Goal: Information Seeking & Learning: Learn about a topic

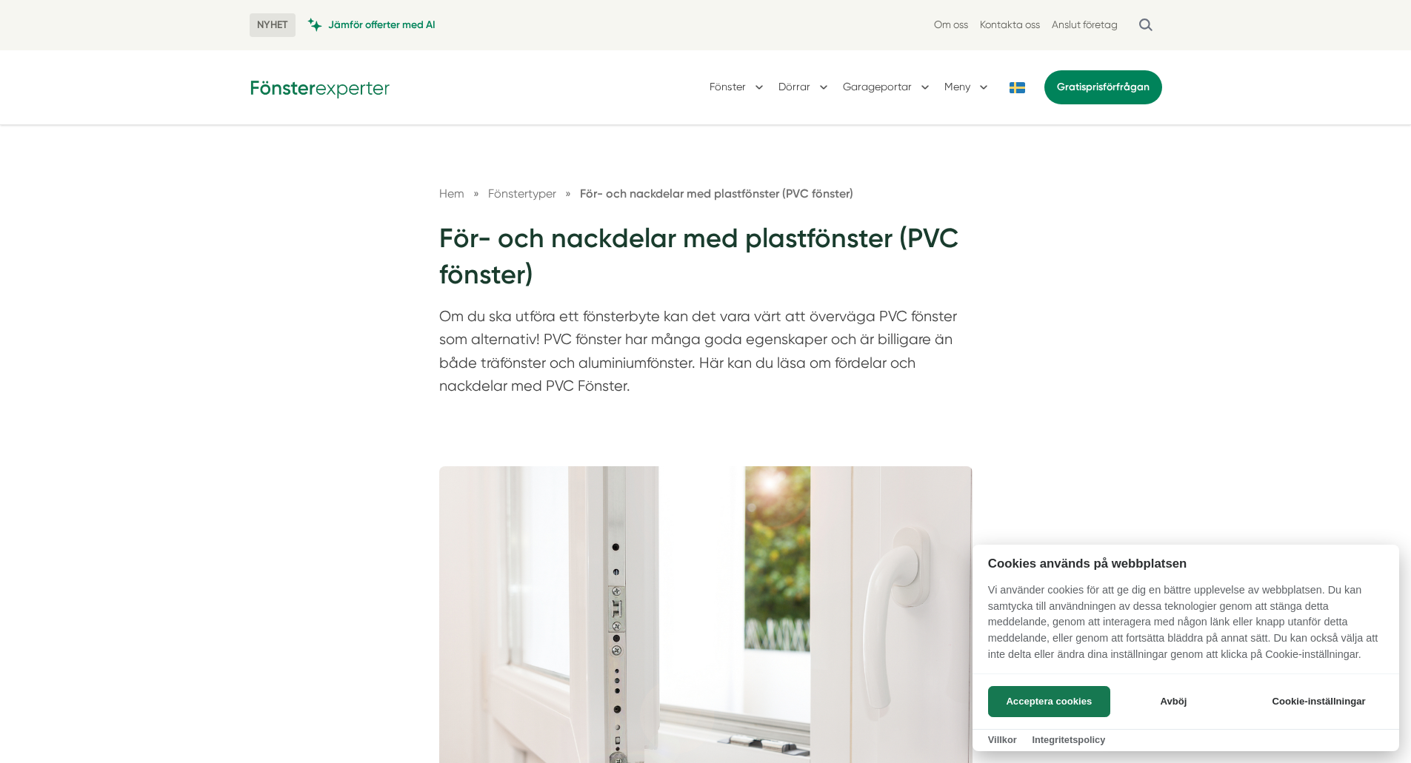
click at [583, 292] on div at bounding box center [705, 381] width 1411 height 763
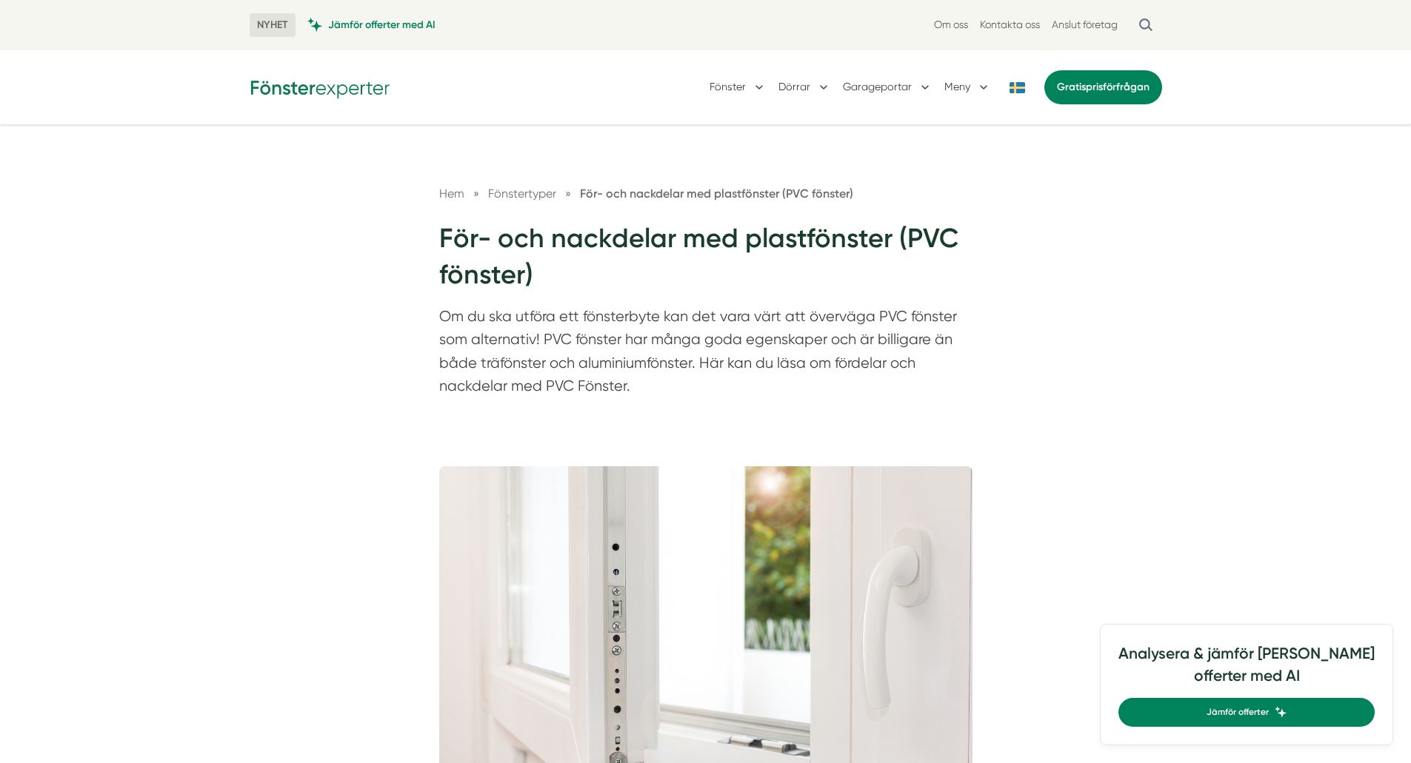
click at [583, 292] on h1 "För- och nackdelar med plastfönster (PVC fönster)" at bounding box center [705, 263] width 533 height 84
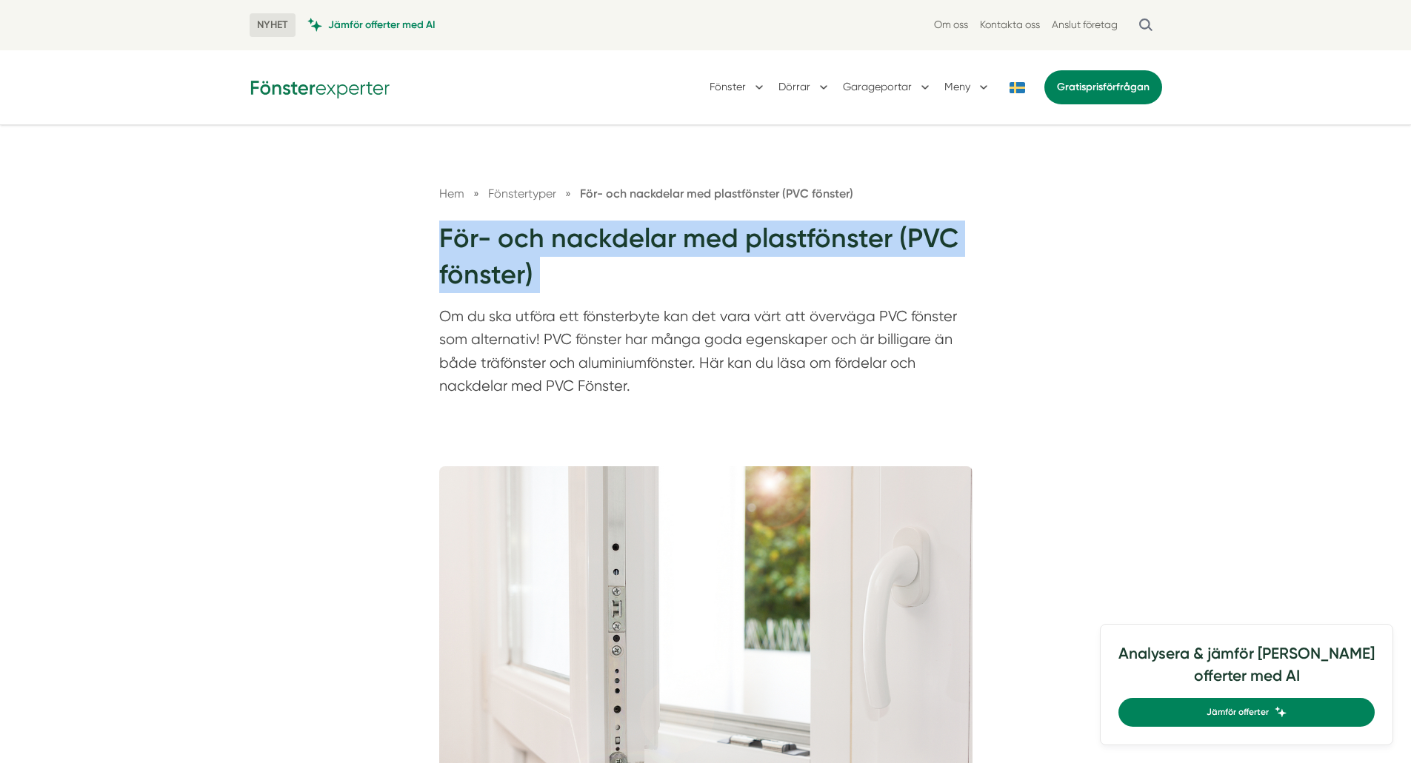
click at [583, 292] on h1 "För- och nackdelar med plastfönster (PVC fönster)" at bounding box center [705, 263] width 533 height 84
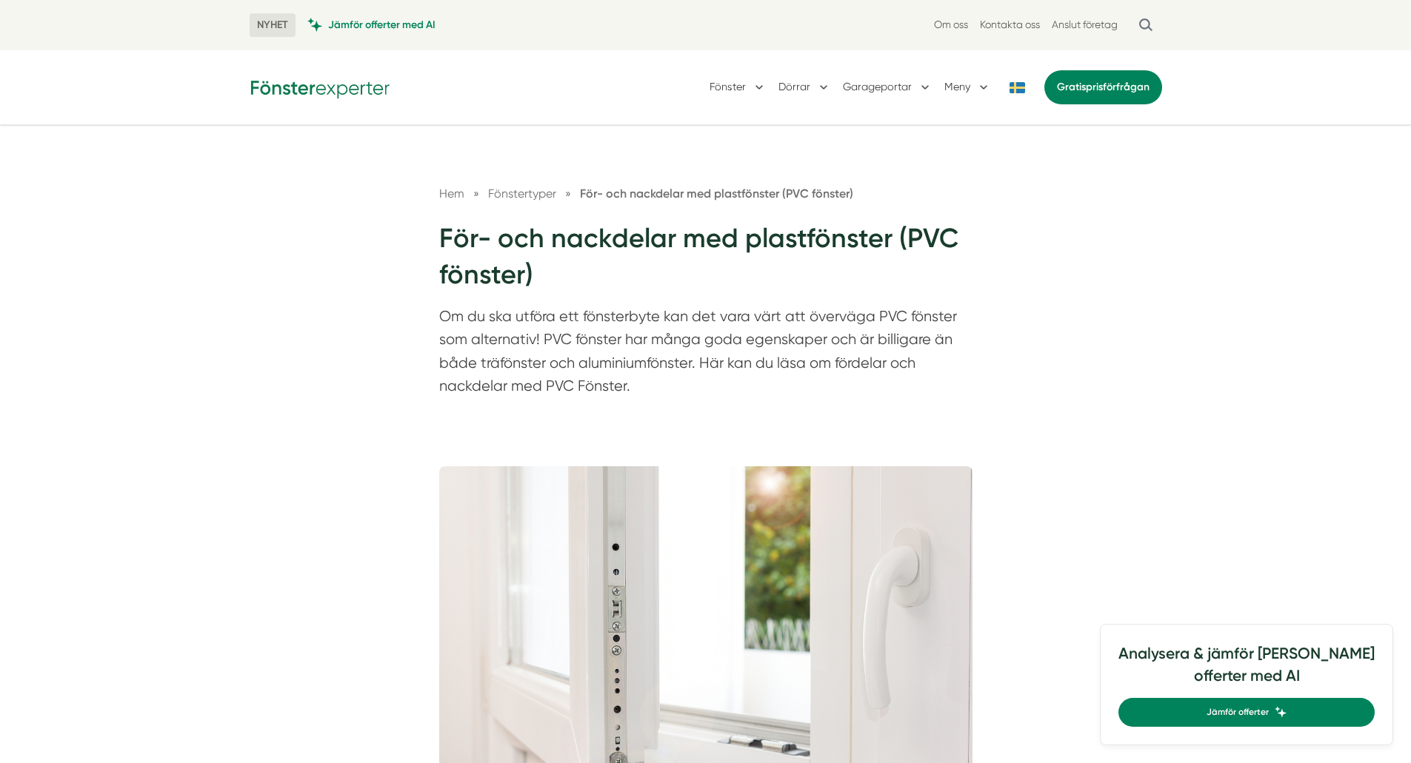
click at [697, 362] on p "Om du ska utföra ett fönsterbyte kan det vara värt att överväga PVC fönster som…" at bounding box center [705, 355] width 533 height 101
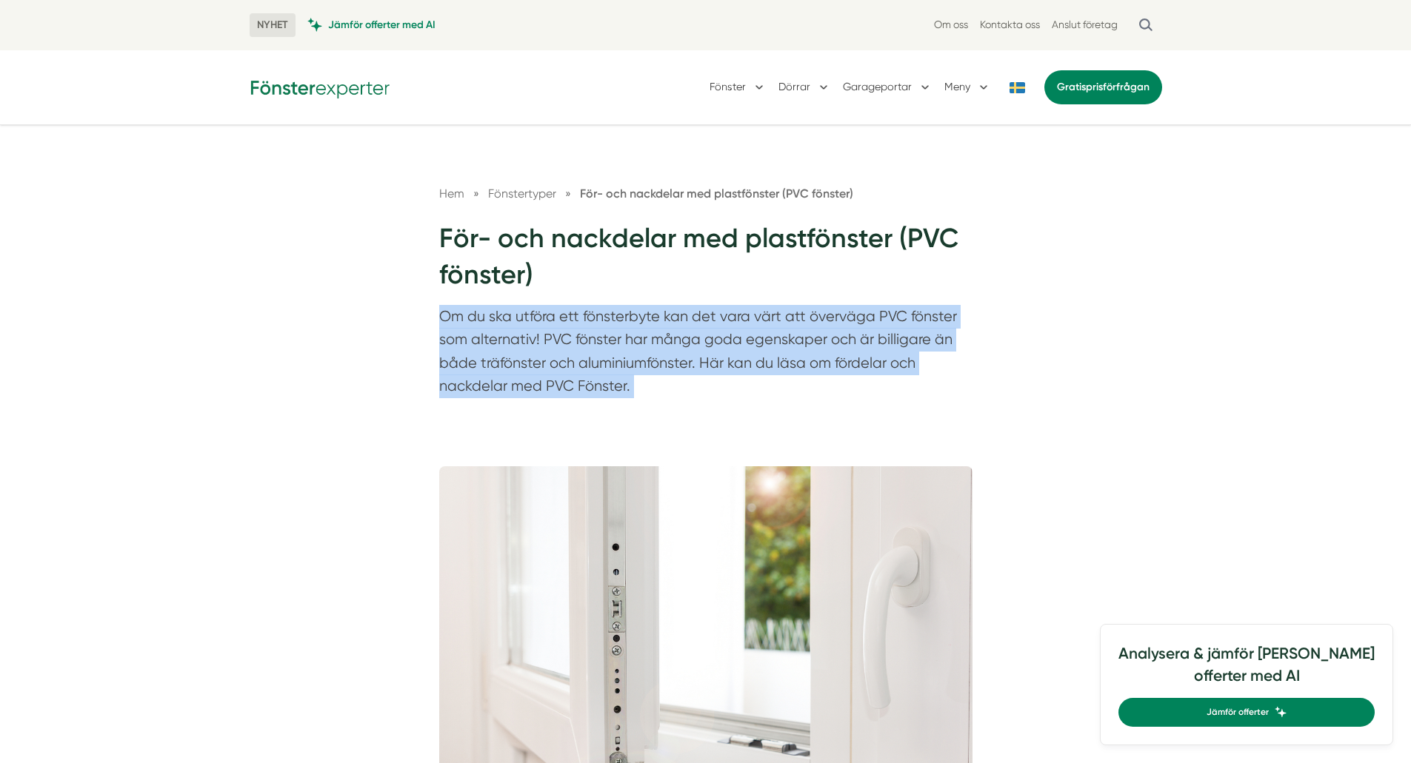
click at [697, 362] on p "Om du ska utföra ett fönsterbyte kan det vara värt att överväga PVC fönster som…" at bounding box center [705, 355] width 533 height 101
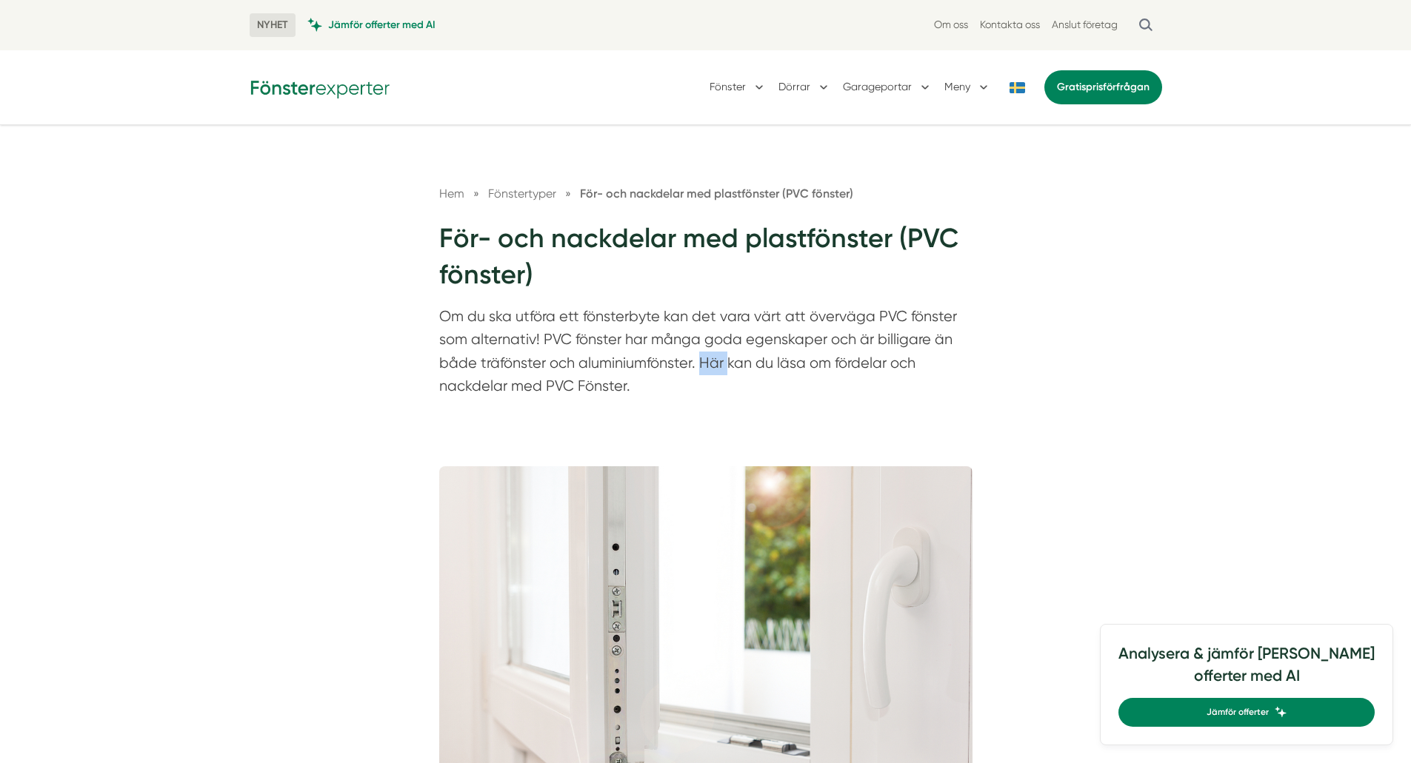
click at [697, 362] on p "Om du ska utföra ett fönsterbyte kan det vara värt att överväga PVC fönster som…" at bounding box center [705, 355] width 533 height 101
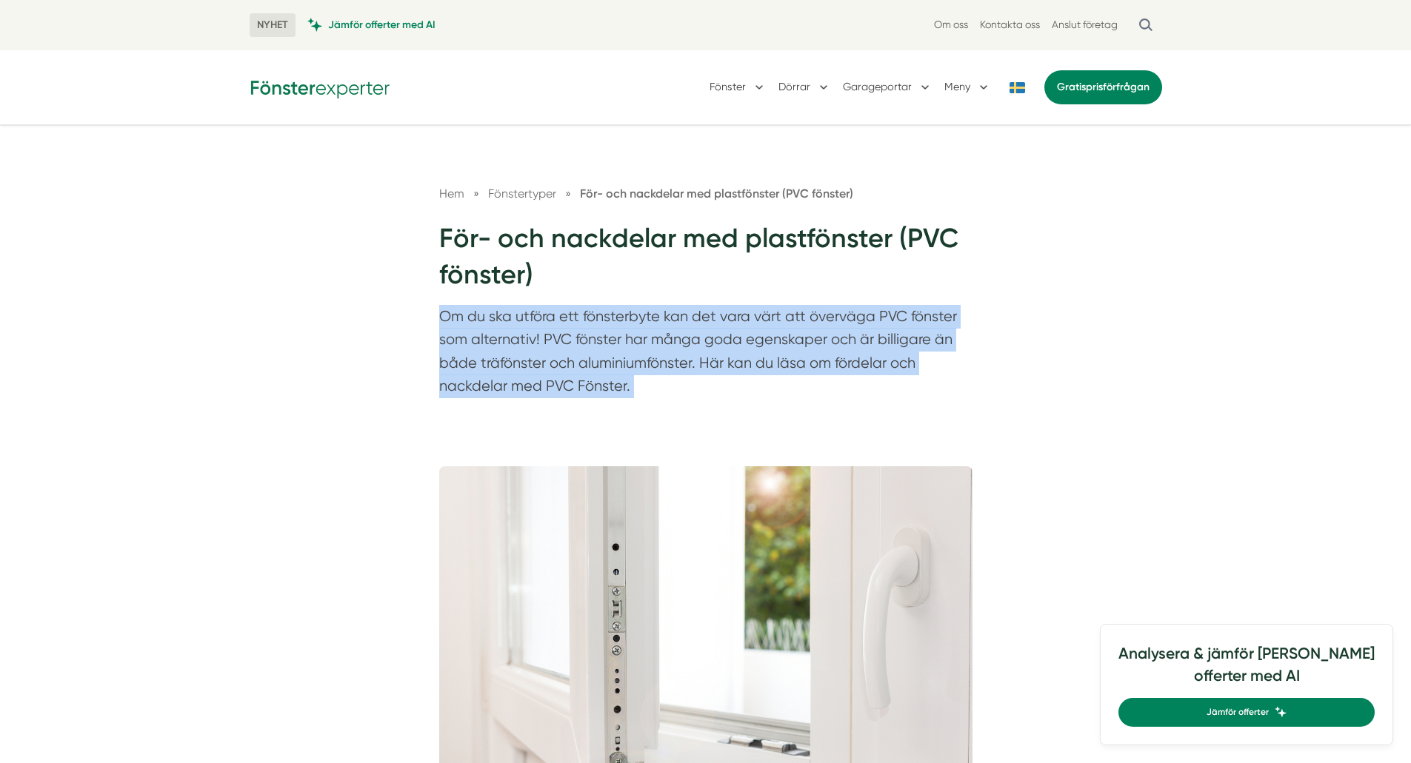
click at [697, 362] on p "Om du ska utföra ett fönsterbyte kan det vara värt att överväga PVC fönster som…" at bounding box center [705, 355] width 533 height 101
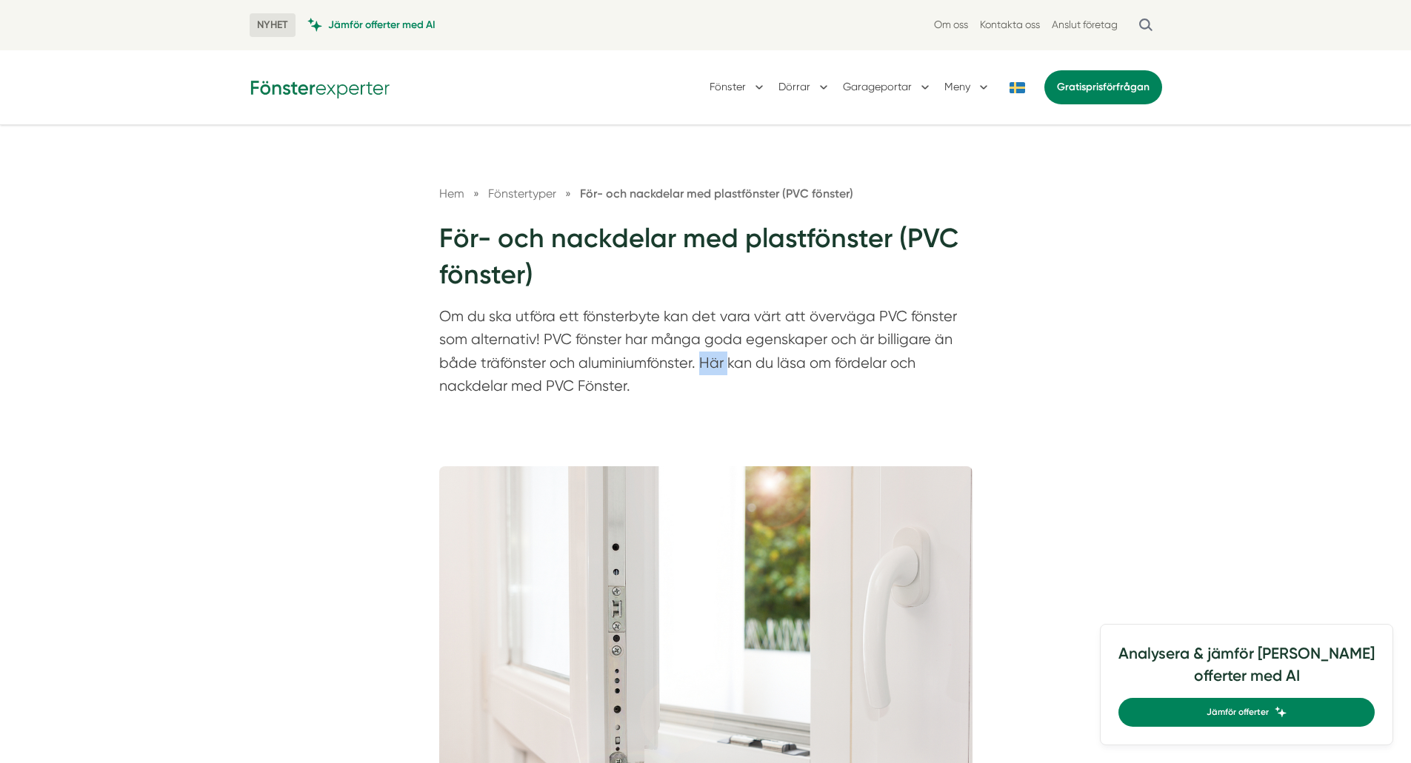
click at [697, 362] on p "Om du ska utföra ett fönsterbyte kan det vara värt att överväga PVC fönster som…" at bounding box center [705, 355] width 533 height 101
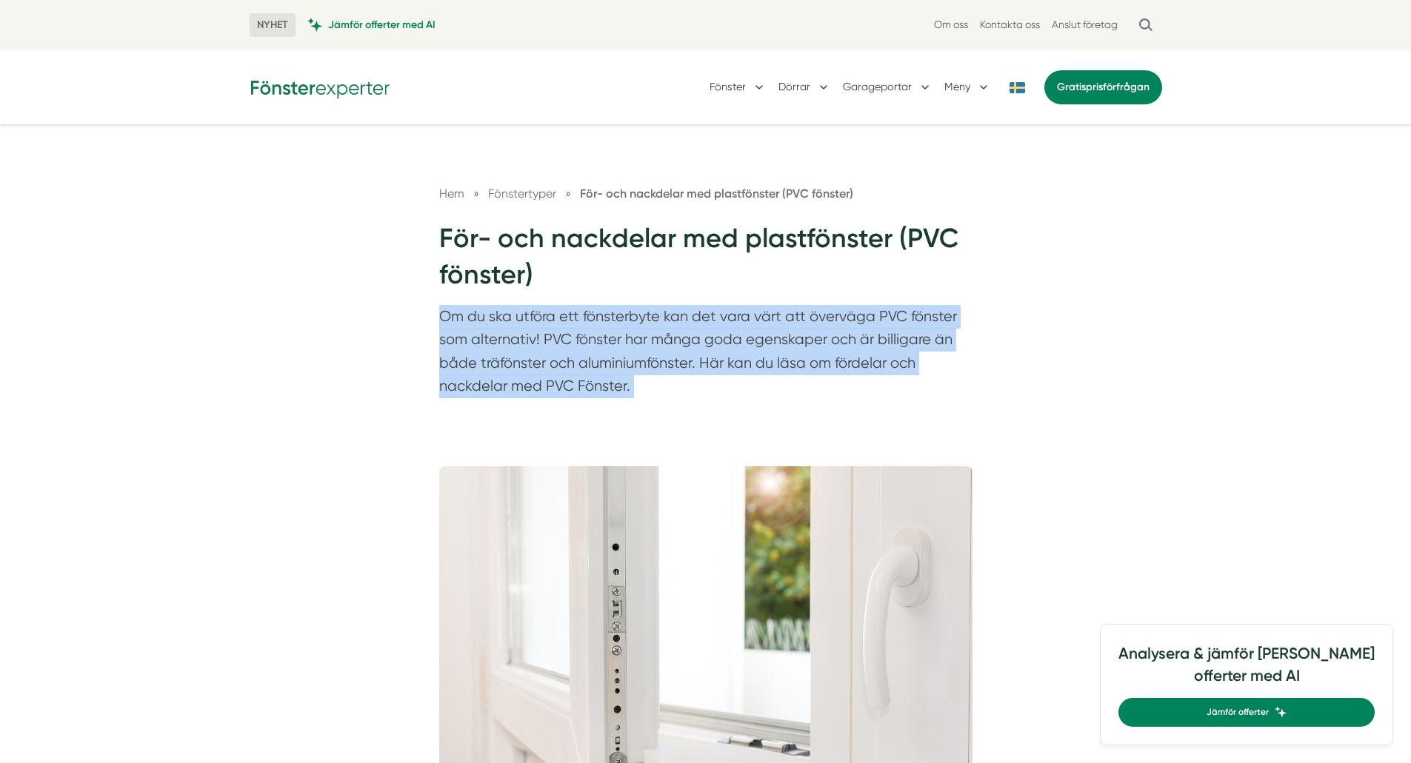
click at [697, 362] on p "Om du ska utföra ett fönsterbyte kan det vara värt att överväga PVC fönster som…" at bounding box center [705, 355] width 533 height 101
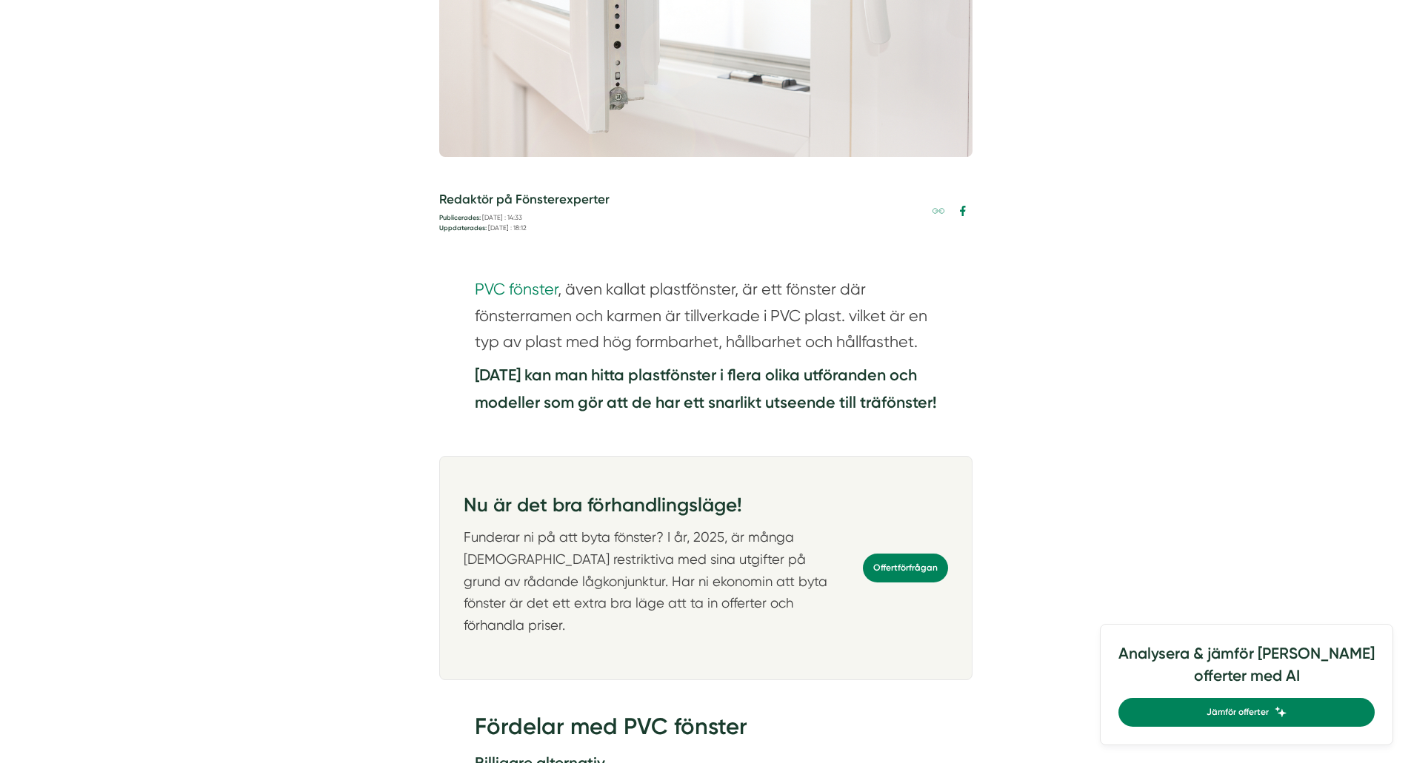
scroll to position [666, 0]
click at [622, 321] on section "PVC fönster , även kallat plastfönster, är ett fönster där fönsterramen och kar…" at bounding box center [706, 318] width 462 height 86
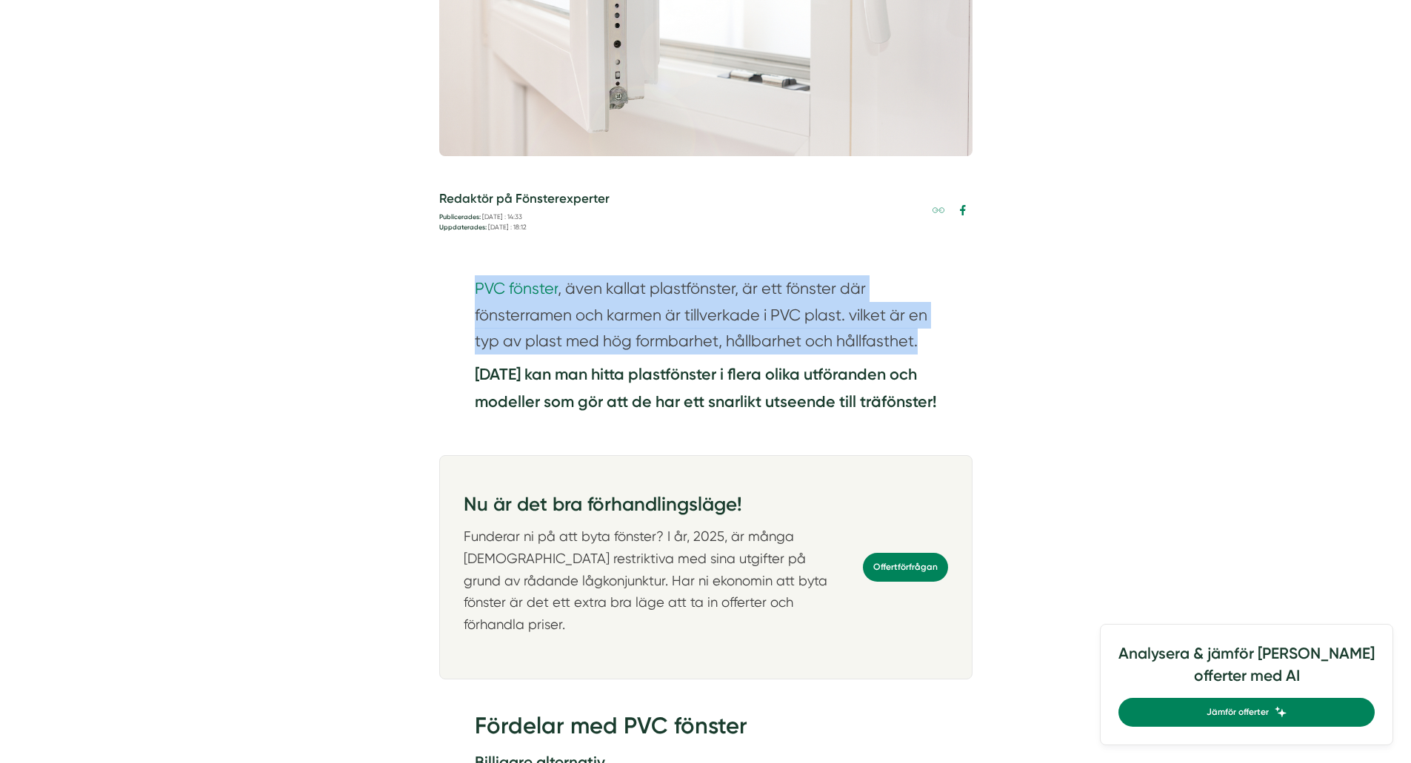
click at [622, 321] on section "PVC fönster , även kallat plastfönster, är ett fönster där fönsterramen och kar…" at bounding box center [706, 318] width 462 height 86
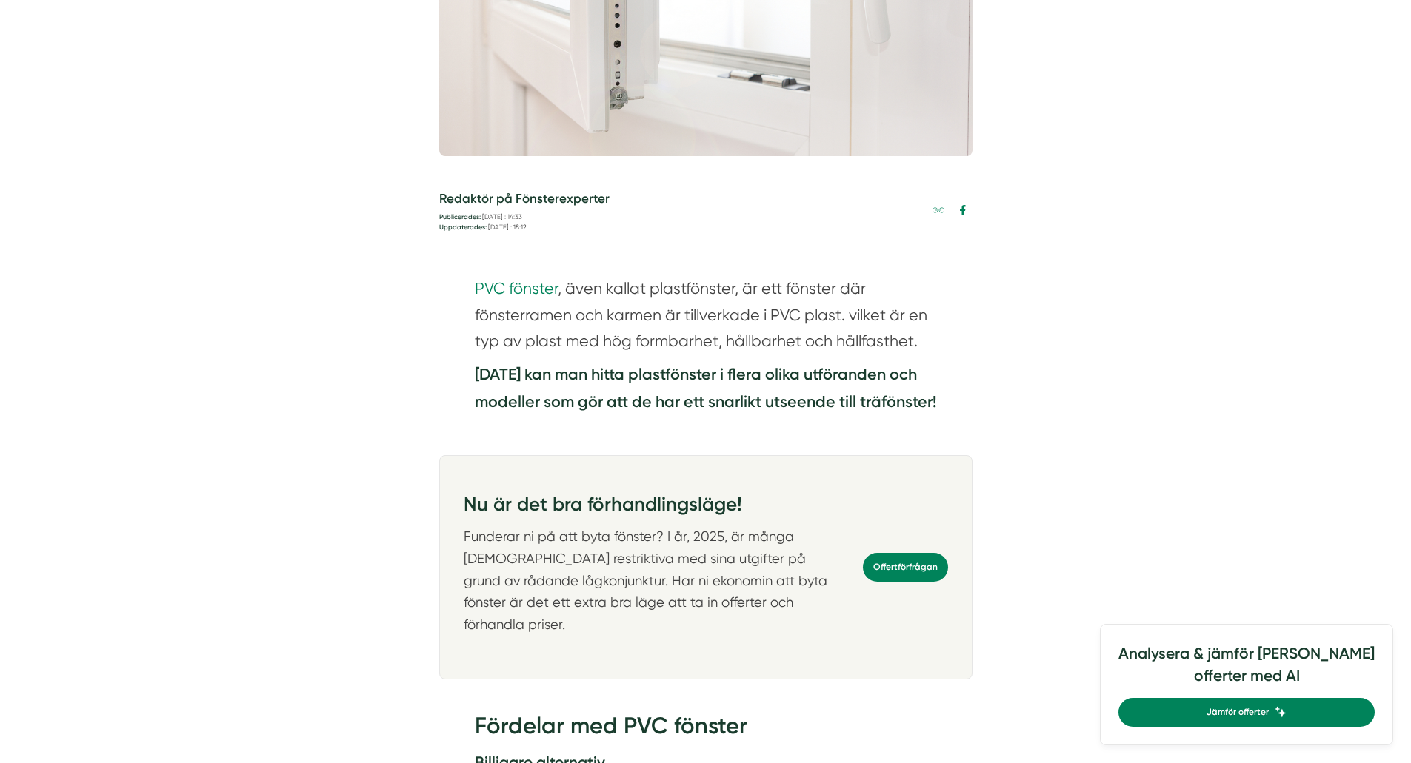
click at [624, 378] on strong "[DATE] kan man hitta plastfönster i flera olika utföranden och modeller som gör…" at bounding box center [706, 388] width 462 height 47
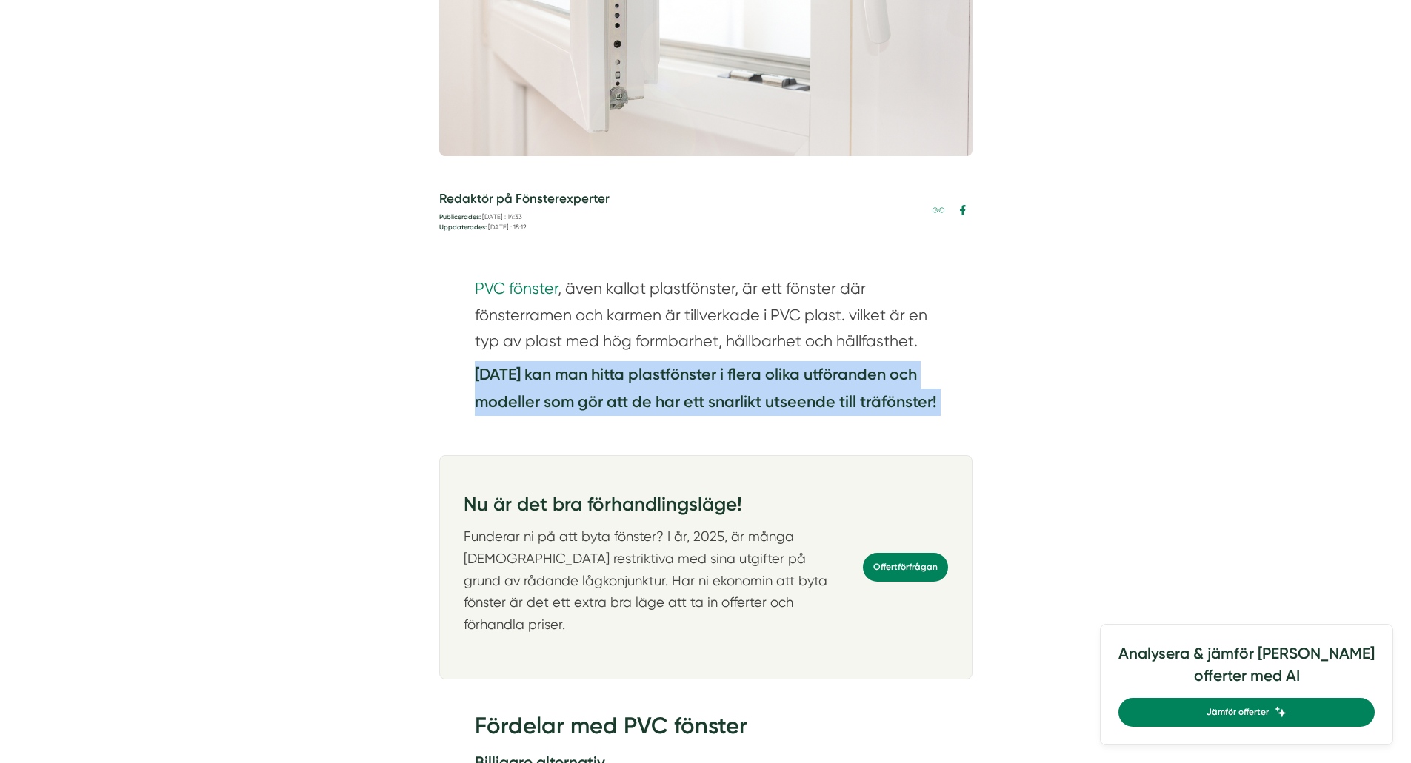
click at [624, 378] on strong "[DATE] kan man hitta plastfönster i flera olika utföranden och modeller som gör…" at bounding box center [706, 388] width 462 height 47
click at [641, 397] on strong "[DATE] kan man hitta plastfönster i flera olika utföranden och modeller som gör…" at bounding box center [706, 388] width 462 height 47
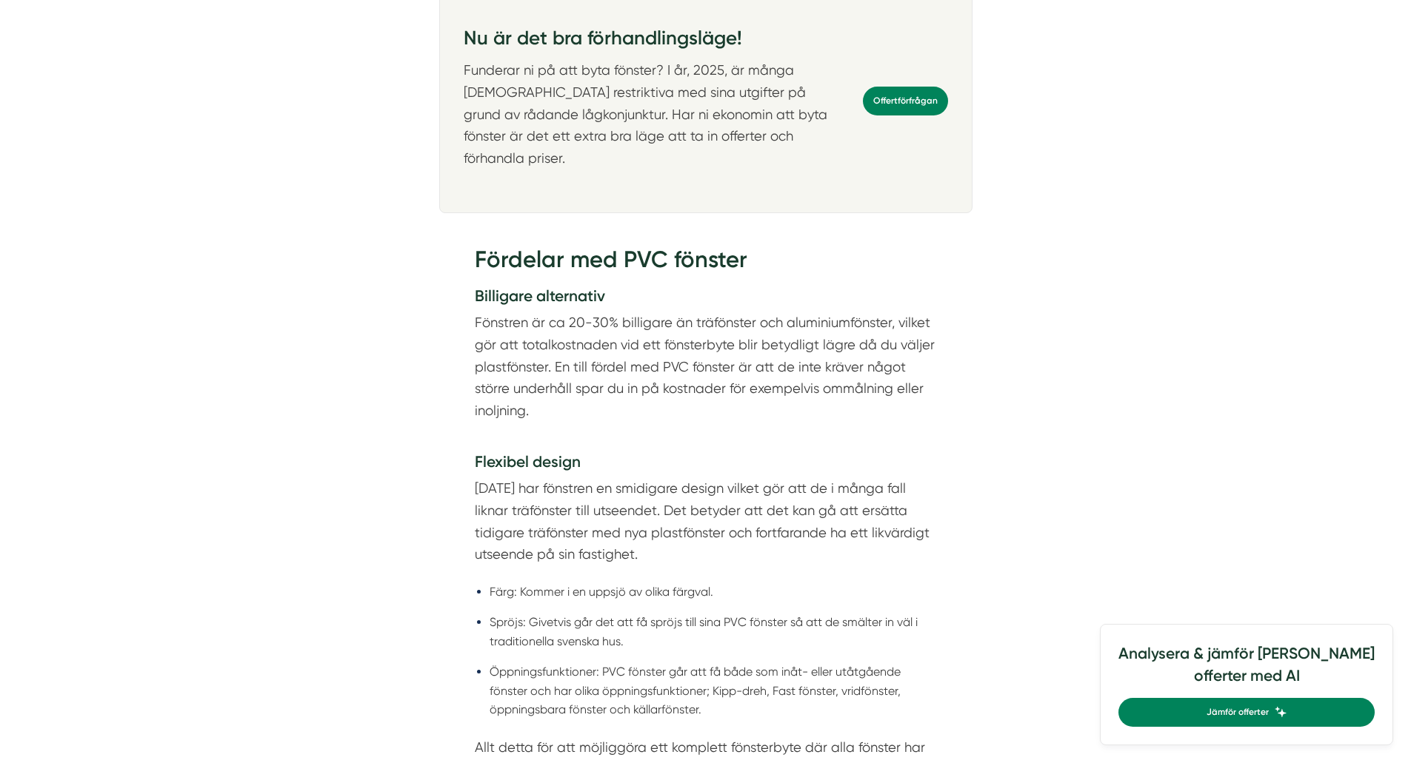
scroll to position [1133, 0]
click at [635, 377] on p "Fönstren är ca 20-30% billigare än träfönster och aluminiumfönster, vilket gör …" at bounding box center [706, 377] width 462 height 132
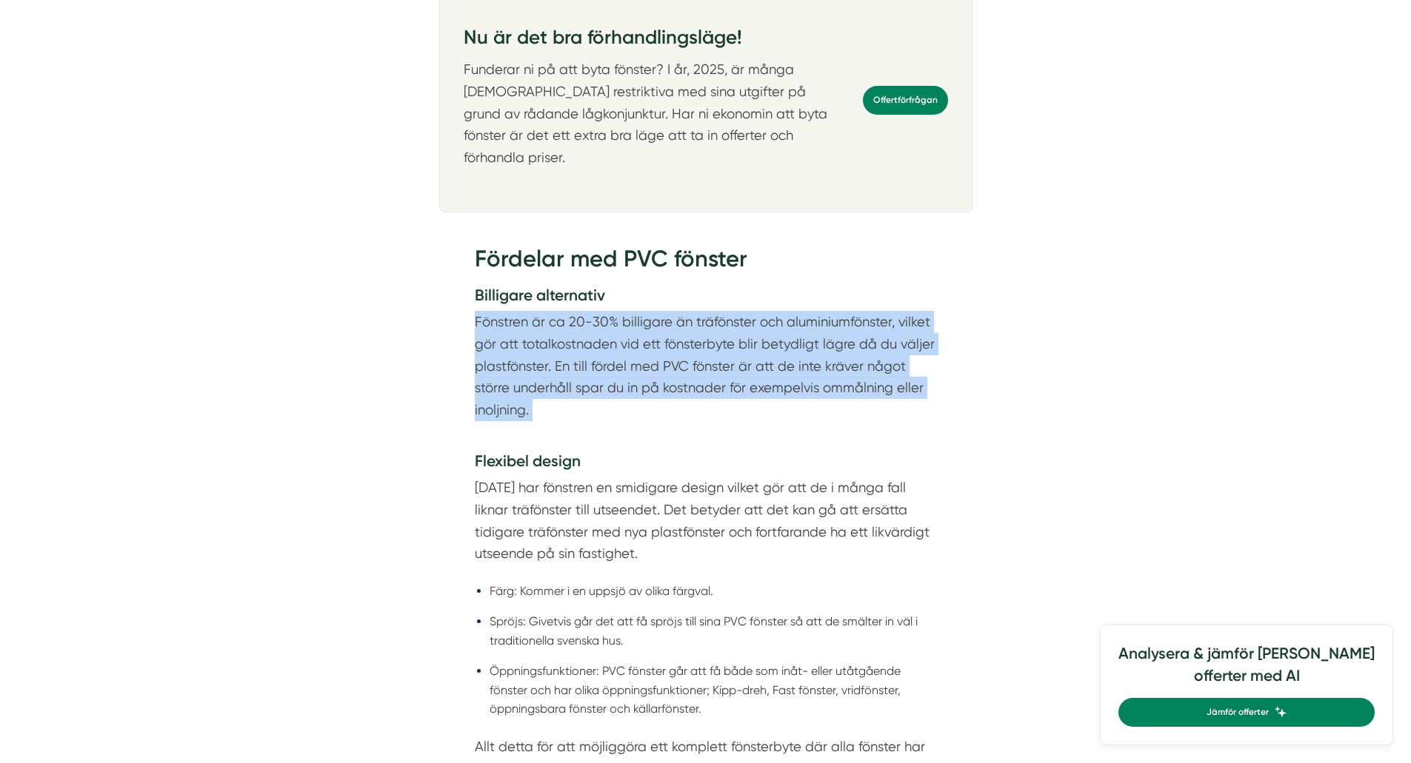
click at [635, 377] on p "Fönstren är ca 20-30% billigare än träfönster och aluminiumfönster, vilket gör …" at bounding box center [706, 377] width 462 height 132
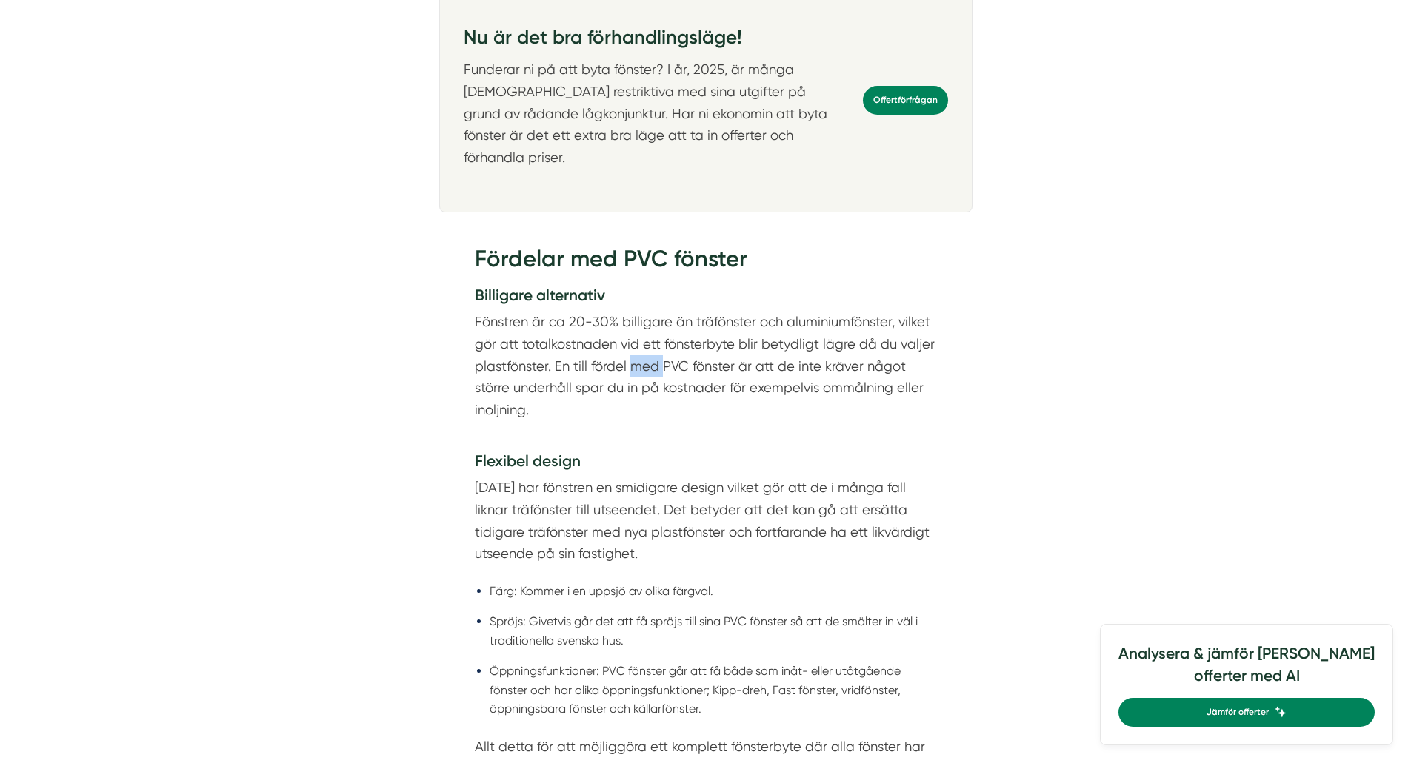
click at [635, 377] on p "Fönstren är ca 20-30% billigare än träfönster och aluminiumfönster, vilket gör …" at bounding box center [706, 377] width 462 height 132
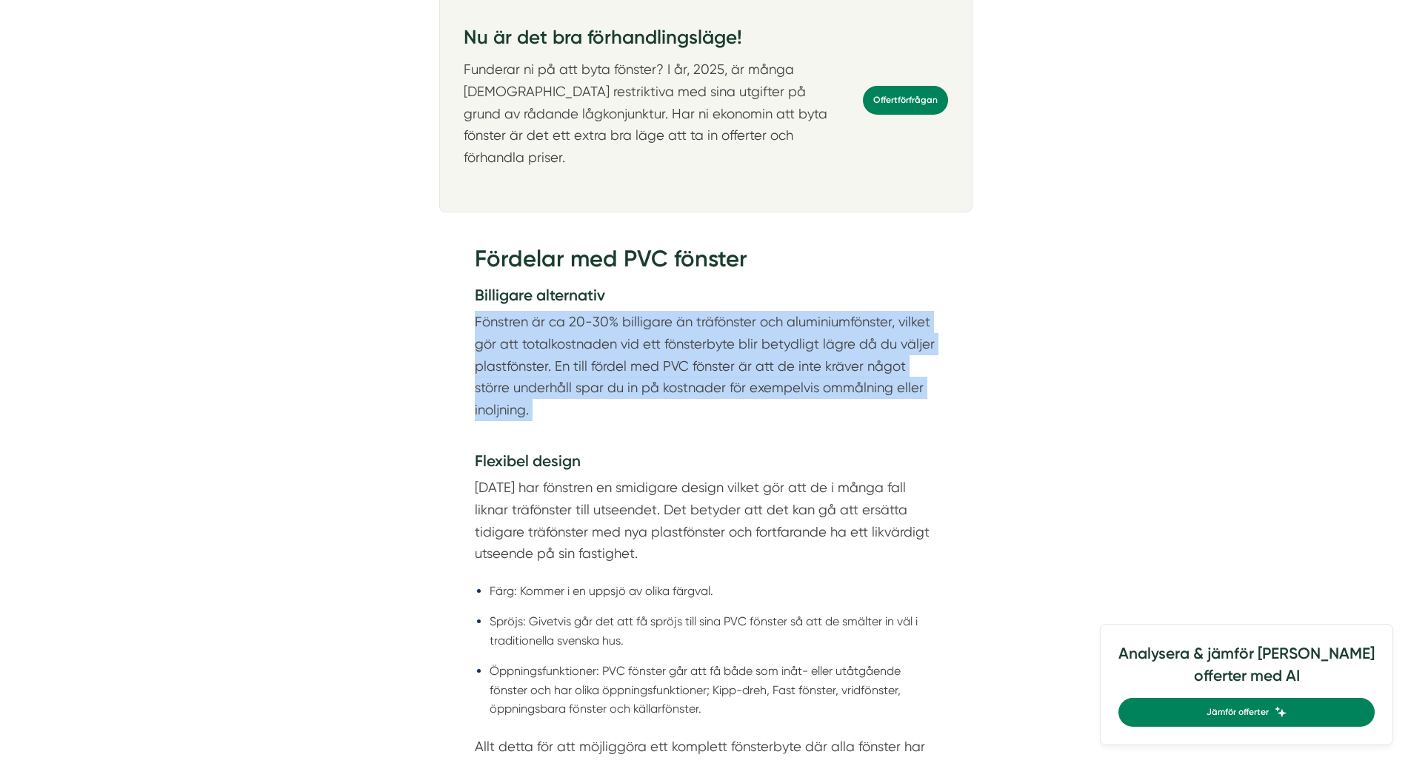
click at [635, 377] on p "Fönstren är ca 20-30% billigare än träfönster och aluminiumfönster, vilket gör …" at bounding box center [706, 377] width 462 height 132
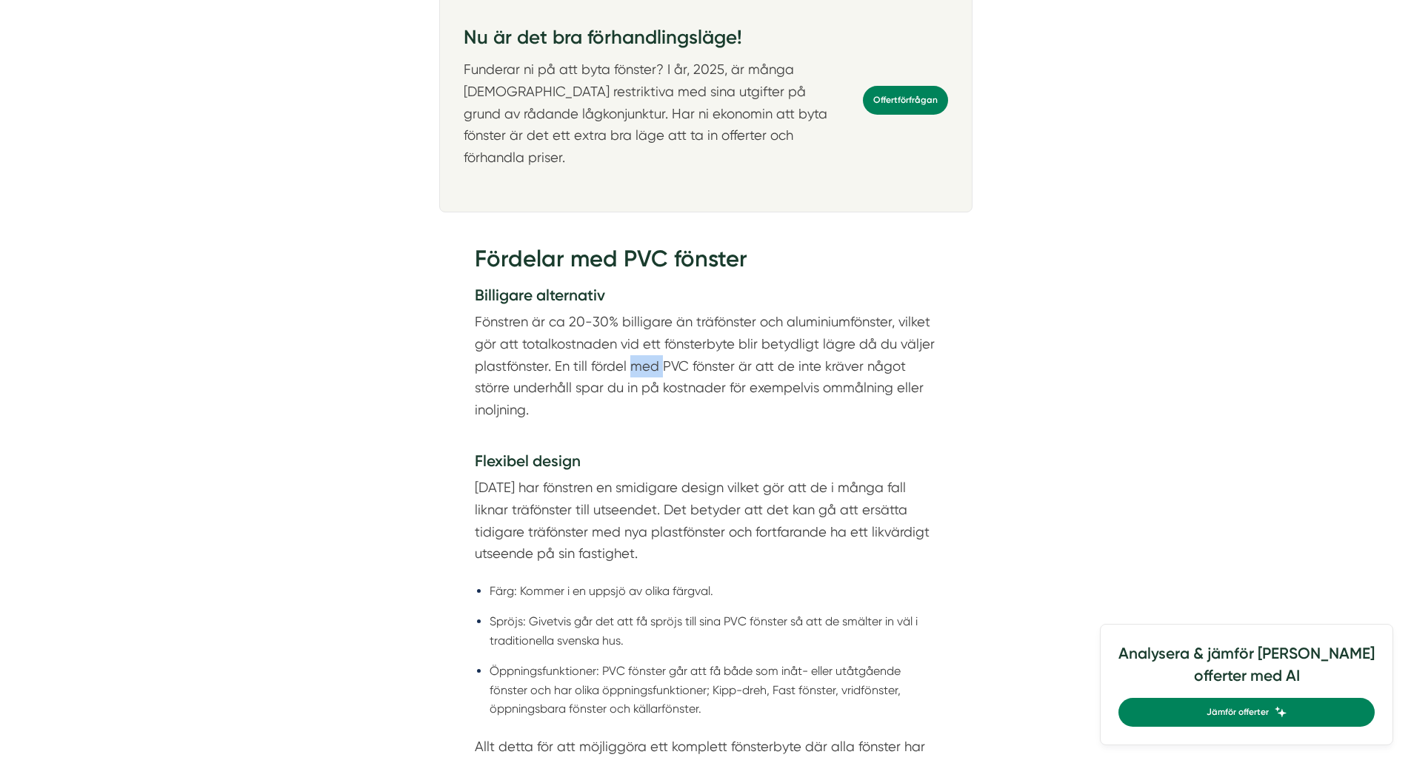
click at [635, 377] on p "Fönstren är ca 20-30% billigare än träfönster och aluminiumfönster, vilket gör …" at bounding box center [706, 377] width 462 height 132
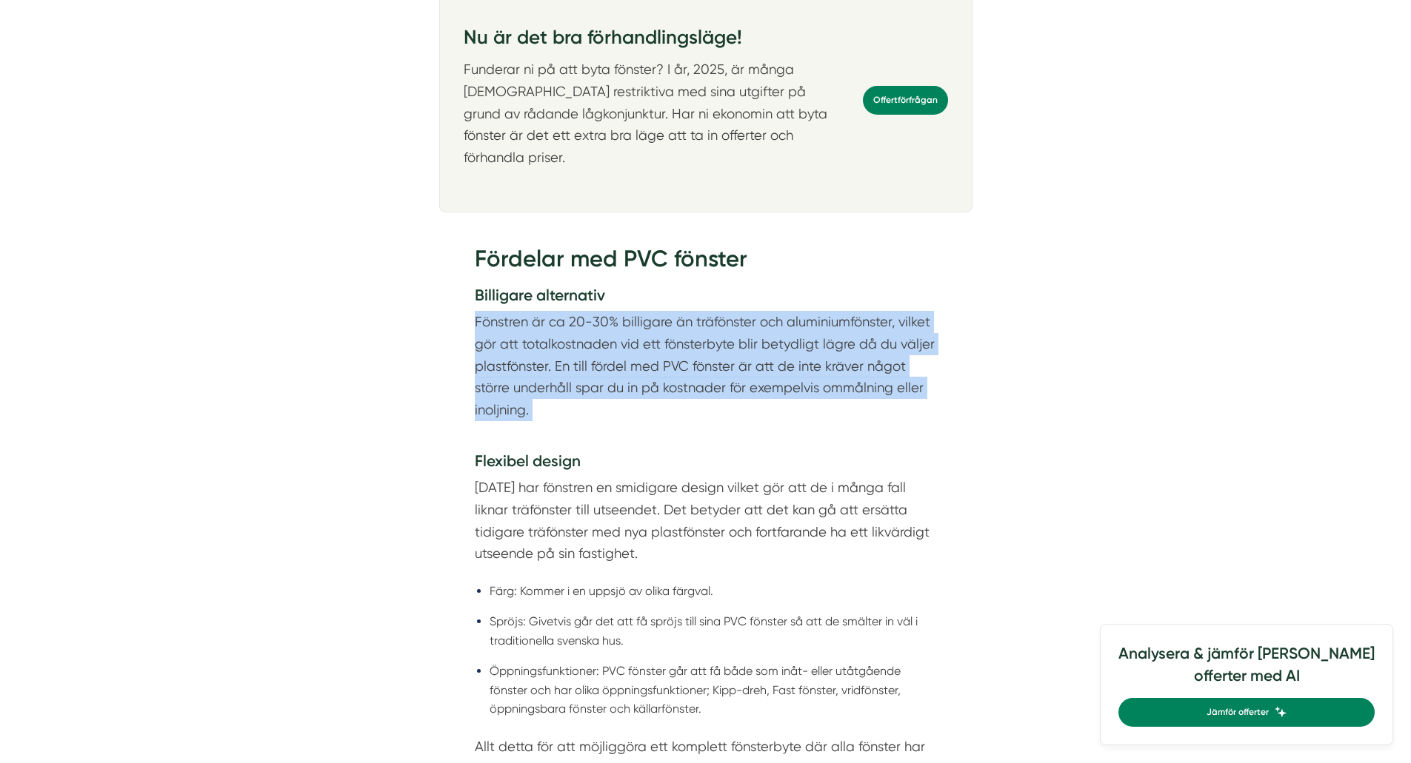
click at [635, 377] on p "Fönstren är ca 20-30% billigare än träfönster och aluminiumfönster, vilket gör …" at bounding box center [706, 377] width 462 height 132
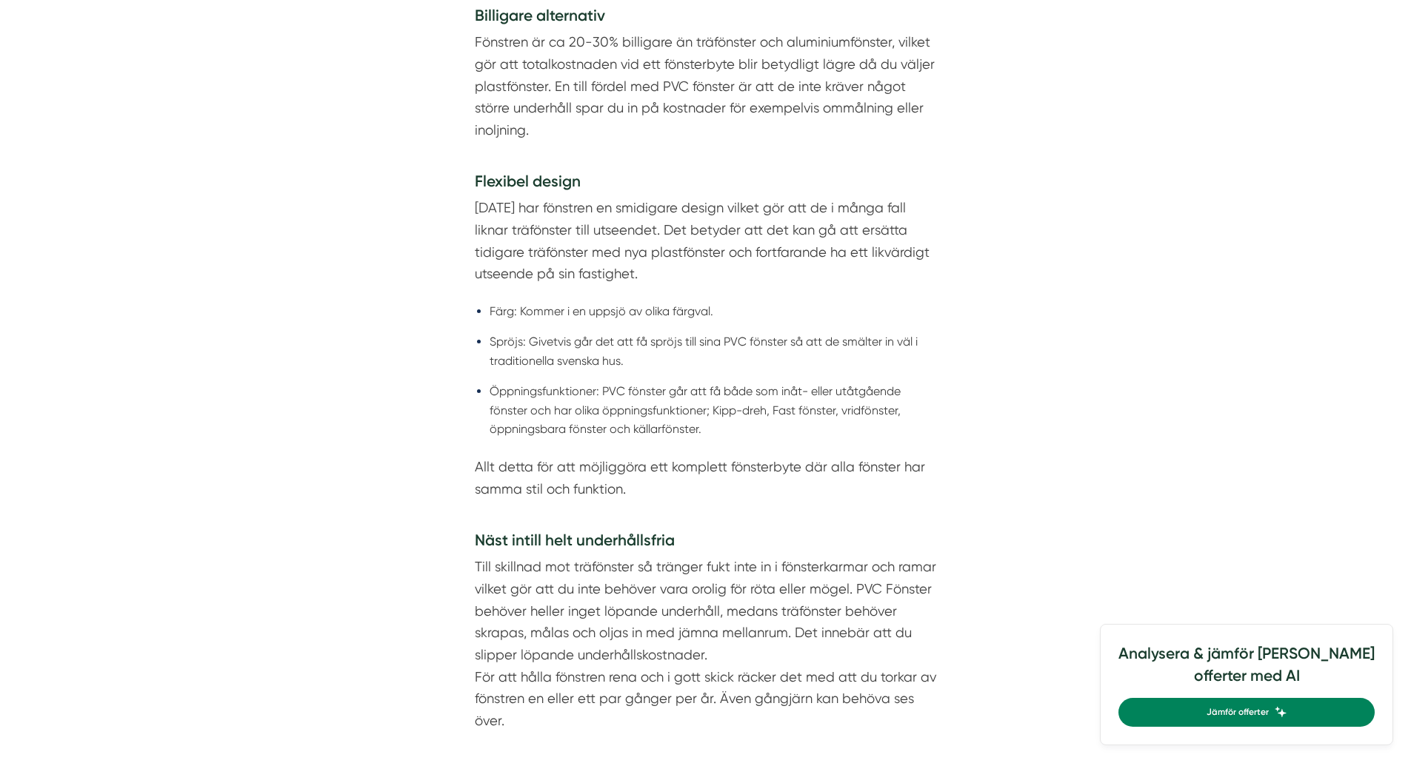
scroll to position [1414, 0]
drag, startPoint x: 531, startPoint y: 343, endPoint x: 728, endPoint y: 357, distance: 197.5
click at [728, 357] on li "Spröjs: Givetvis går det att få spröjs till sina PVC fönster så att de smälter …" at bounding box center [712, 351] width 447 height 38
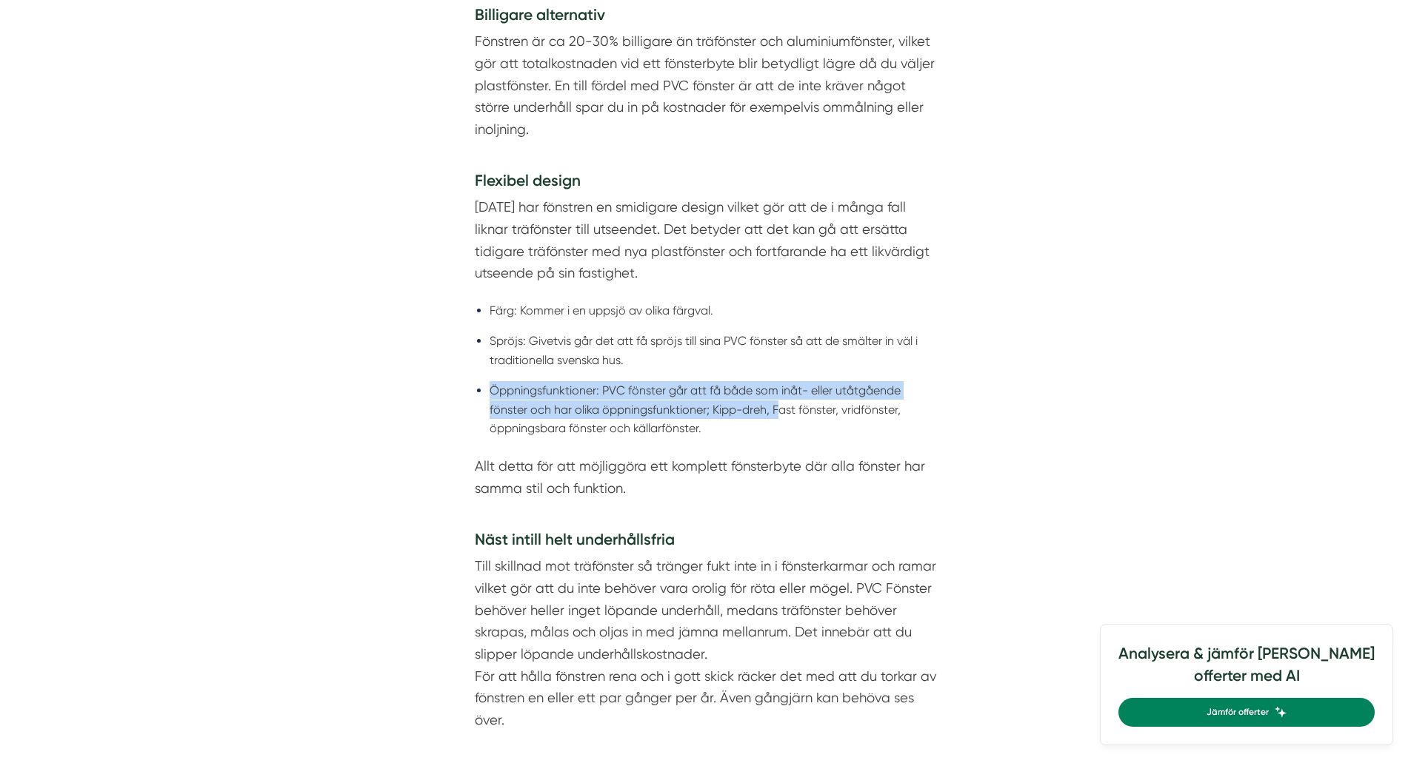
drag, startPoint x: 492, startPoint y: 397, endPoint x: 778, endPoint y: 421, distance: 286.8
click at [778, 421] on li "Öppningsfunktioner: PVC fönster går att få både som inåt- eller utåtgående föns…" at bounding box center [712, 409] width 447 height 56
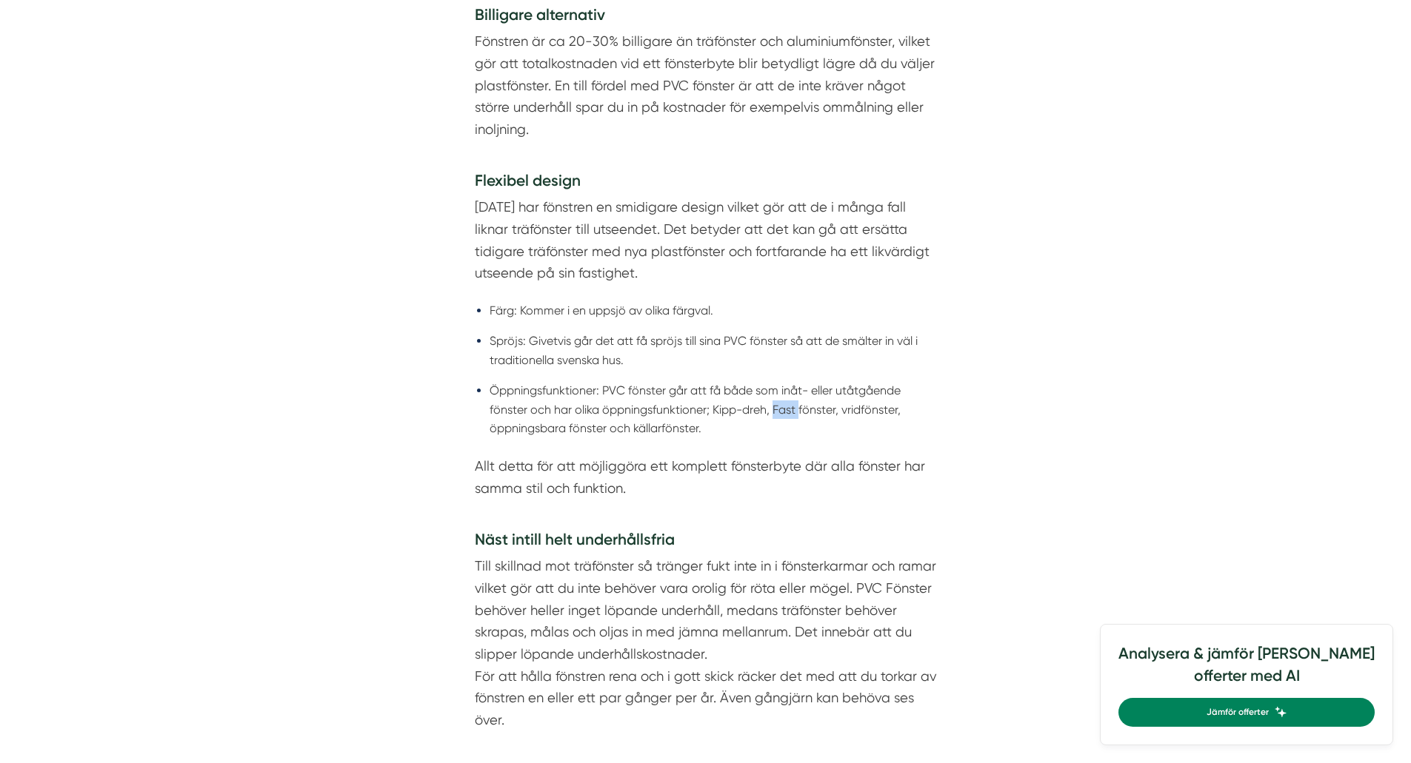
click at [778, 421] on li "Öppningsfunktioner: PVC fönster går att få både som inåt- eller utåtgående föns…" at bounding box center [712, 409] width 447 height 56
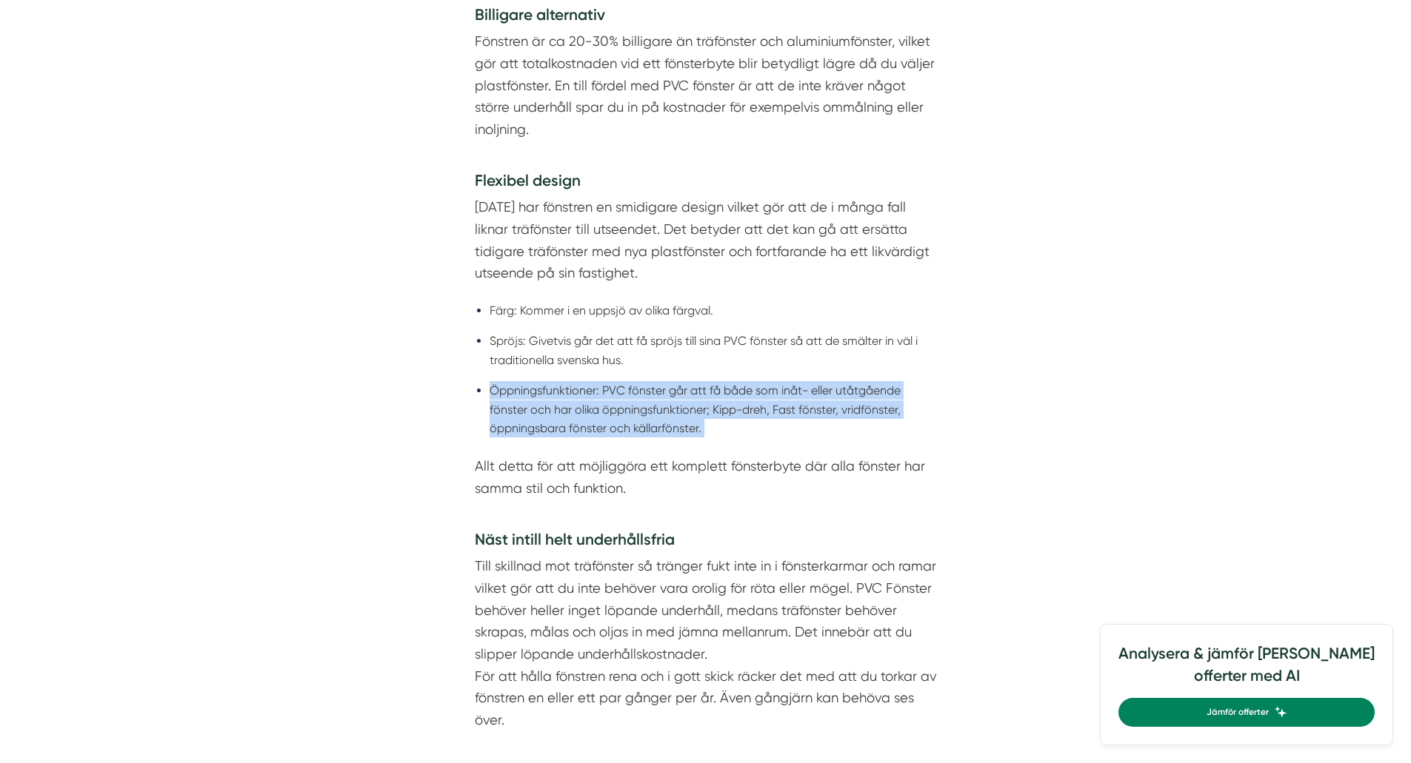
click at [778, 421] on li "Öppningsfunktioner: PVC fönster går att få både som inåt- eller utåtgående föns…" at bounding box center [712, 409] width 447 height 56
click at [781, 422] on li "Öppningsfunktioner: PVC fönster går att få både som inåt- eller utåtgående föns…" at bounding box center [712, 409] width 447 height 56
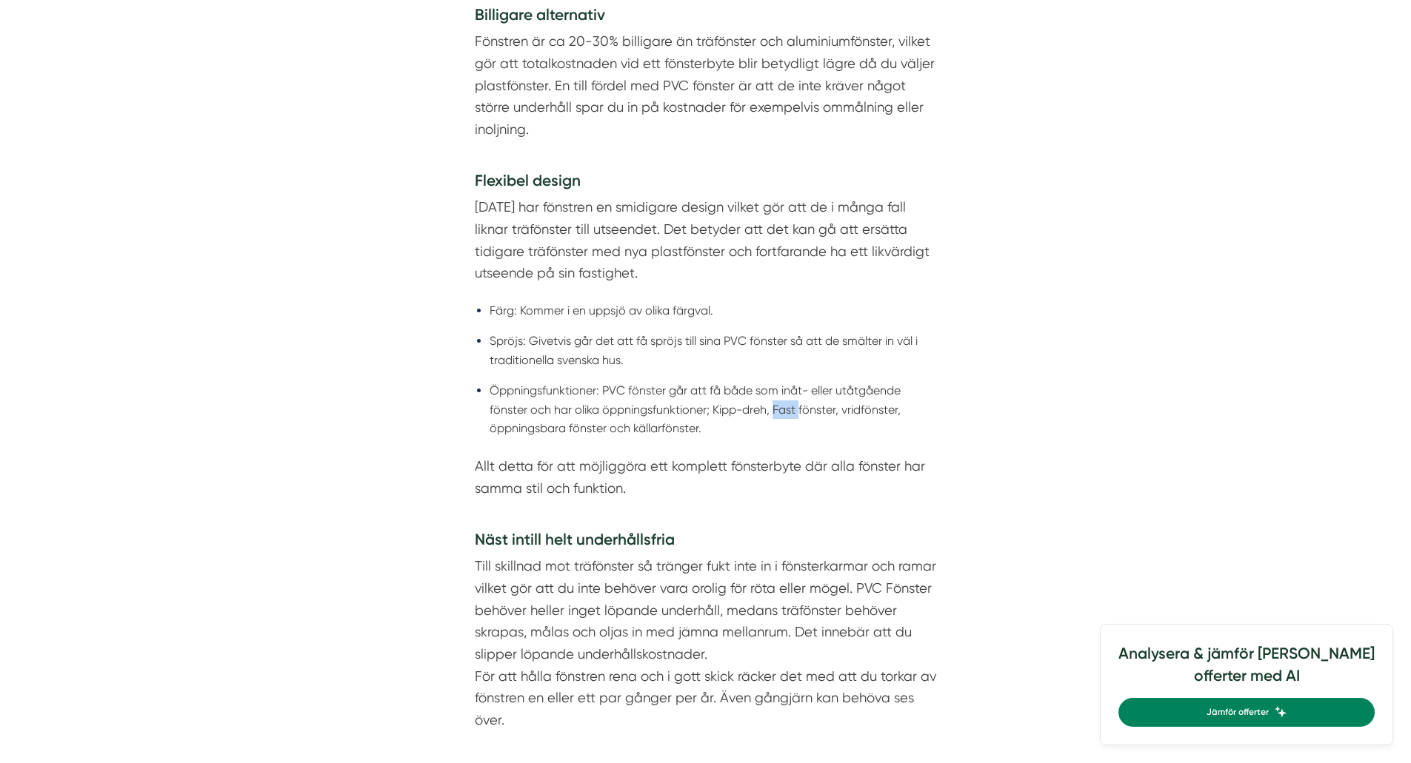
click at [781, 422] on li "Öppningsfunktioner: PVC fönster går att få både som inåt- eller utåtgående föns…" at bounding box center [712, 409] width 447 height 56
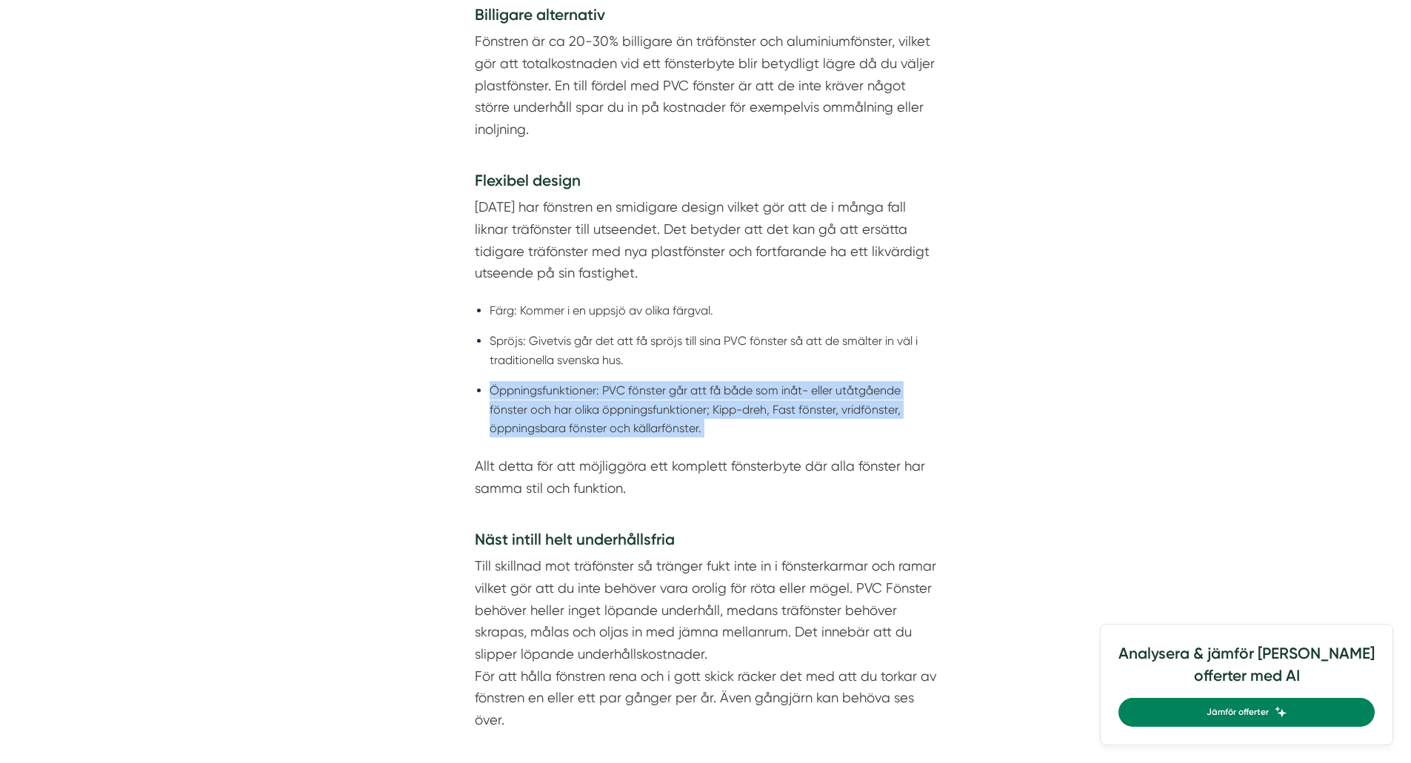
click at [781, 422] on li "Öppningsfunktioner: PVC fönster går att få både som inåt- eller utåtgående föns…" at bounding box center [712, 409] width 447 height 56
click at [803, 431] on li "Öppningsfunktioner: PVC fönster går att få både som inåt- eller utåtgående föns…" at bounding box center [712, 409] width 447 height 56
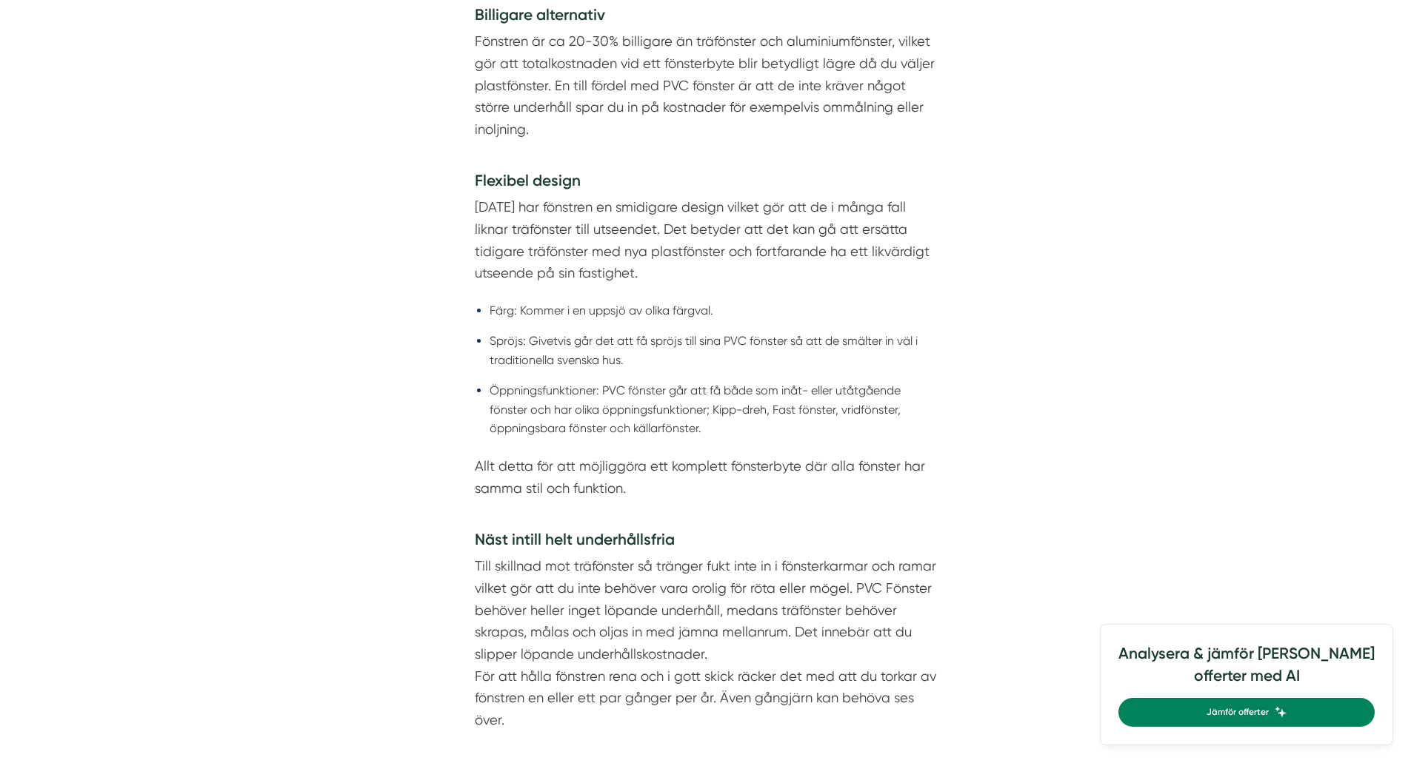
click at [803, 431] on li "Öppningsfunktioner: PVC fönster går att få både som inåt- eller utåtgående föns…" at bounding box center [712, 409] width 447 height 56
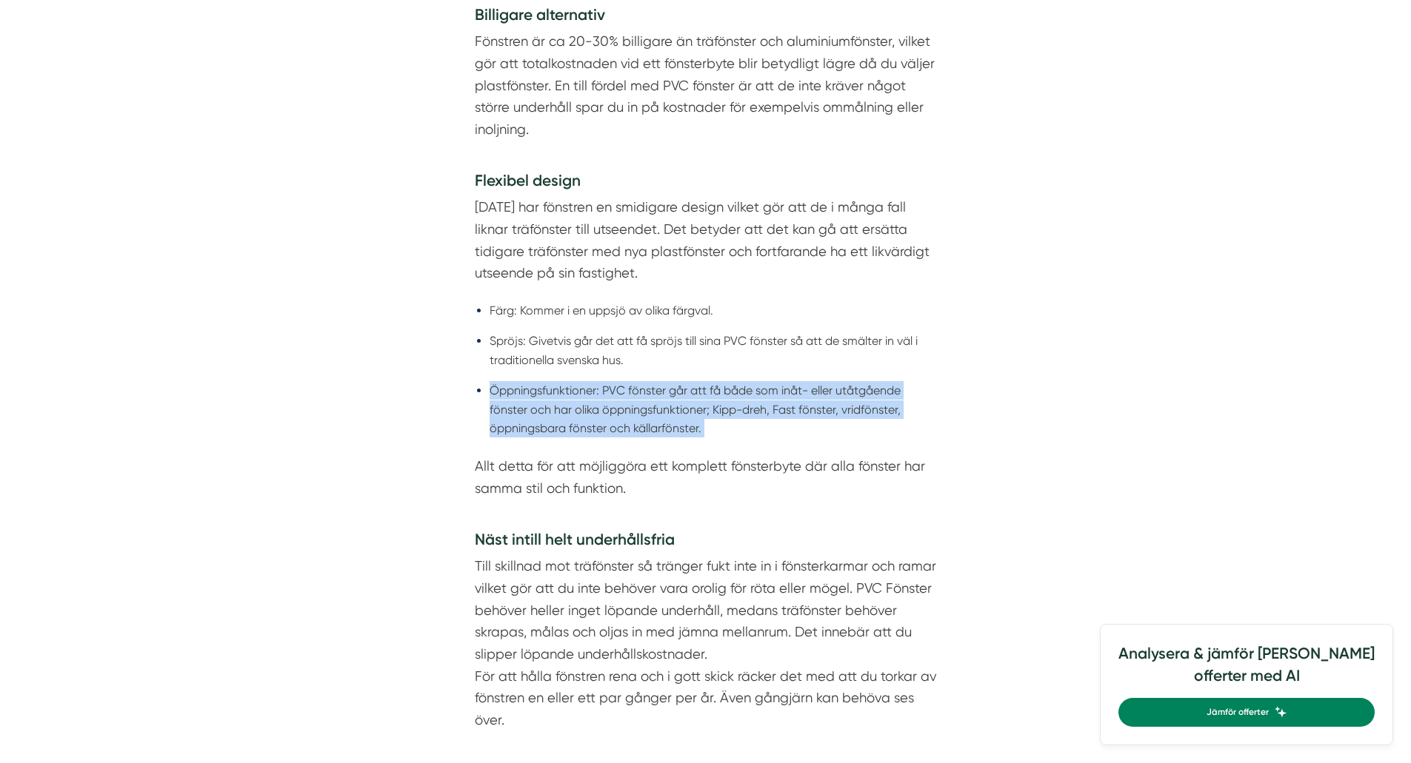
click at [803, 431] on li "Öppningsfunktioner: PVC fönster går att få både som inåt- eller utåtgående föns…" at bounding box center [712, 409] width 447 height 56
drag, startPoint x: 803, startPoint y: 431, endPoint x: 641, endPoint y: 392, distance: 166.0
click at [641, 392] on li "Öppningsfunktioner: PVC fönster går att få både som inåt- eller utåtgående föns…" at bounding box center [712, 409] width 447 height 56
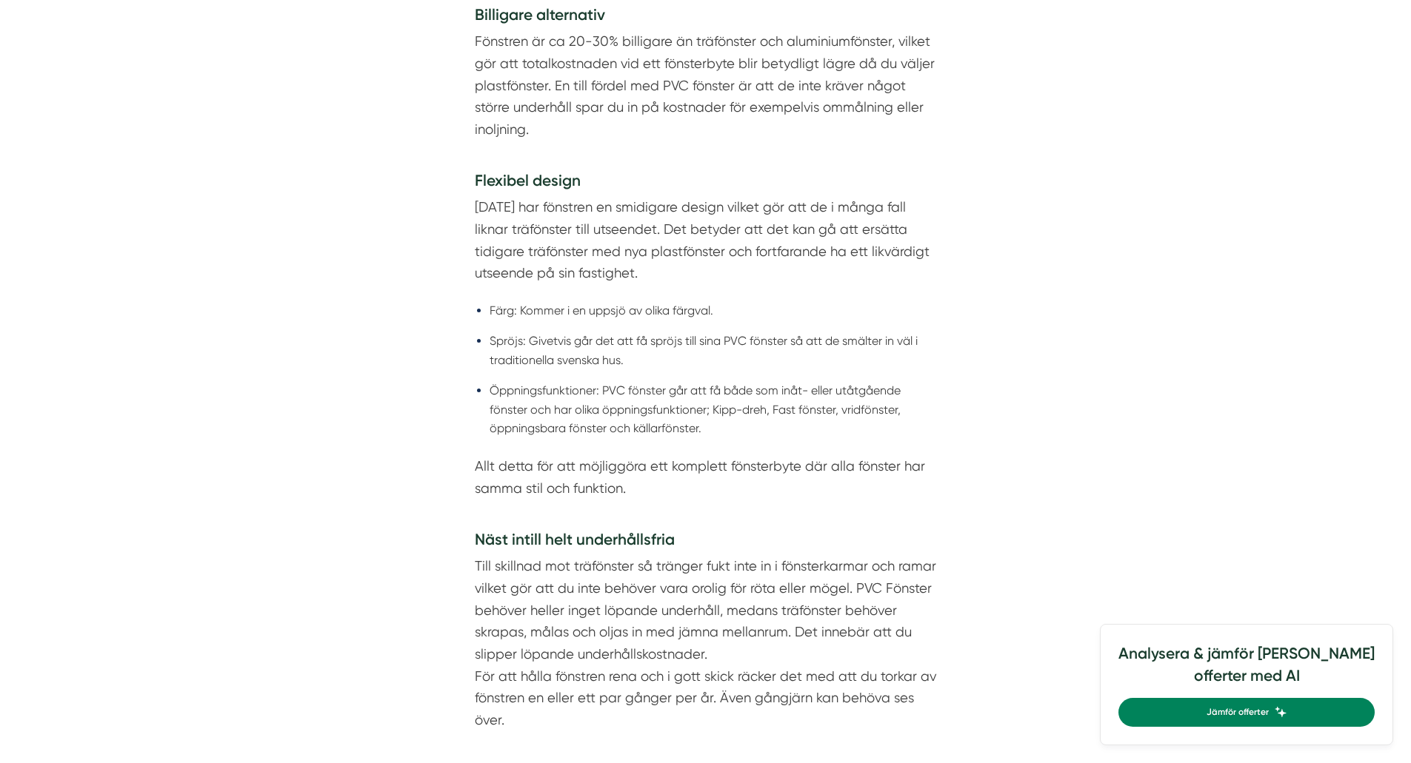
click at [578, 475] on p "Allt detta för att möjliggöra ett komplett fönsterbyte där alla fönster har sam…" at bounding box center [706, 488] width 462 height 66
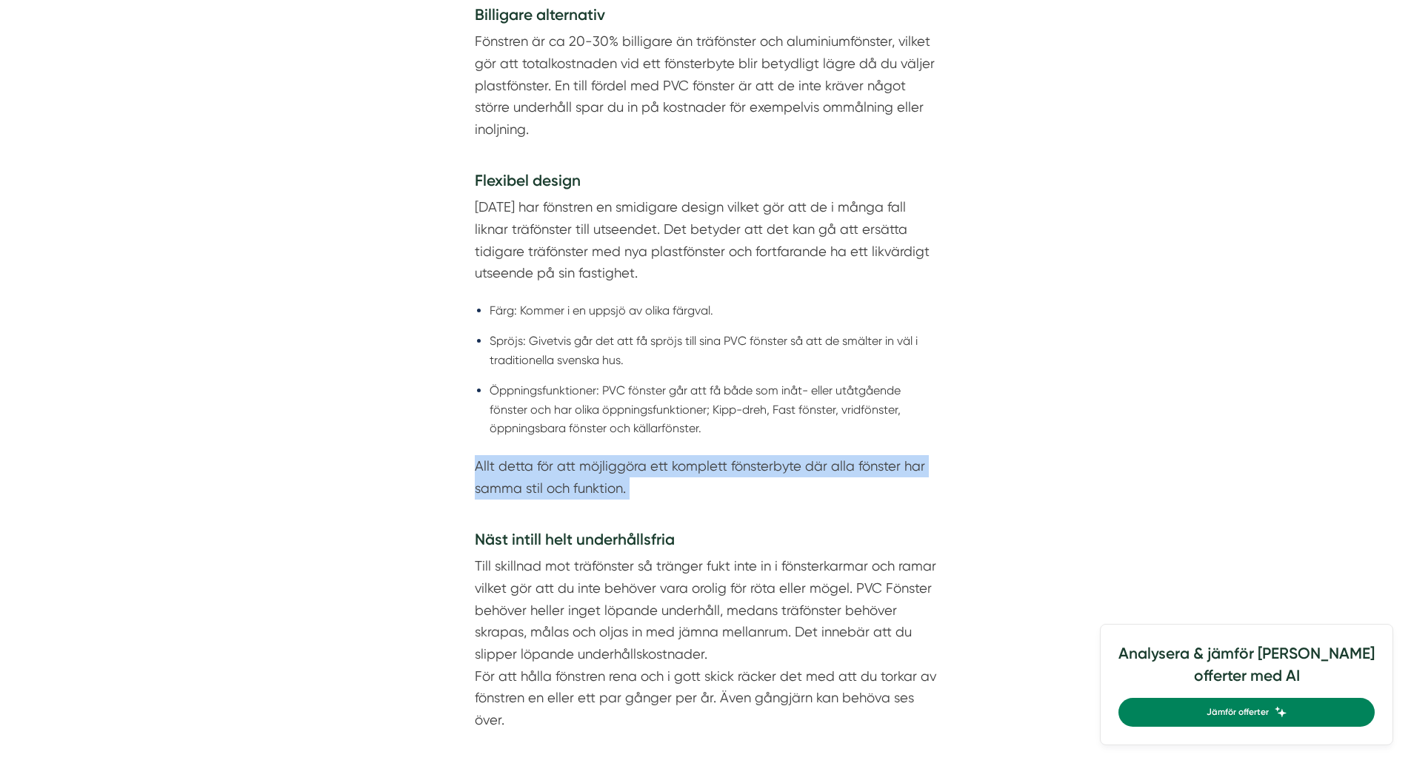
click at [578, 475] on p "Allt detta för att möjliggöra ett komplett fönsterbyte där alla fönster har sam…" at bounding box center [706, 488] width 462 height 66
click at [660, 494] on p "Allt detta för att möjliggöra ett komplett fönsterbyte där alla fönster har sam…" at bounding box center [706, 488] width 462 height 66
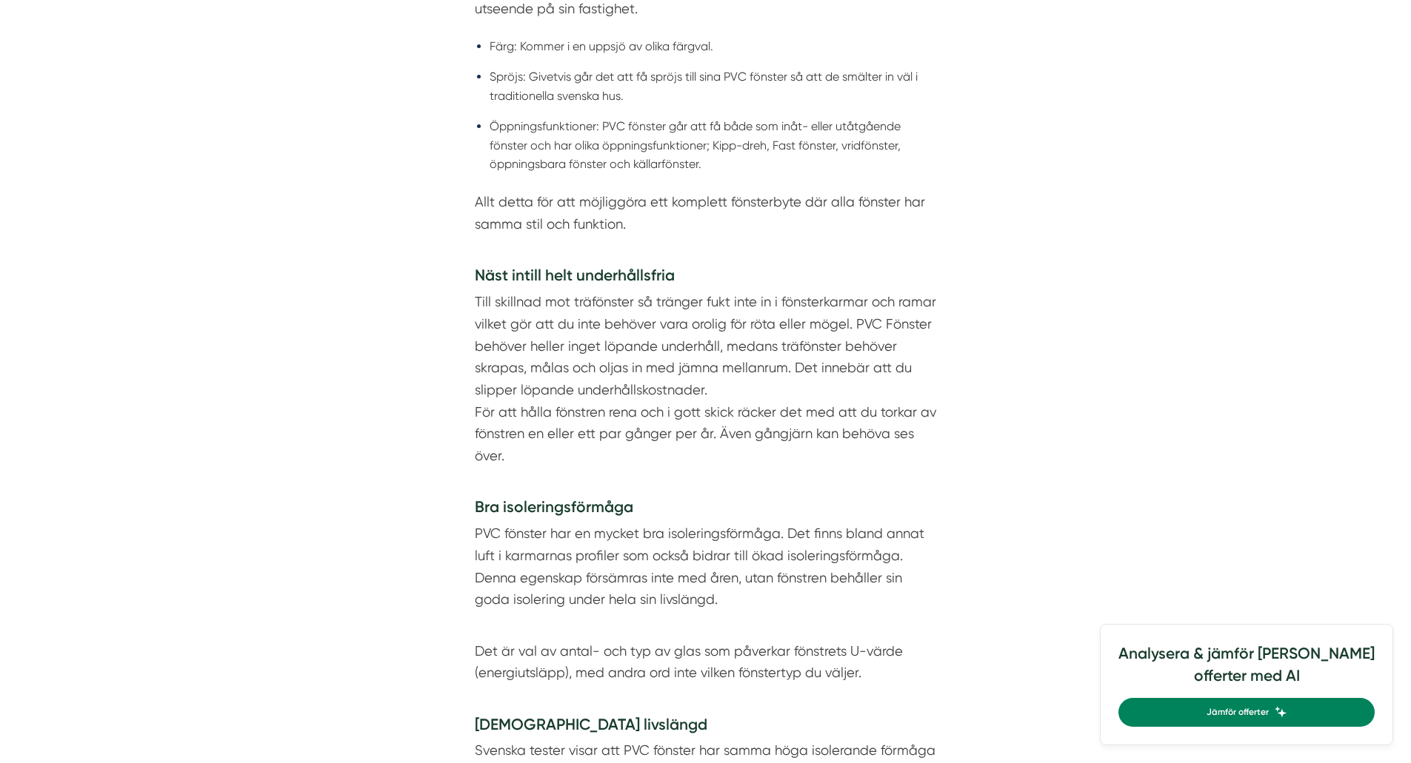
scroll to position [1680, 0]
click at [541, 327] on p "Till skillnad mot träfönster så tränger fukt inte in i fönsterkarmar och ramar …" at bounding box center [706, 389] width 462 height 198
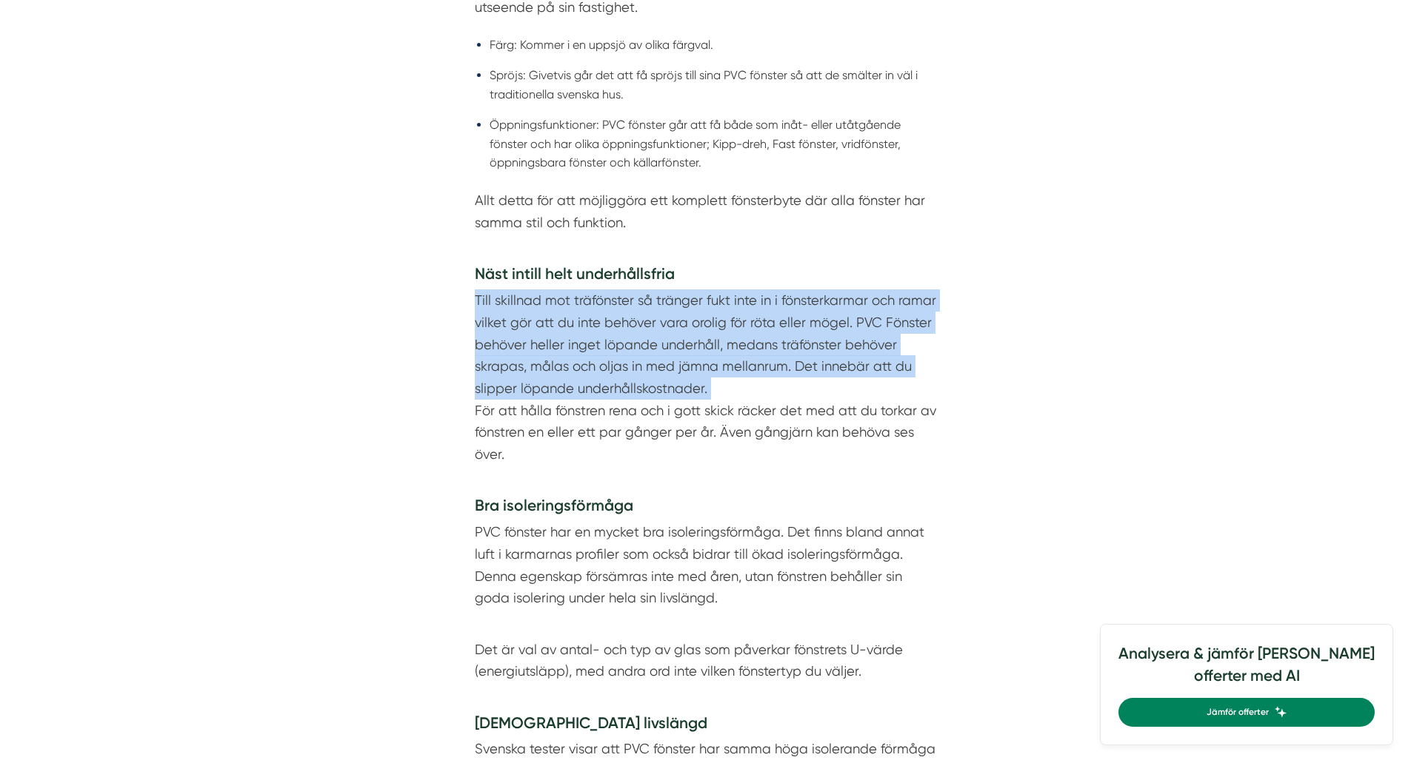
click at [541, 327] on p "Till skillnad mot träfönster så tränger fukt inte in i fönsterkarmar och ramar …" at bounding box center [706, 389] width 462 height 198
drag, startPoint x: 541, startPoint y: 327, endPoint x: 798, endPoint y: 453, distance: 285.8
click at [798, 453] on p "Till skillnad mot träfönster så tränger fukt inte in i fönsterkarmar och ramar …" at bounding box center [706, 389] width 462 height 198
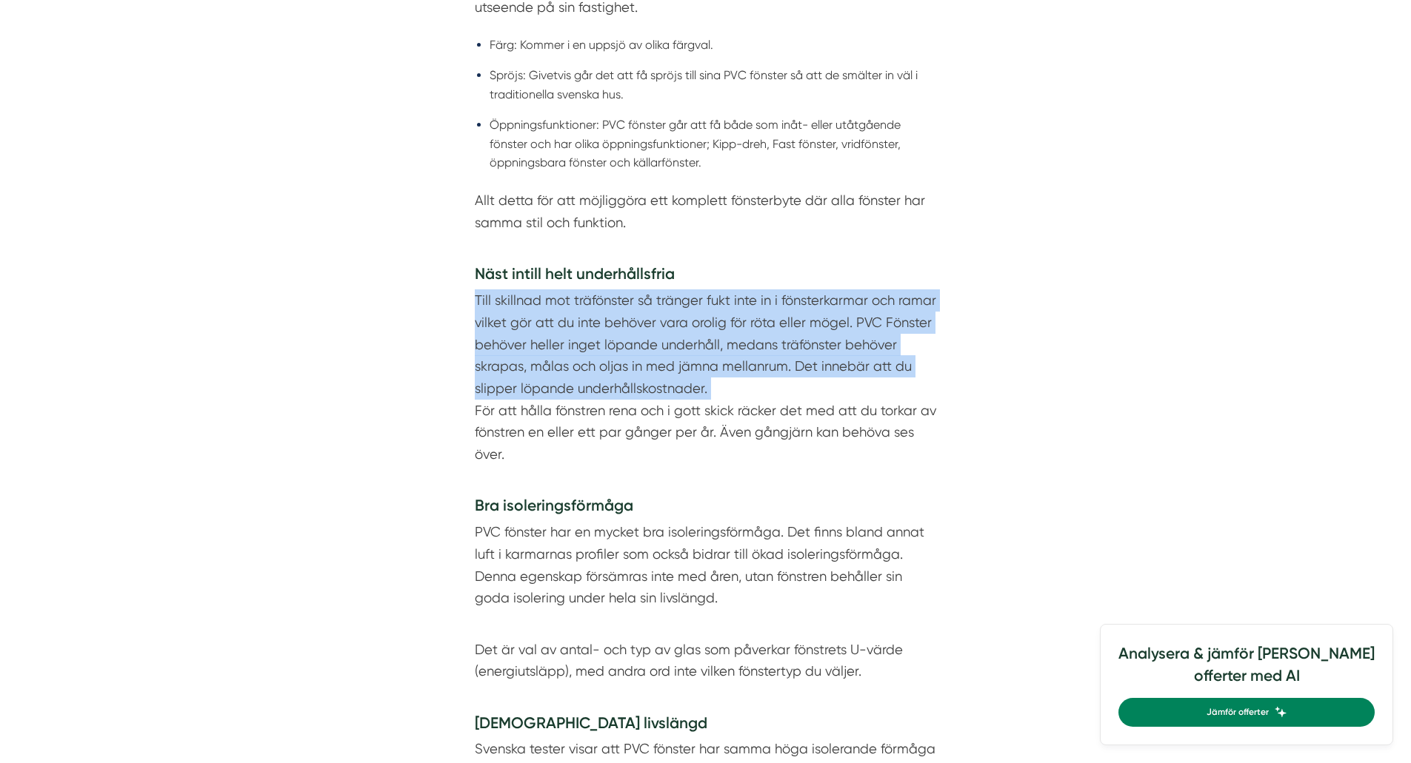
drag, startPoint x: 628, startPoint y: 416, endPoint x: 822, endPoint y: 460, distance: 198.9
click at [822, 460] on p "Till skillnad mot träfönster så tränger fukt inte in i fönsterkarmar och ramar …" at bounding box center [706, 389] width 462 height 198
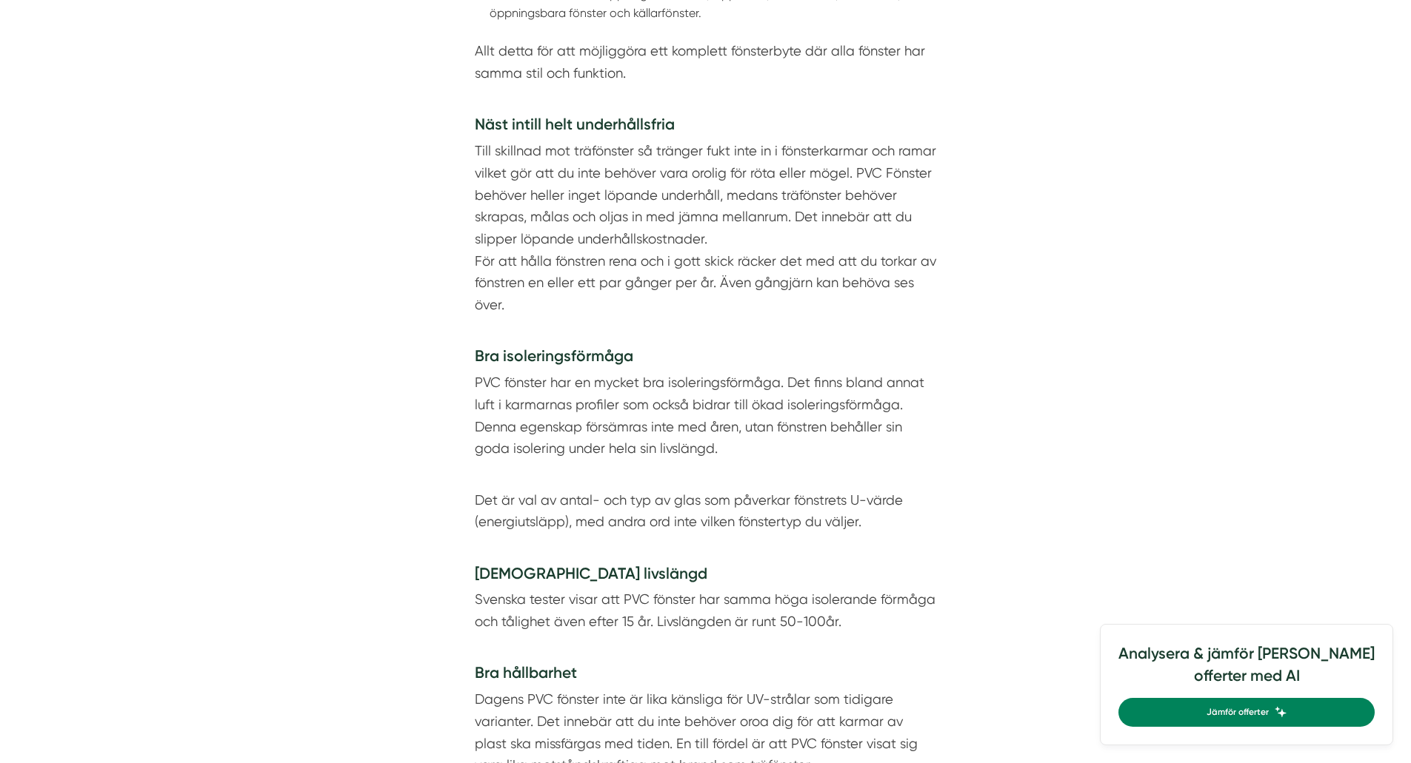
scroll to position [1831, 0]
click at [667, 427] on p "PVC fönster har en mycket bra isoleringsförmåga. Det finns bland annat luft i k…" at bounding box center [706, 414] width 462 height 88
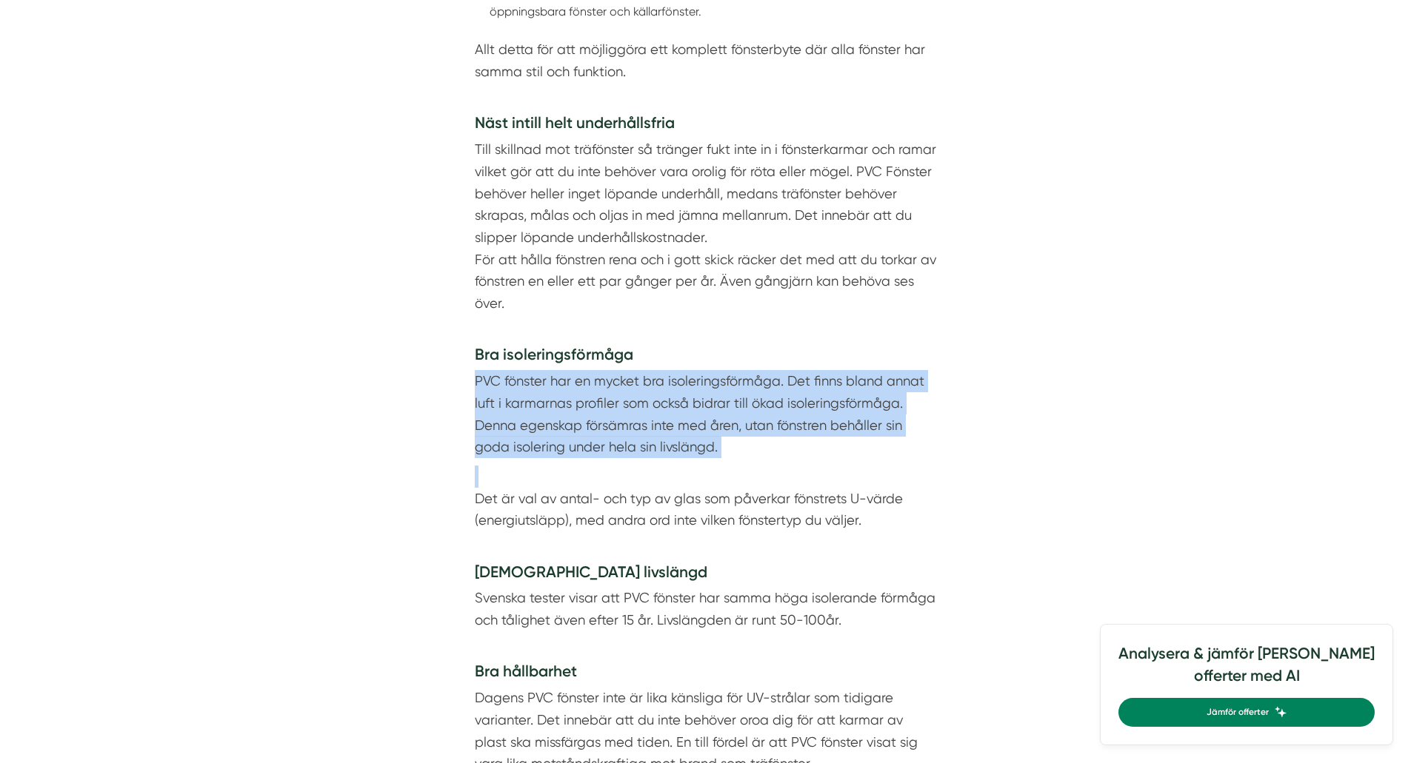
click at [667, 427] on p "PVC fönster har en mycket bra isoleringsförmåga. Det finns bland annat luft i k…" at bounding box center [706, 414] width 462 height 88
click at [734, 431] on p "PVC fönster har en mycket bra isoleringsförmåga. Det finns bland annat luft i k…" at bounding box center [706, 414] width 462 height 88
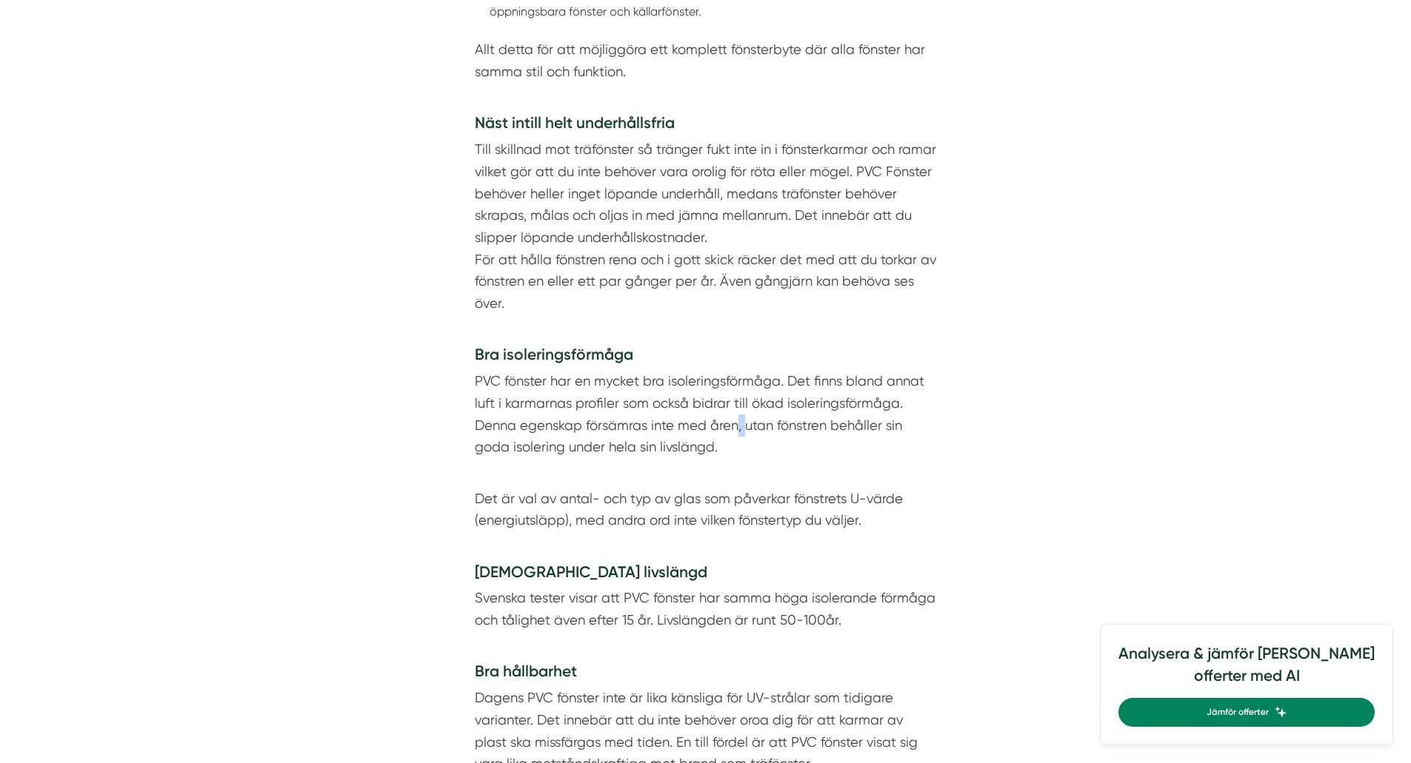
click at [734, 431] on p "PVC fönster har en mycket bra isoleringsförmåga. Det finns bland annat luft i k…" at bounding box center [706, 414] width 462 height 88
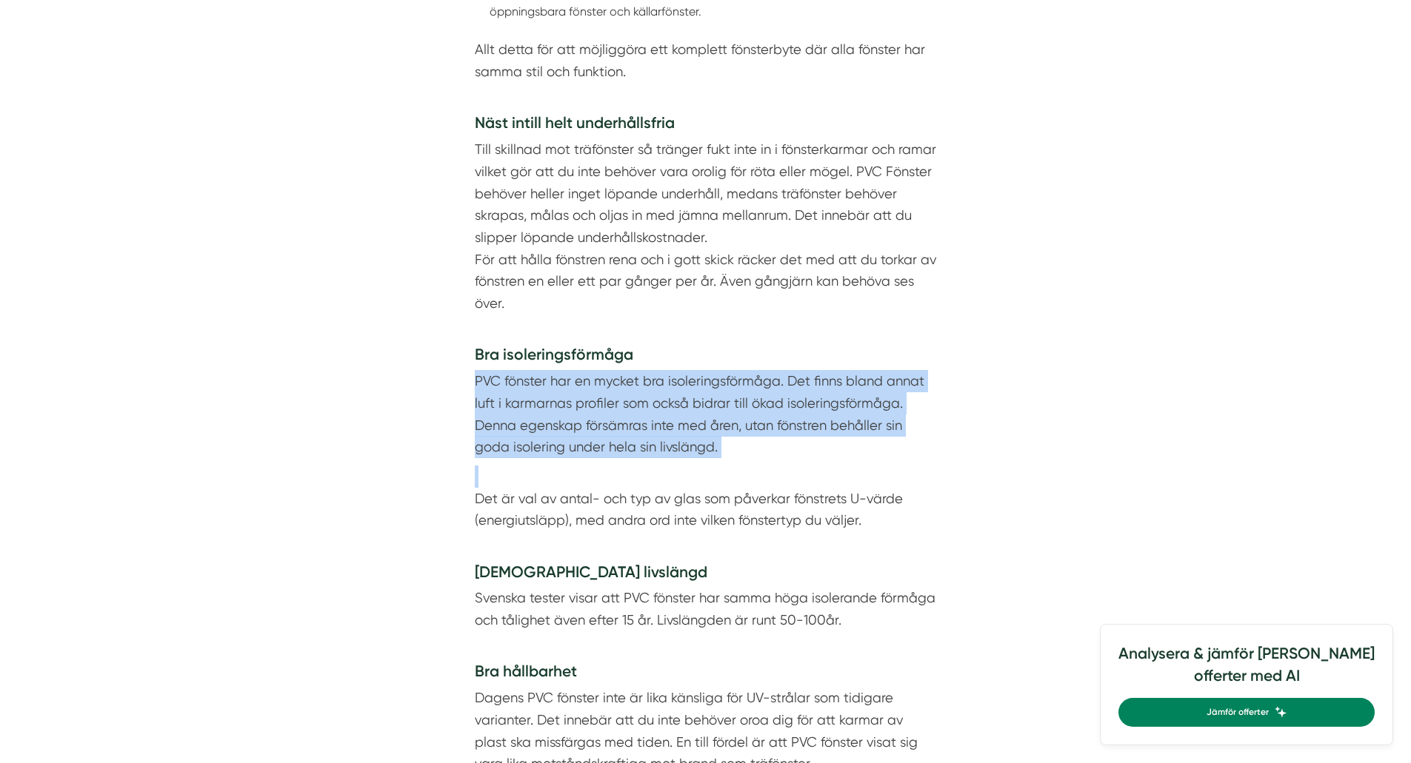
click at [734, 431] on p "PVC fönster har en mycket bra isoleringsförmåga. Det finns bland annat luft i k…" at bounding box center [706, 414] width 462 height 88
click at [757, 451] on p "PVC fönster har en mycket bra isoleringsförmåga. Det finns bland annat luft i k…" at bounding box center [706, 414] width 462 height 88
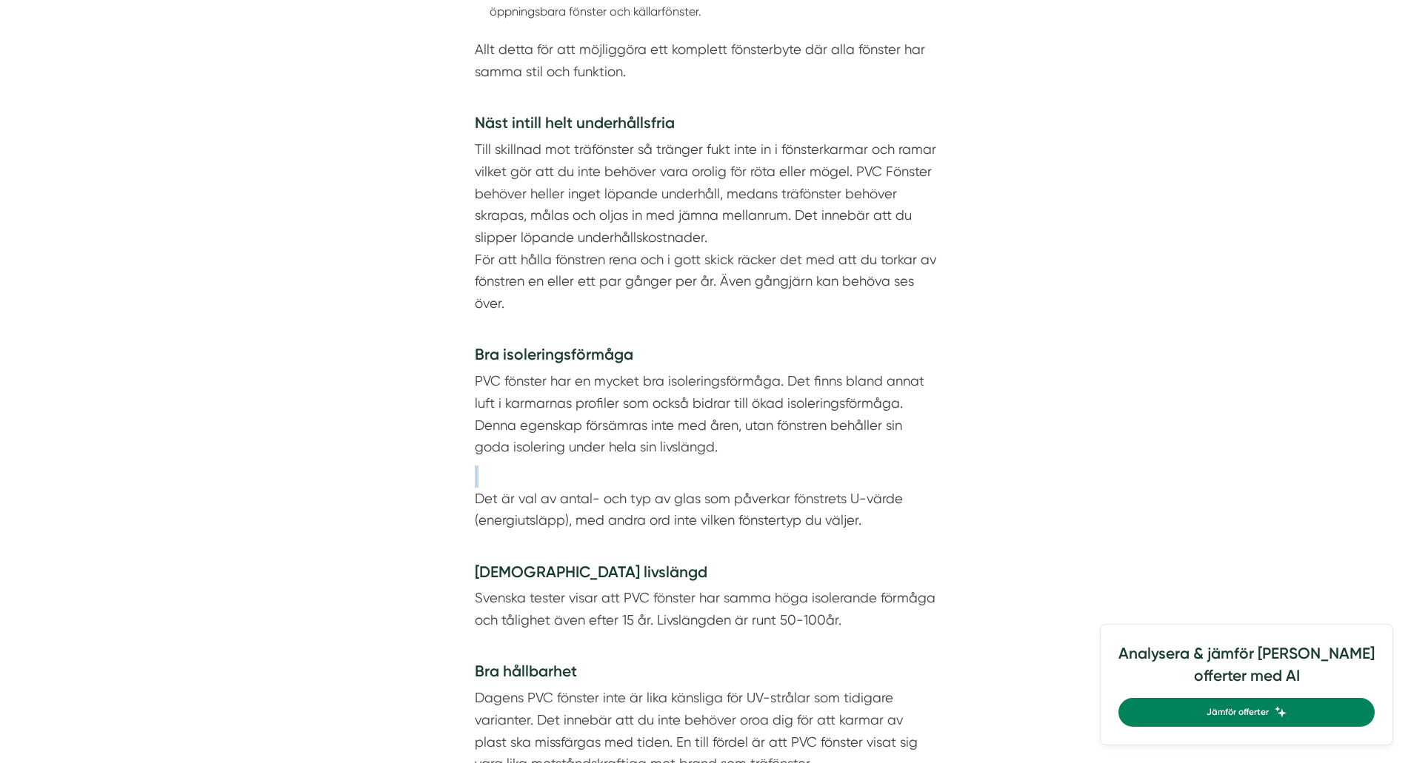
click at [757, 451] on p "PVC fönster har en mycket bra isoleringsförmåga. Det finns bland annat luft i k…" at bounding box center [706, 414] width 462 height 88
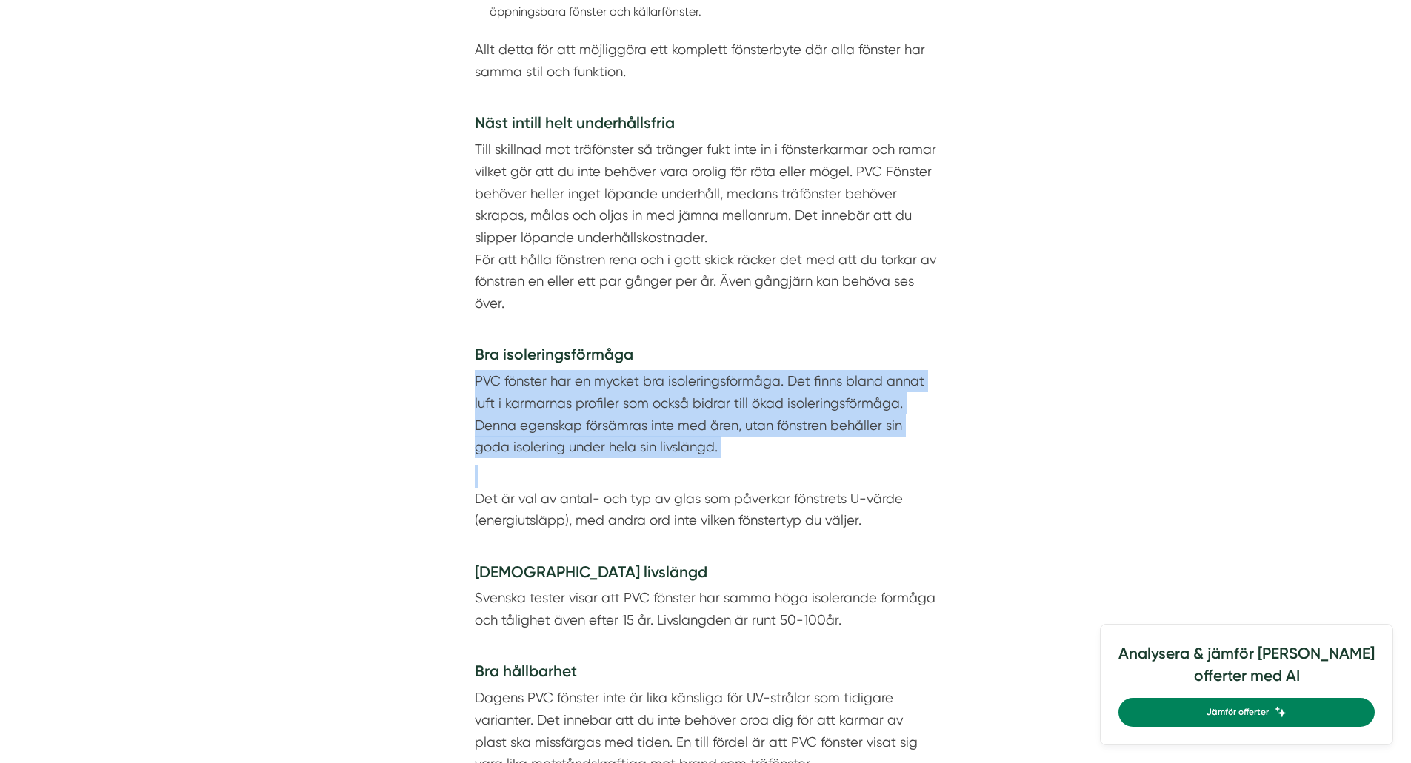
click at [757, 451] on p "PVC fönster har en mycket bra isoleringsförmåga. Det finns bland annat luft i k…" at bounding box center [706, 414] width 462 height 88
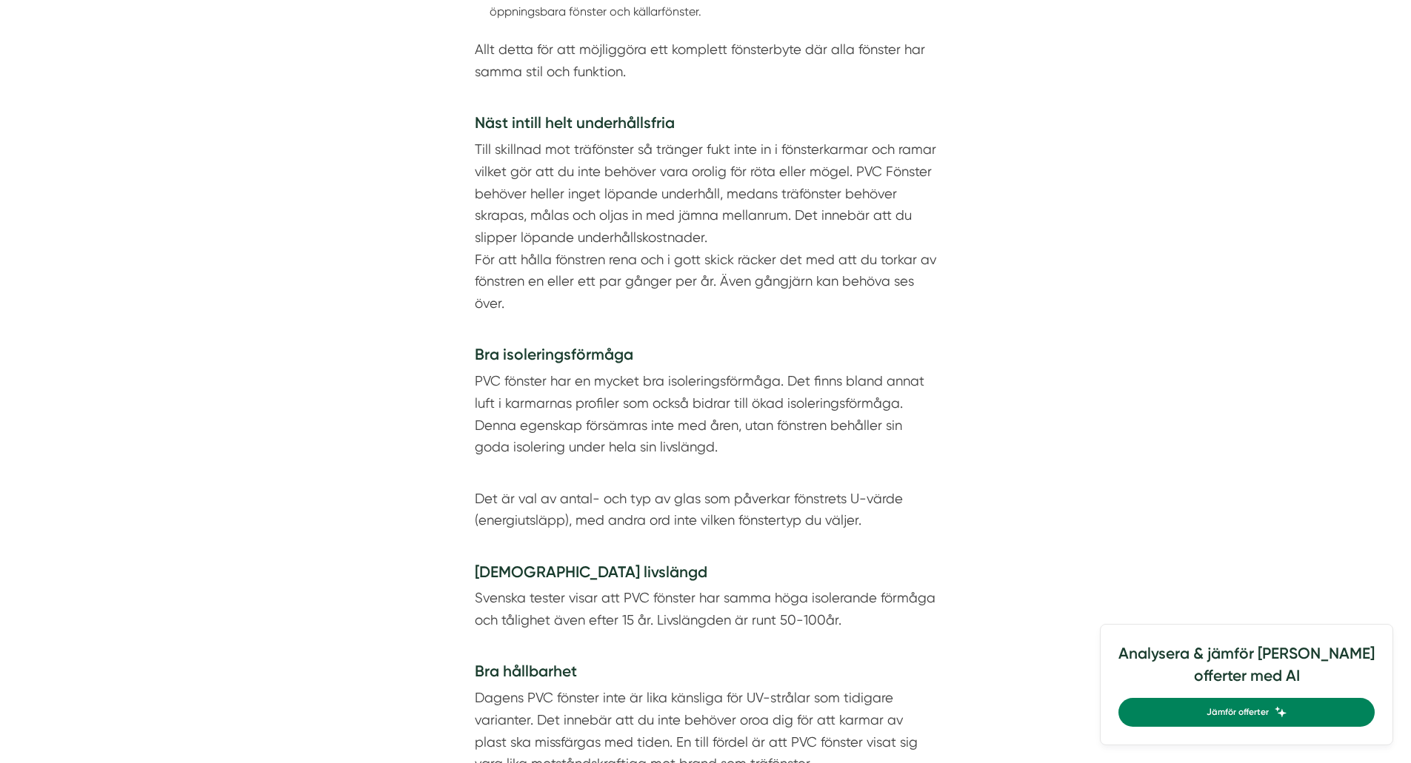
click at [757, 451] on p "PVC fönster har en mycket bra isoleringsförmåga. Det finns bland annat luft i k…" at bounding box center [706, 414] width 462 height 88
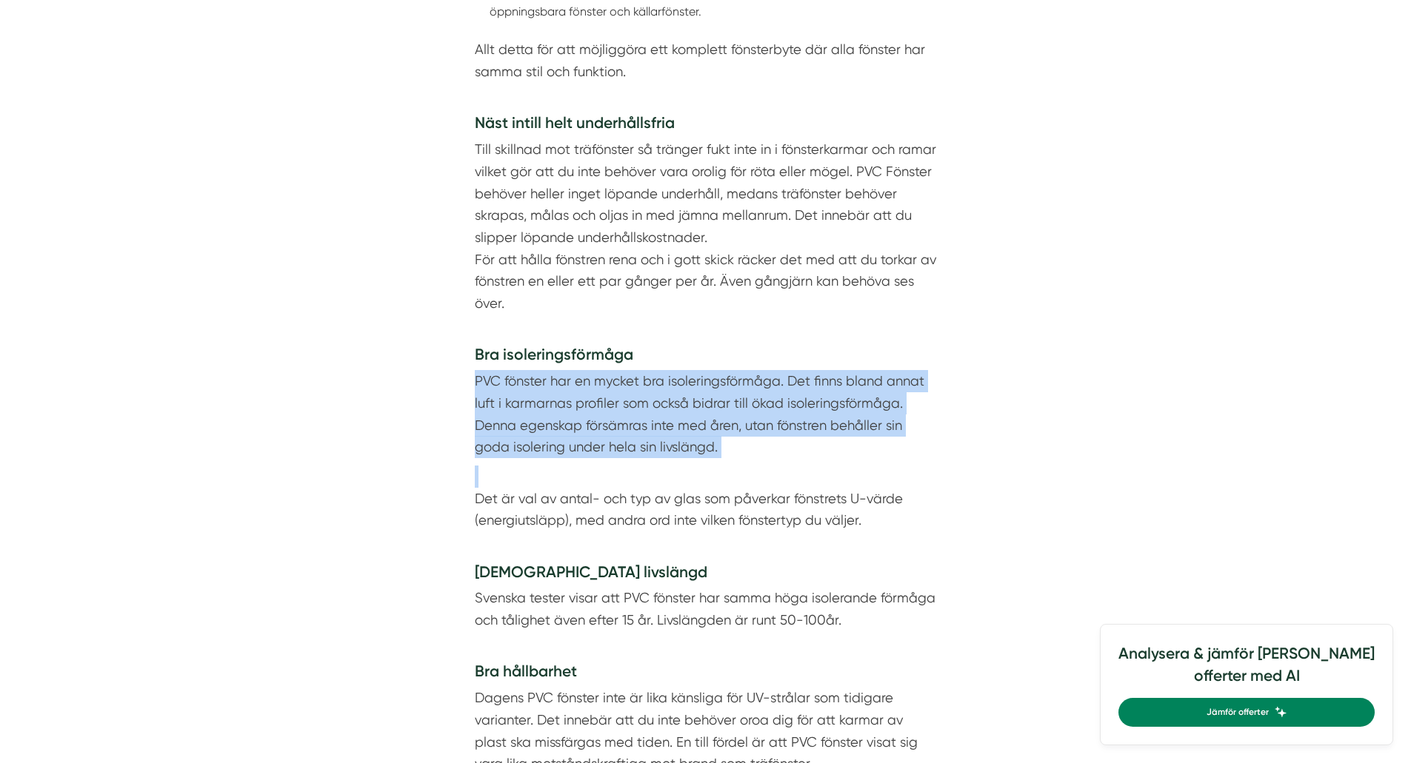
click at [757, 451] on p "PVC fönster har en mycket bra isoleringsförmåga. Det finns bland annat luft i k…" at bounding box center [706, 414] width 462 height 88
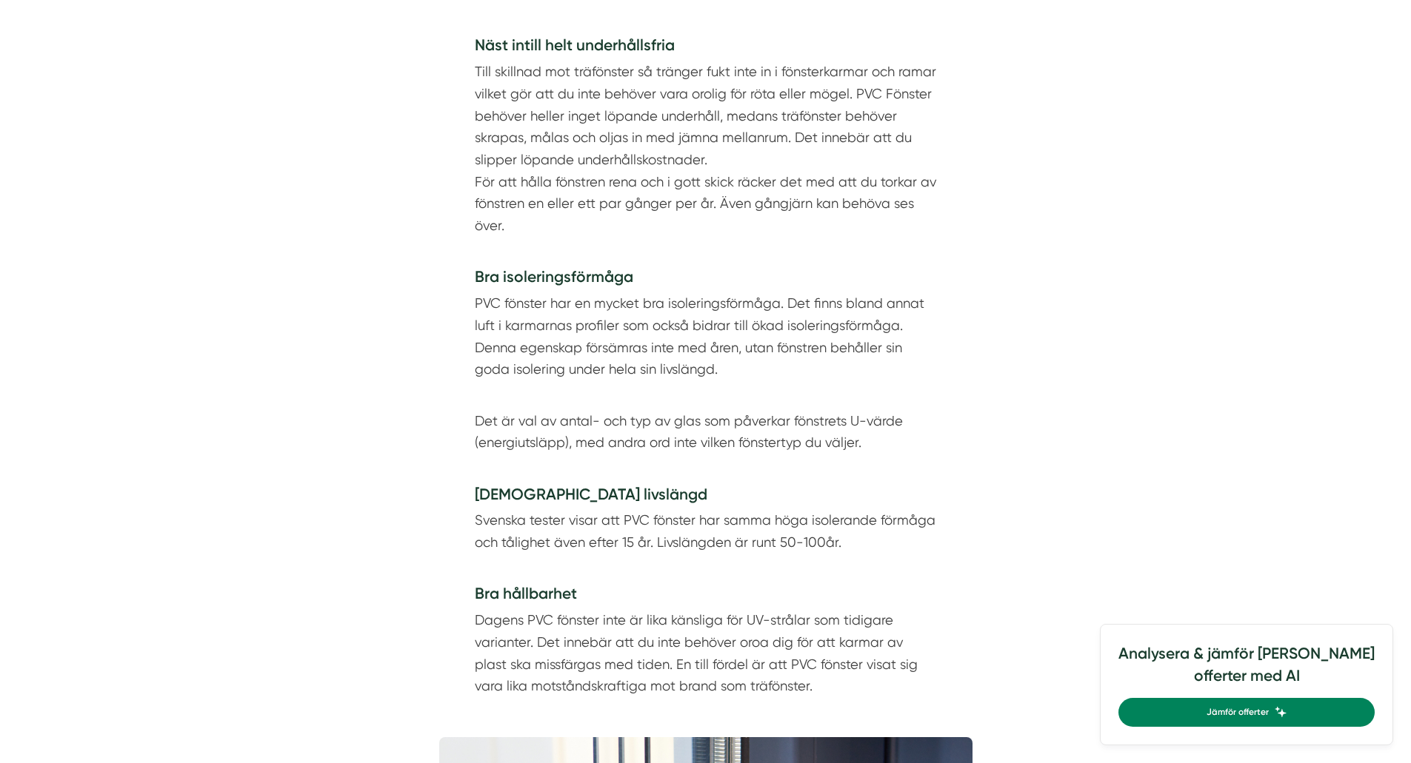
scroll to position [1909, 0]
click at [757, 451] on p "Det är val av antal- och typ av glas som påverkar fönstrets U-värde (energiutsl…" at bounding box center [706, 431] width 462 height 88
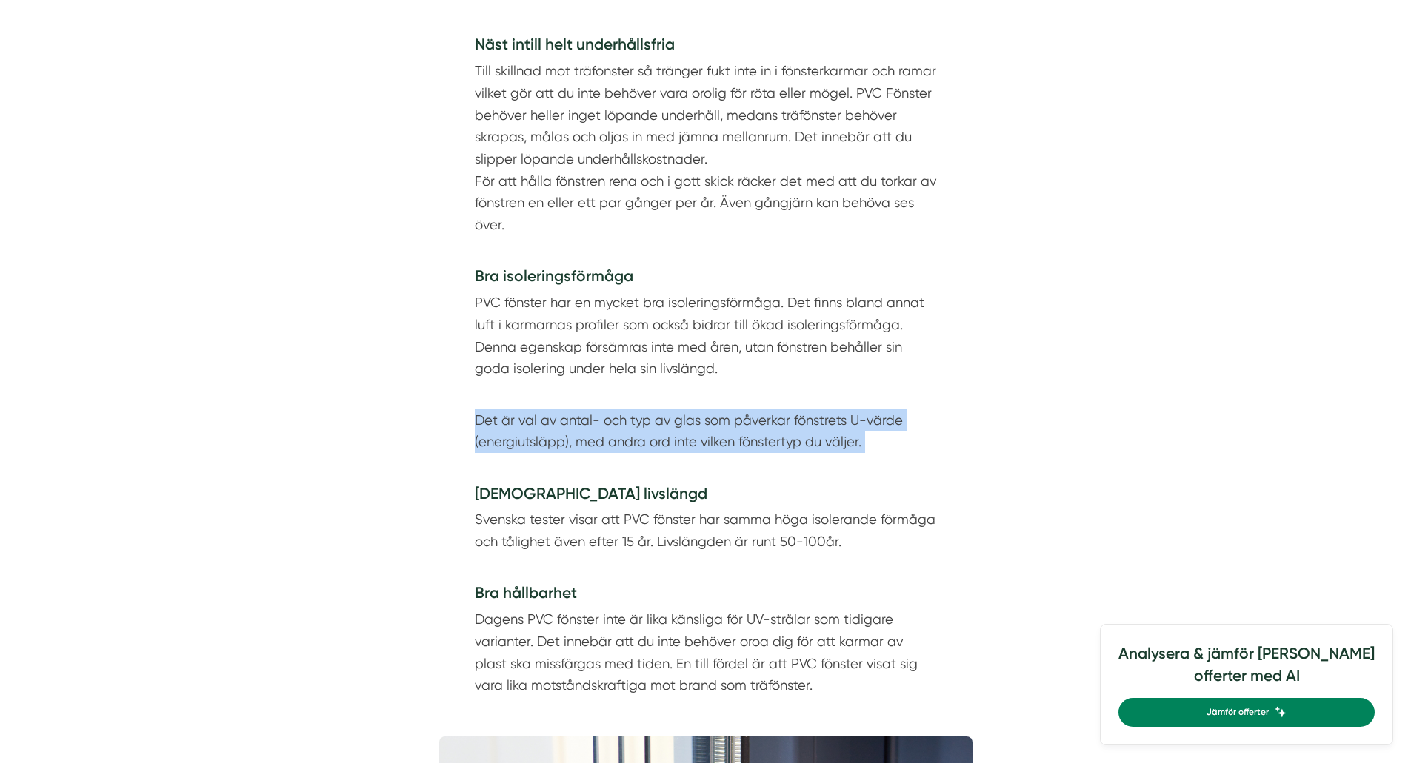
click at [757, 451] on p "Det är val av antal- och typ av glas som påverkar fönstrets U-värde (energiutsl…" at bounding box center [706, 431] width 462 height 88
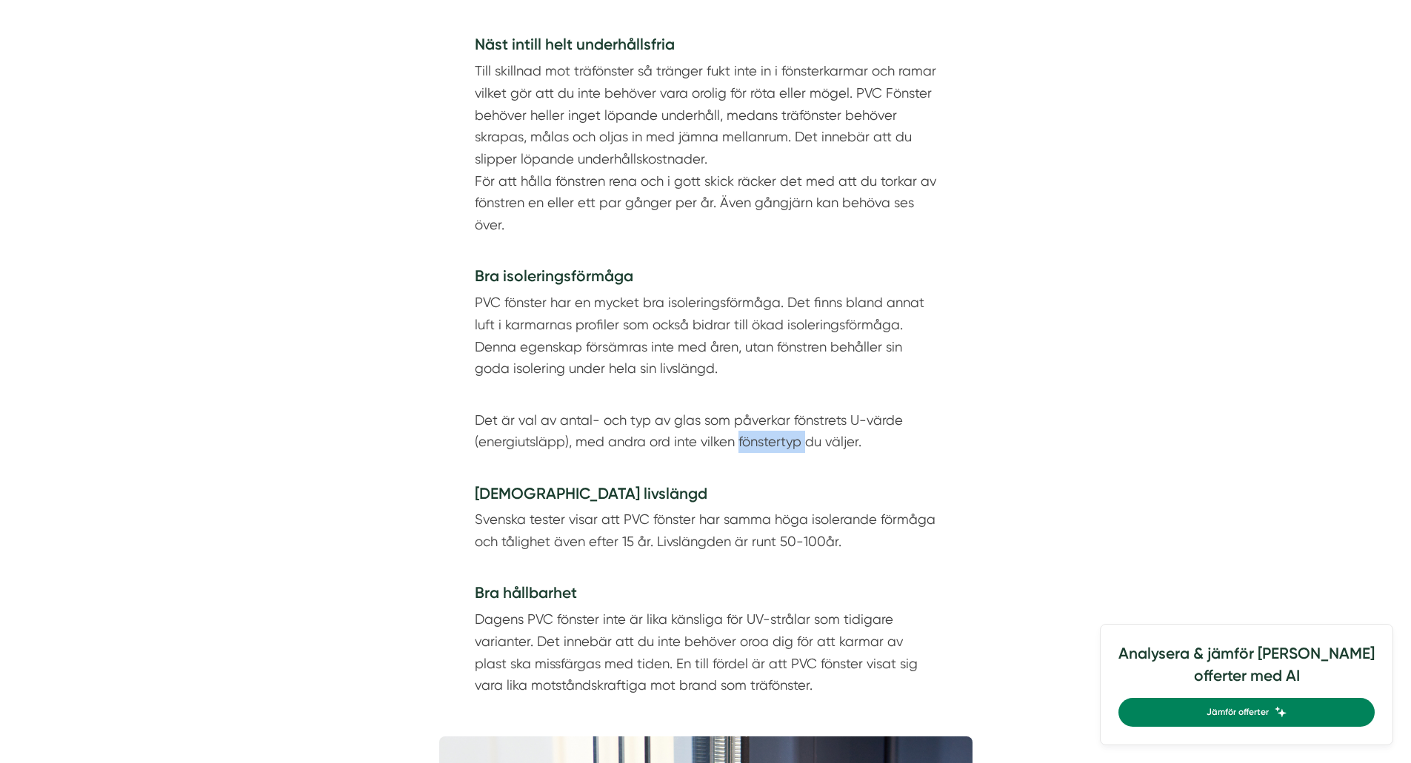
click at [757, 451] on p "Det är val av antal- och typ av glas som påverkar fönstrets U-värde (energiutsl…" at bounding box center [706, 431] width 462 height 88
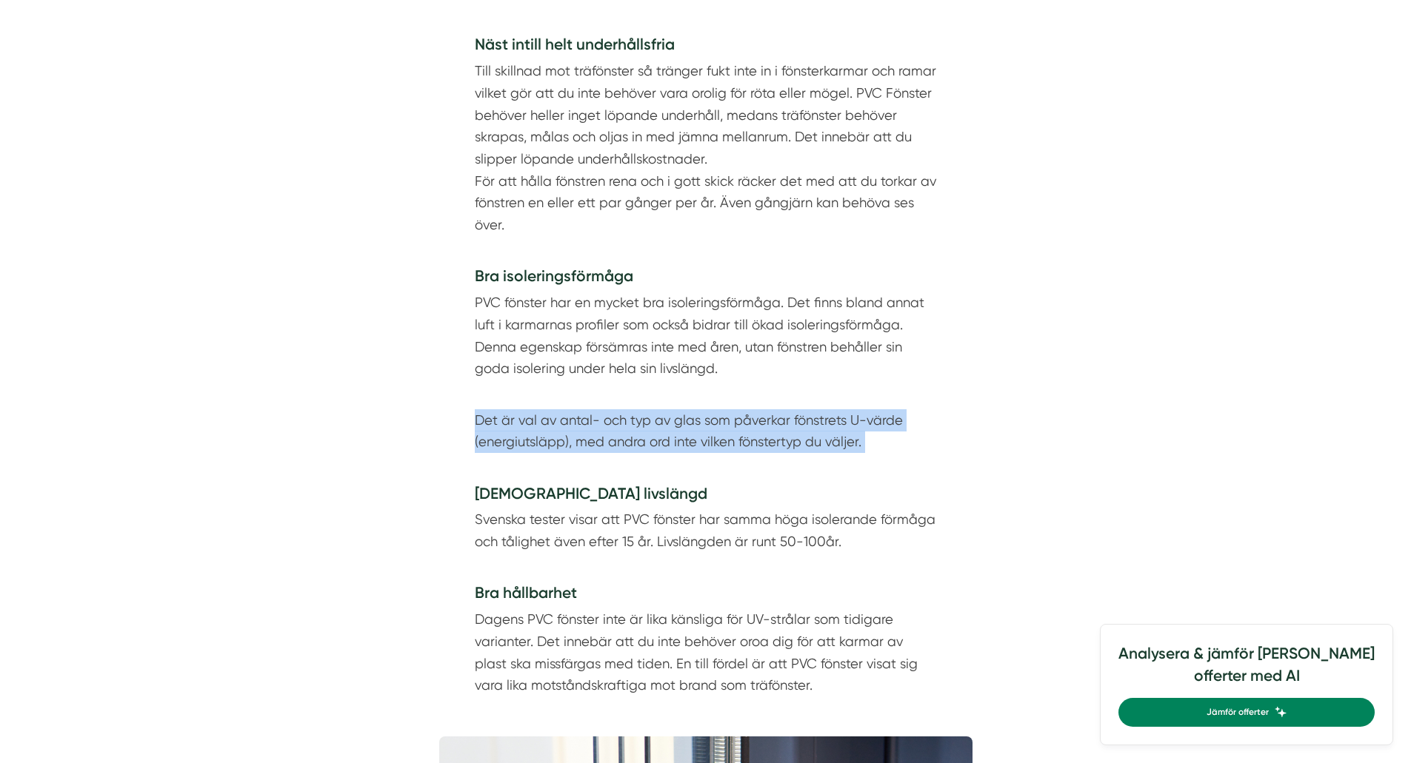
click at [757, 451] on p "Det är val av antal- och typ av glas som påverkar fönstrets U-värde (energiutsl…" at bounding box center [706, 431] width 462 height 88
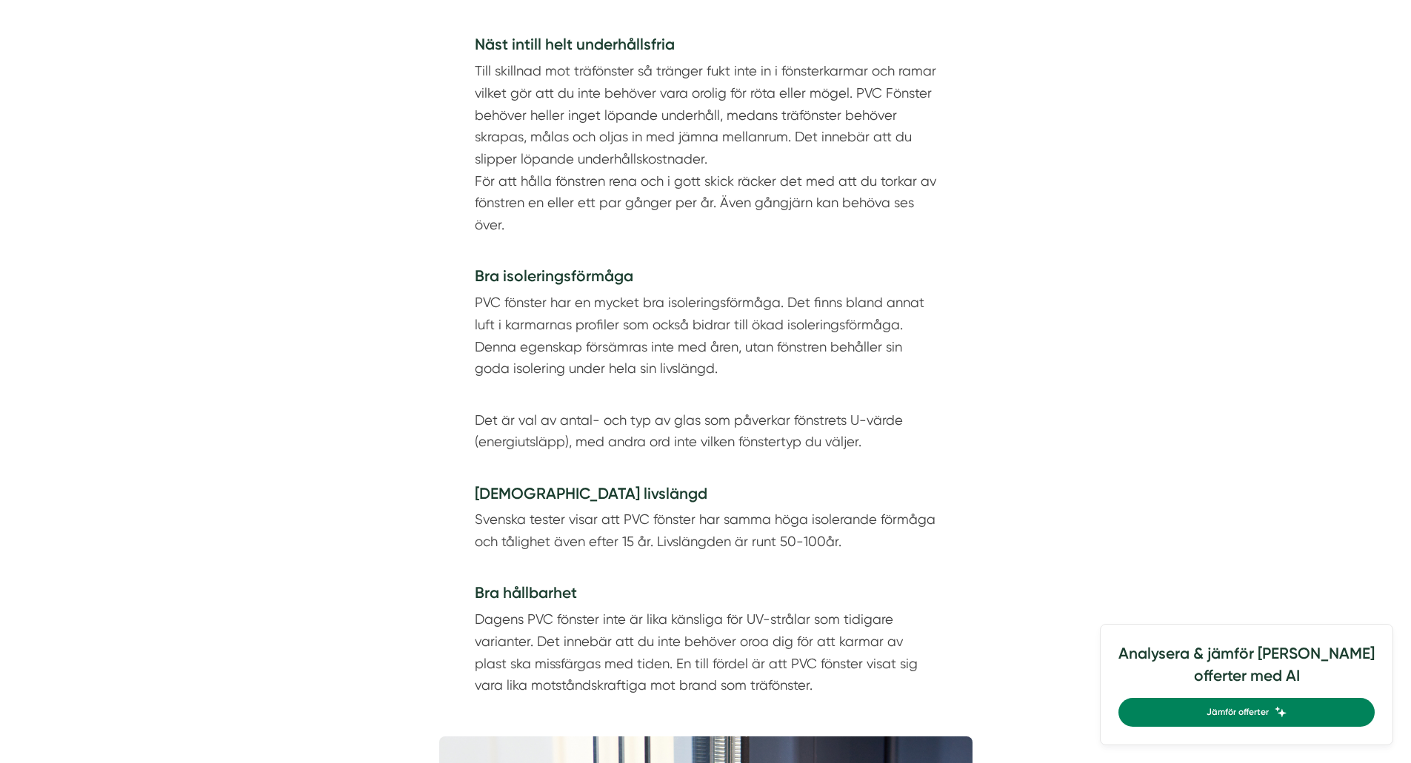
click at [757, 451] on p "Det är val av antal- och typ av glas som påverkar fönstrets U-värde (energiutsl…" at bounding box center [706, 431] width 462 height 88
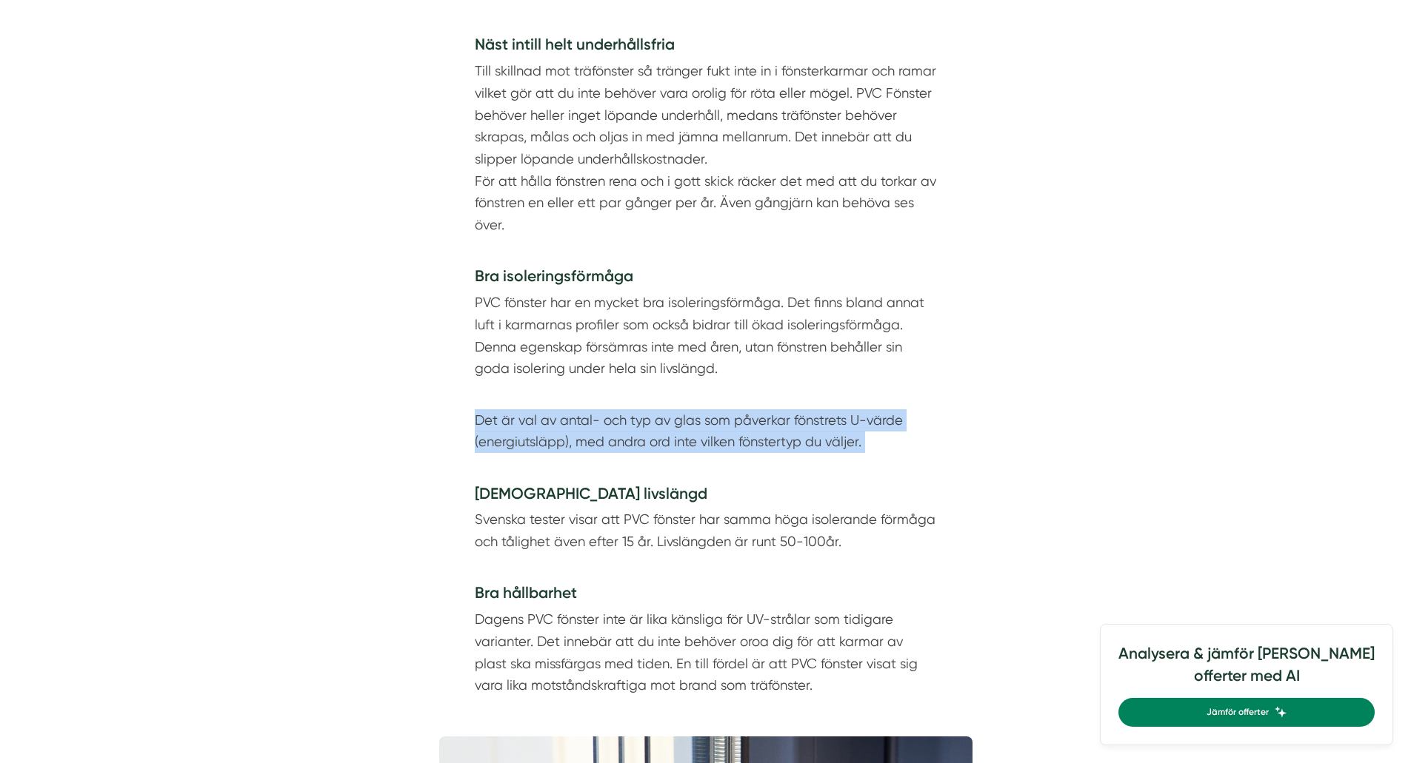
click at [757, 451] on p "Det är val av antal- och typ av glas som påverkar fönstrets U-värde (energiutsl…" at bounding box center [706, 431] width 462 height 88
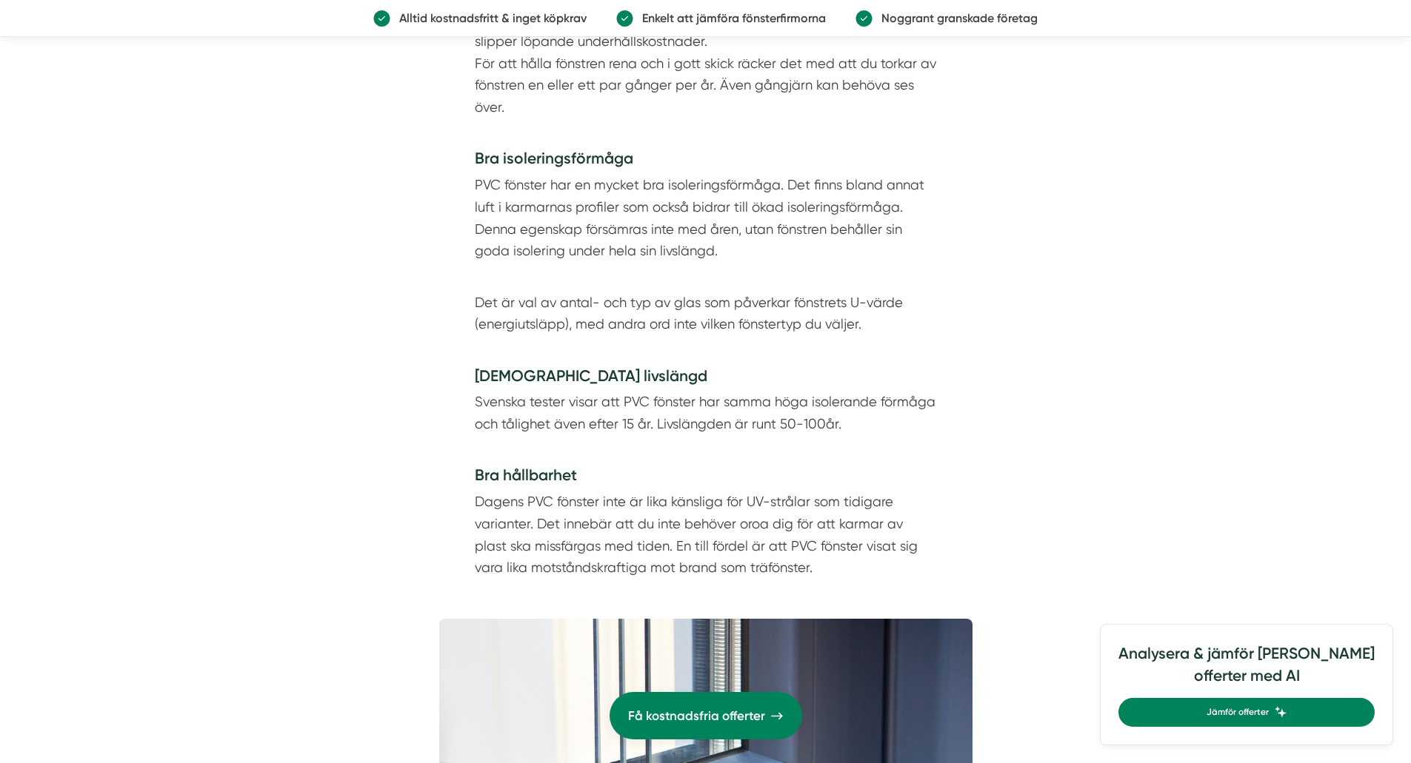
scroll to position [2028, 0]
click at [739, 414] on p "Svenska tester visar att PVC fönster har samma höga isolerande förmåga och tåli…" at bounding box center [706, 423] width 462 height 66
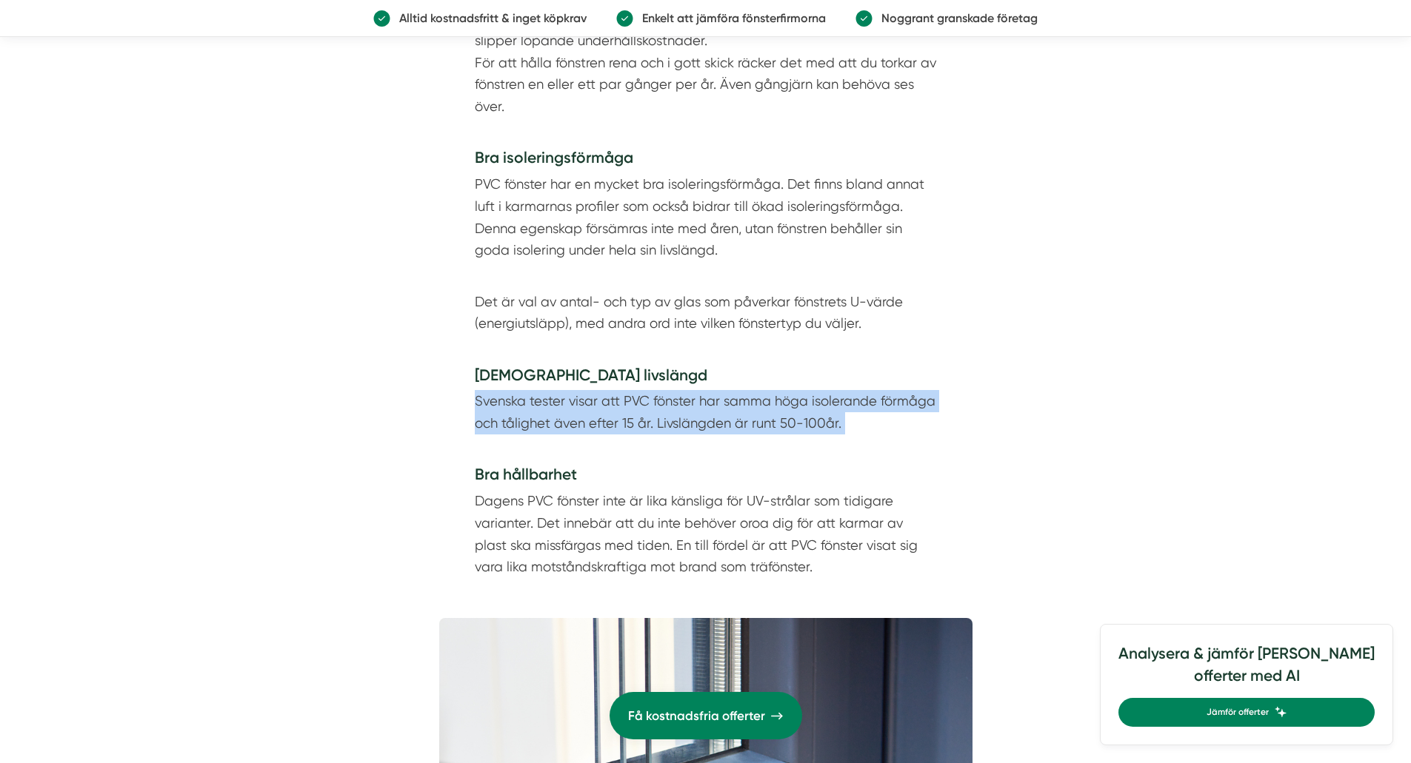
click at [739, 414] on p "Svenska tester visar att PVC fönster har samma höga isolerande förmåga och tåli…" at bounding box center [706, 423] width 462 height 66
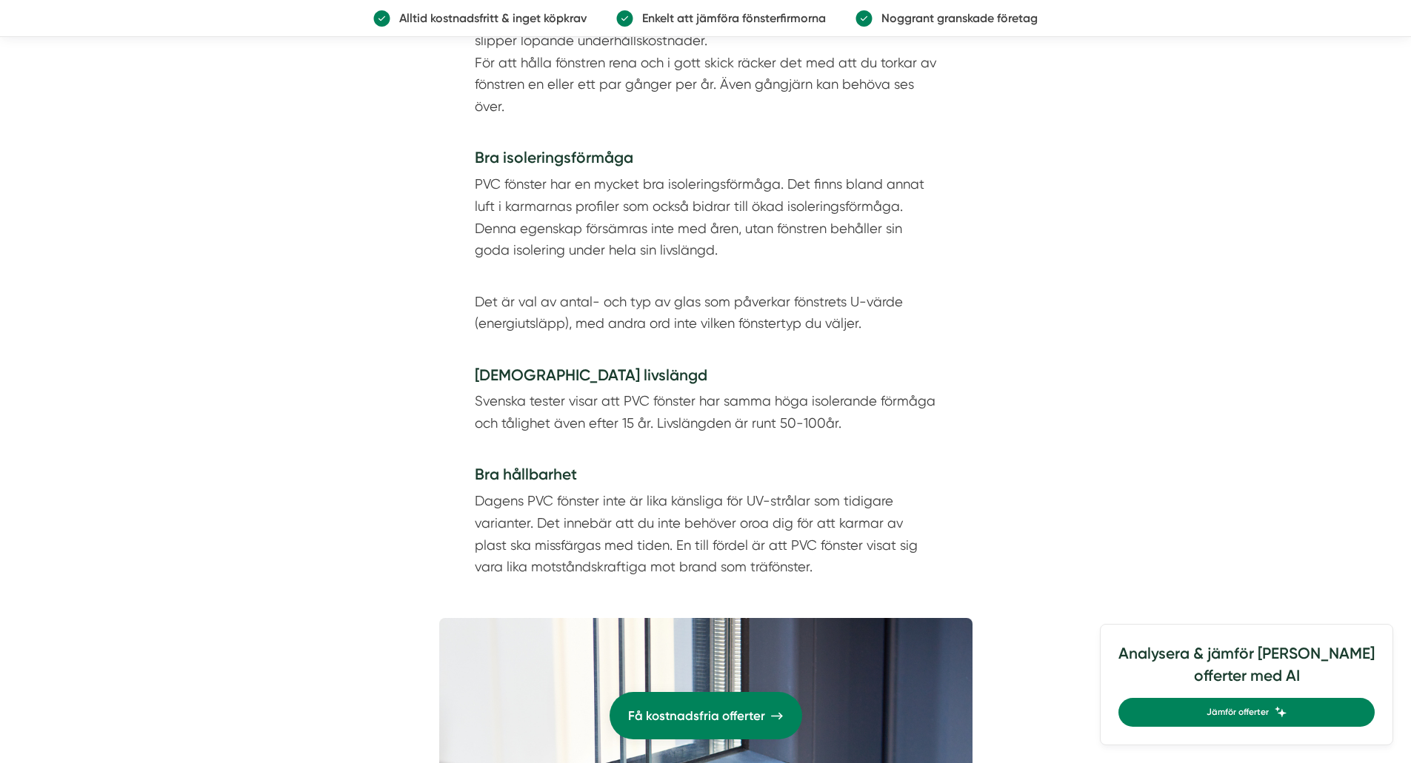
click at [662, 525] on p "Dagens PVC fönster inte är lika känsliga för UV-strålar som tidigare varianter.…" at bounding box center [706, 534] width 462 height 88
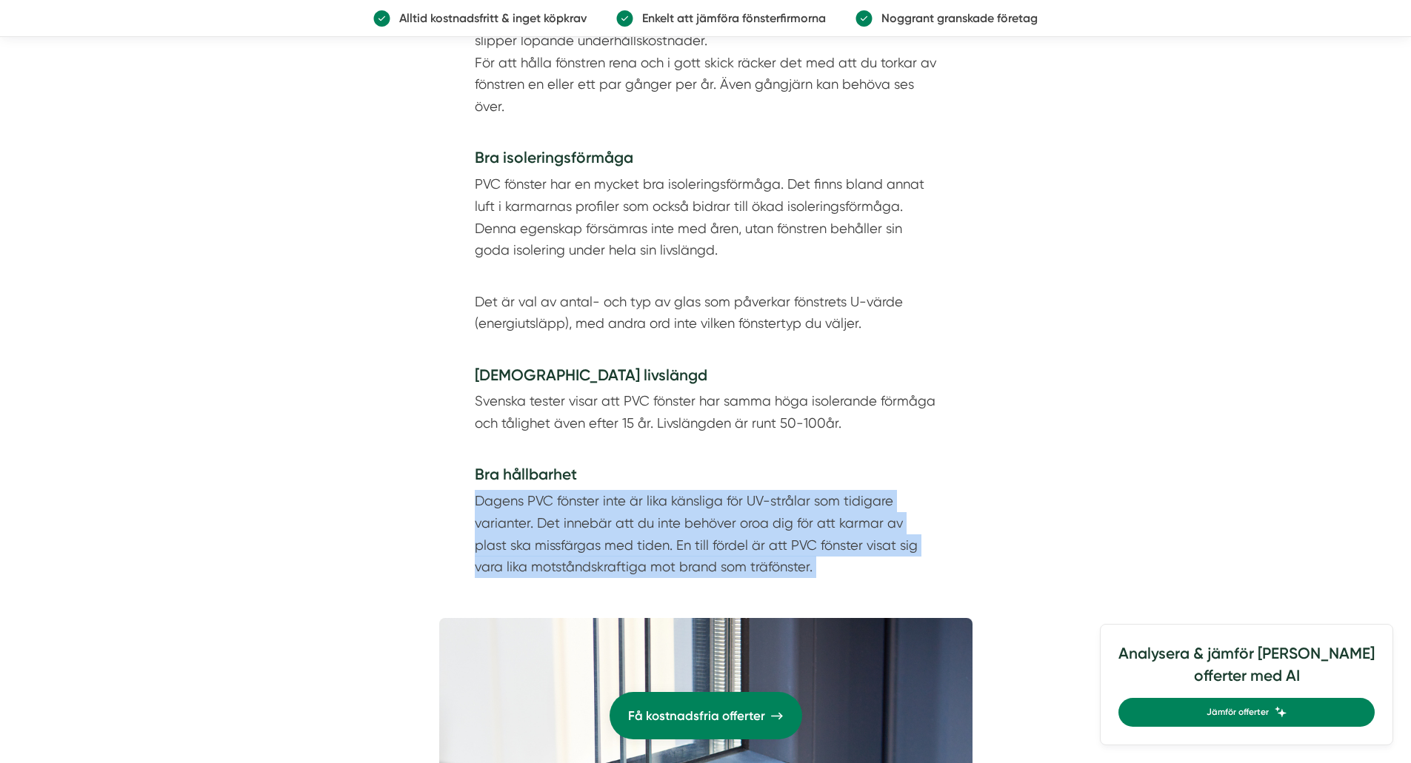
click at [662, 525] on p "Dagens PVC fönster inte är lika känsliga för UV-strålar som tidigare varianter.…" at bounding box center [706, 534] width 462 height 88
click at [712, 528] on p "Dagens PVC fönster inte är lika känsliga för UV-strålar som tidigare varianter.…" at bounding box center [706, 534] width 462 height 88
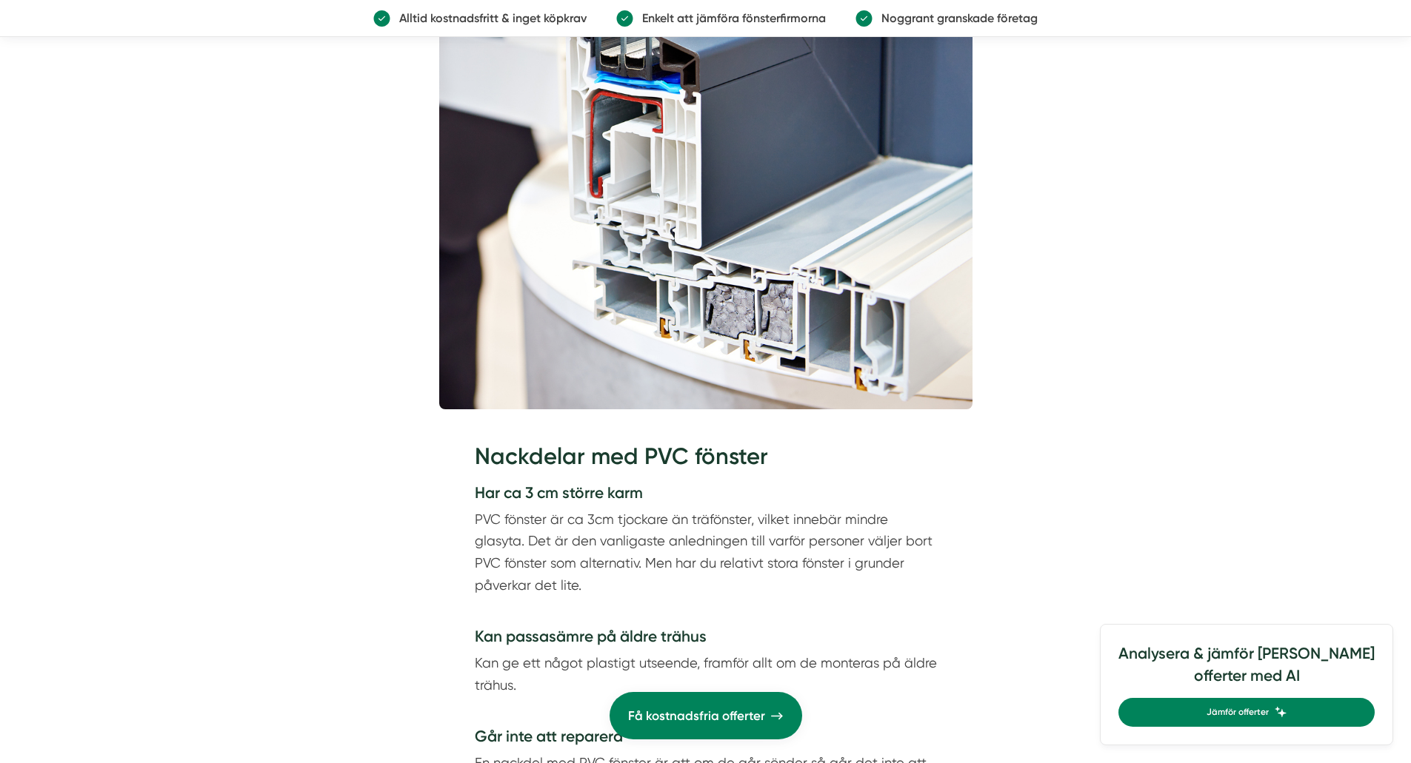
scroll to position [2770, 0]
click at [712, 528] on p "PVC fönster är ca 3cm tjockare än träfönster, vilket innebär mindre glasyta. De…" at bounding box center [706, 563] width 462 height 110
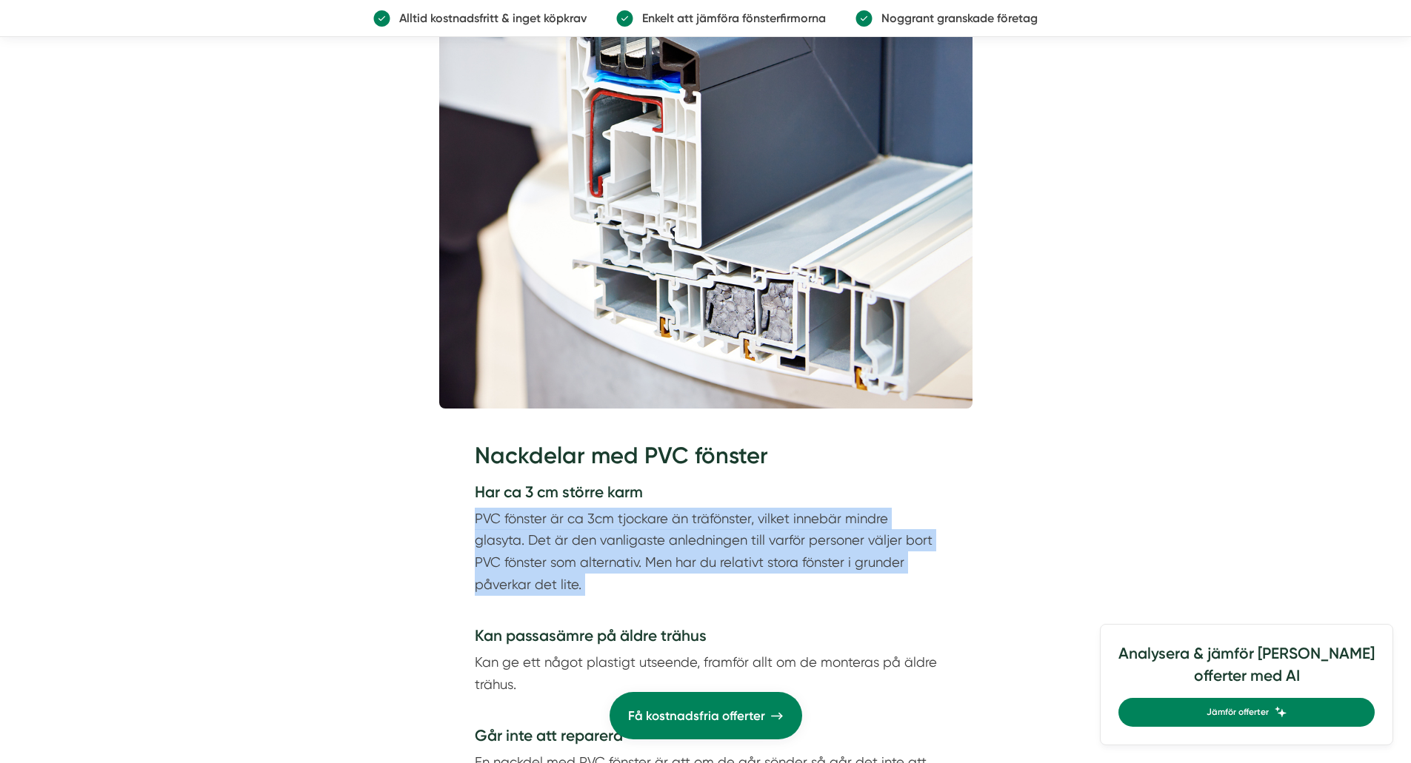
click at [712, 528] on p "PVC fönster är ca 3cm tjockare än träfönster, vilket innebär mindre glasyta. De…" at bounding box center [706, 563] width 462 height 110
click at [724, 555] on p "PVC fönster är ca 3cm tjockare än träfönster, vilket innebär mindre glasyta. De…" at bounding box center [706, 563] width 462 height 110
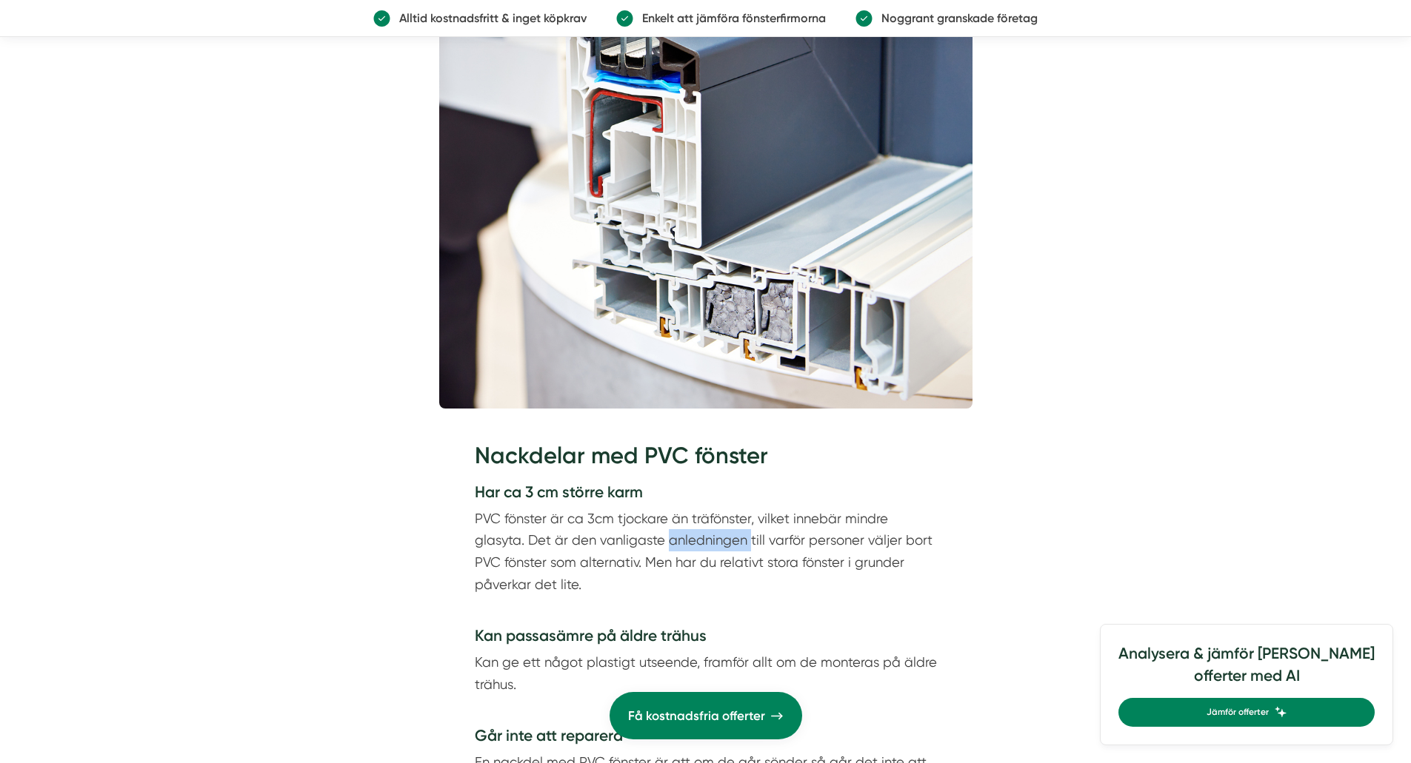
click at [724, 555] on p "PVC fönster är ca 3cm tjockare än träfönster, vilket innebär mindre glasyta. De…" at bounding box center [706, 563] width 462 height 110
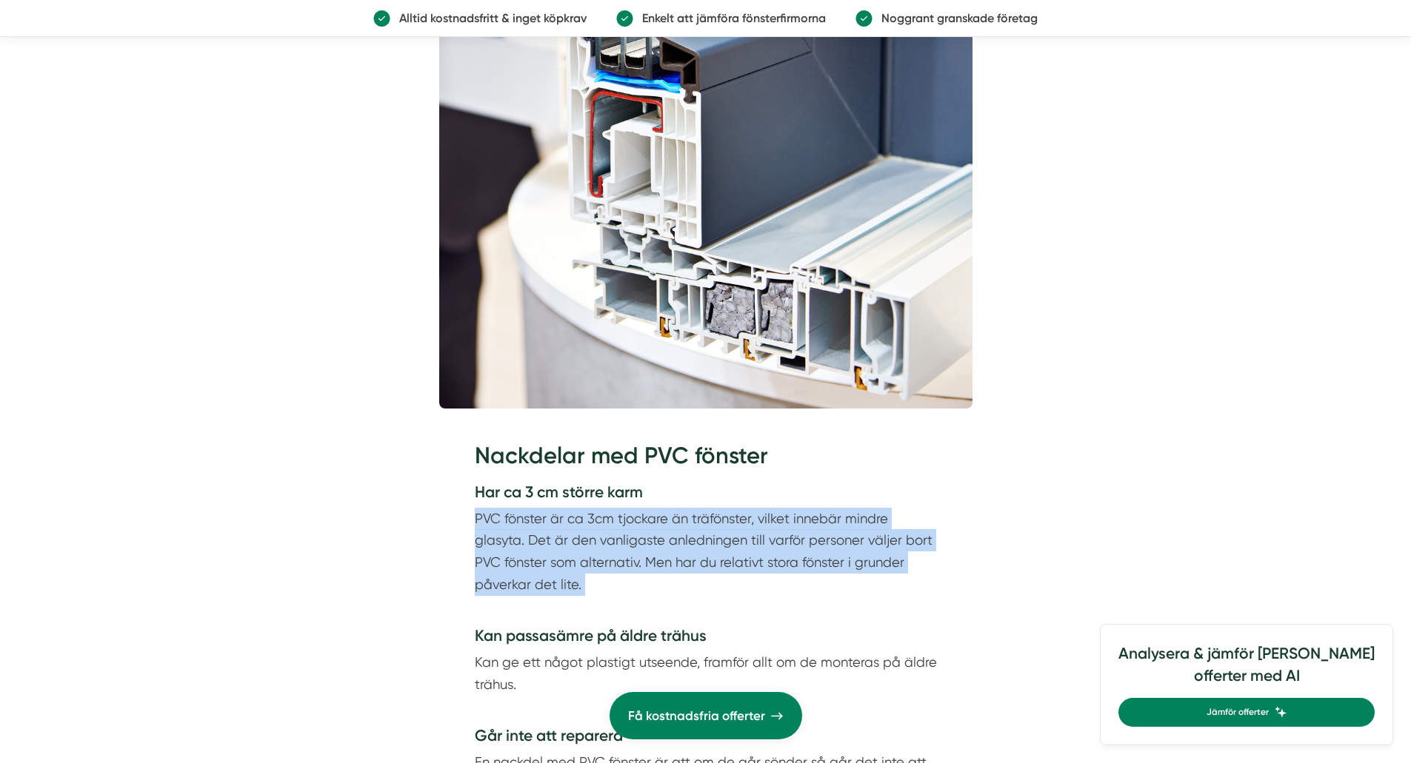
click at [724, 555] on p "PVC fönster är ca 3cm tjockare än träfönster, vilket innebär mindre glasyta. De…" at bounding box center [706, 563] width 462 height 110
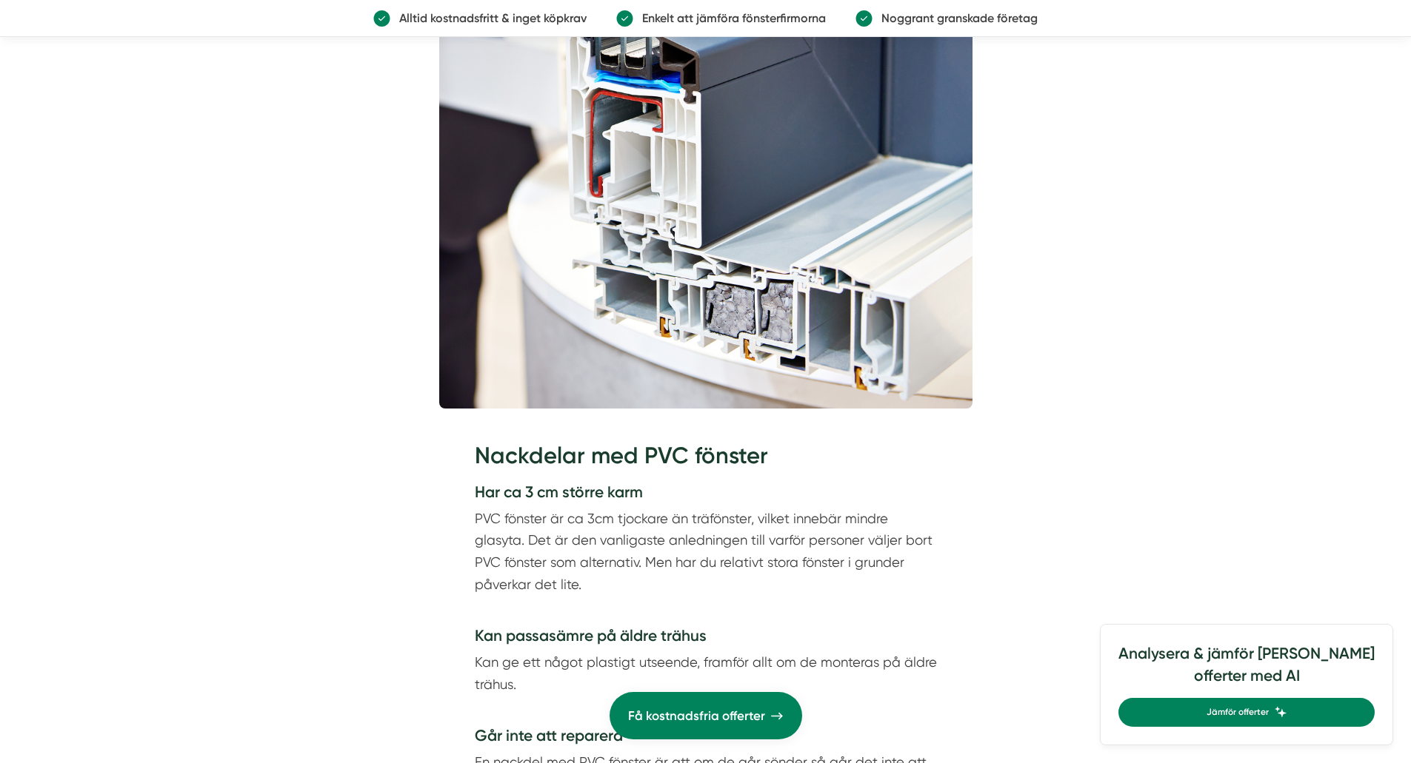
click at [649, 553] on p "PVC fönster är ca 3cm tjockare än träfönster, vilket innebär mindre glasyta. De…" at bounding box center [706, 563] width 462 height 110
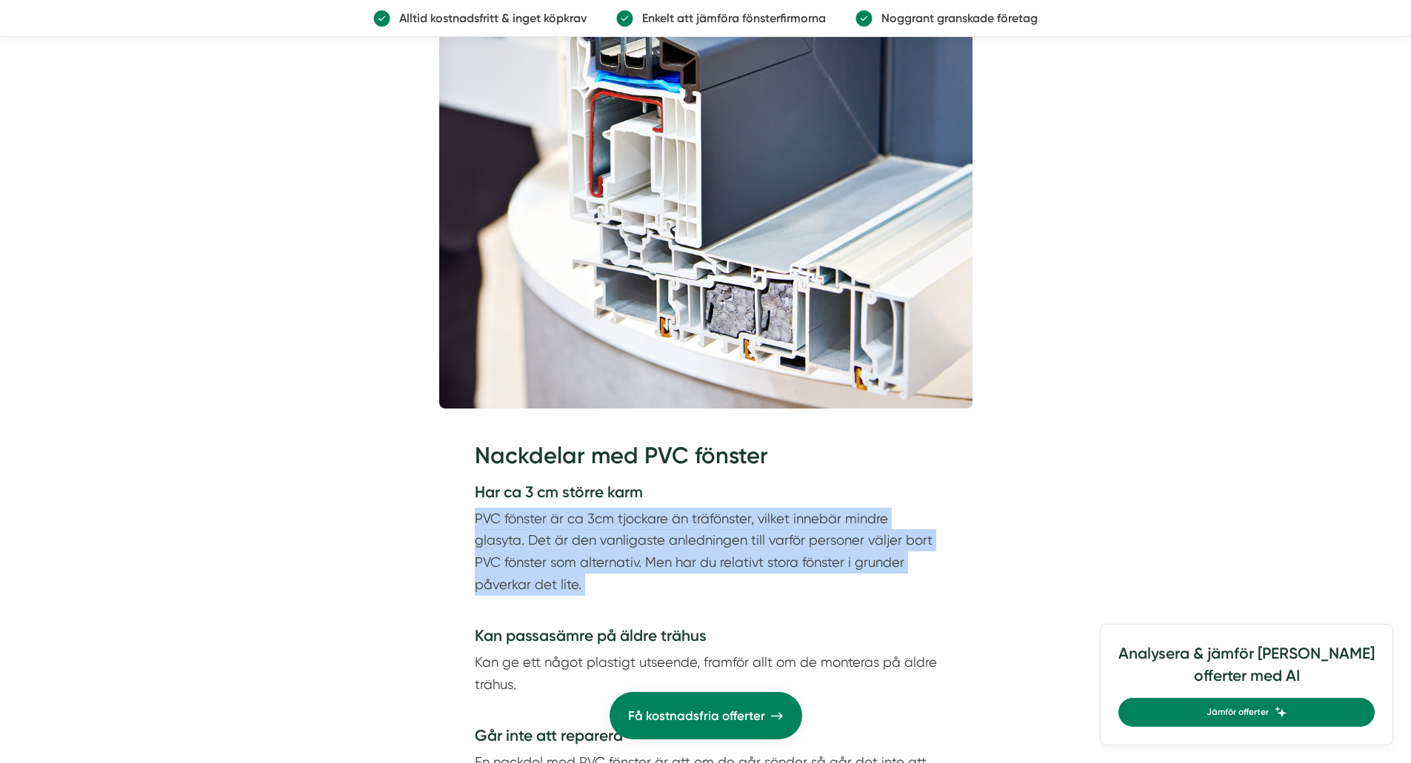
click at [649, 553] on p "PVC fönster är ca 3cm tjockare än träfönster, vilket innebär mindre glasyta. De…" at bounding box center [706, 563] width 462 height 110
click at [606, 576] on p "PVC fönster är ca 3cm tjockare än träfönster, vilket innebär mindre glasyta. De…" at bounding box center [706, 563] width 462 height 110
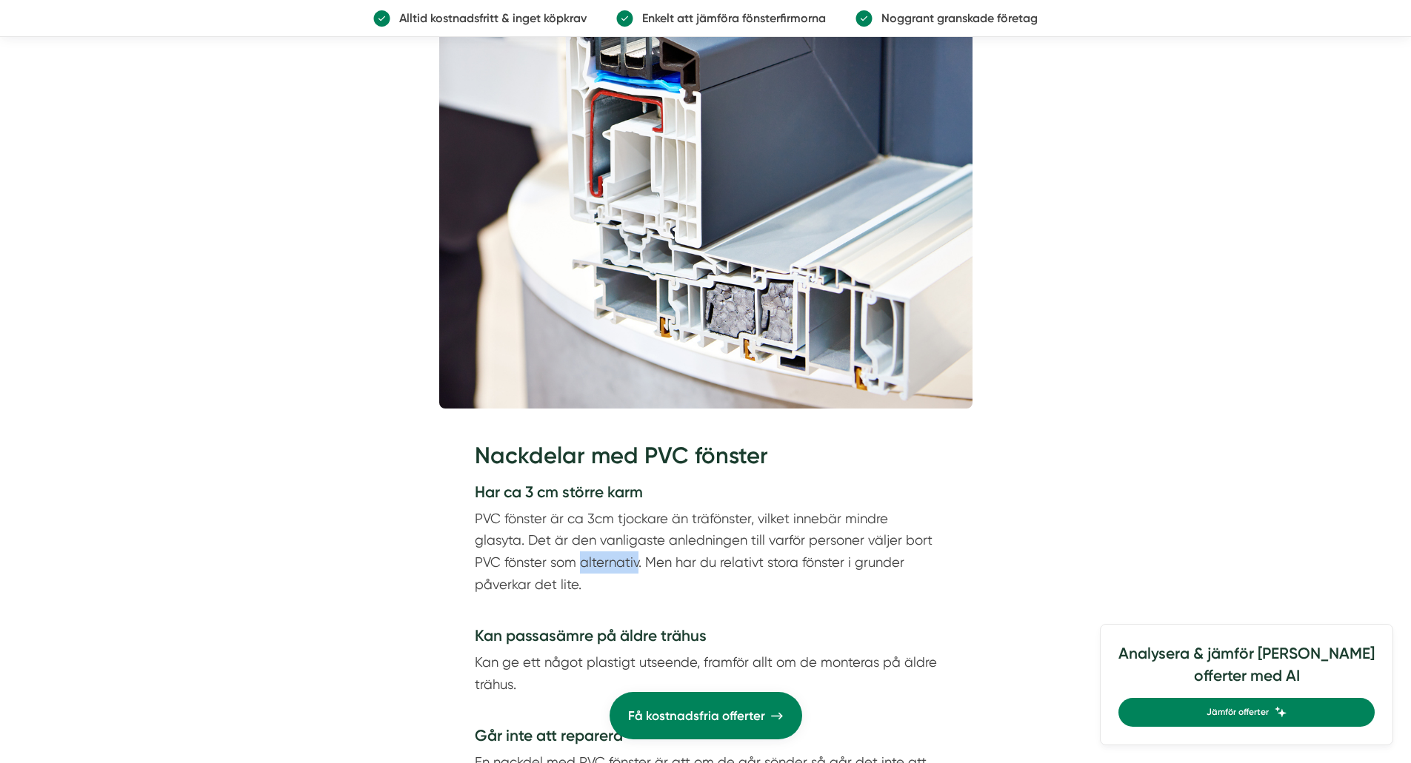
click at [606, 576] on p "PVC fönster är ca 3cm tjockare än träfönster, vilket innebär mindre glasyta. De…" at bounding box center [706, 563] width 462 height 110
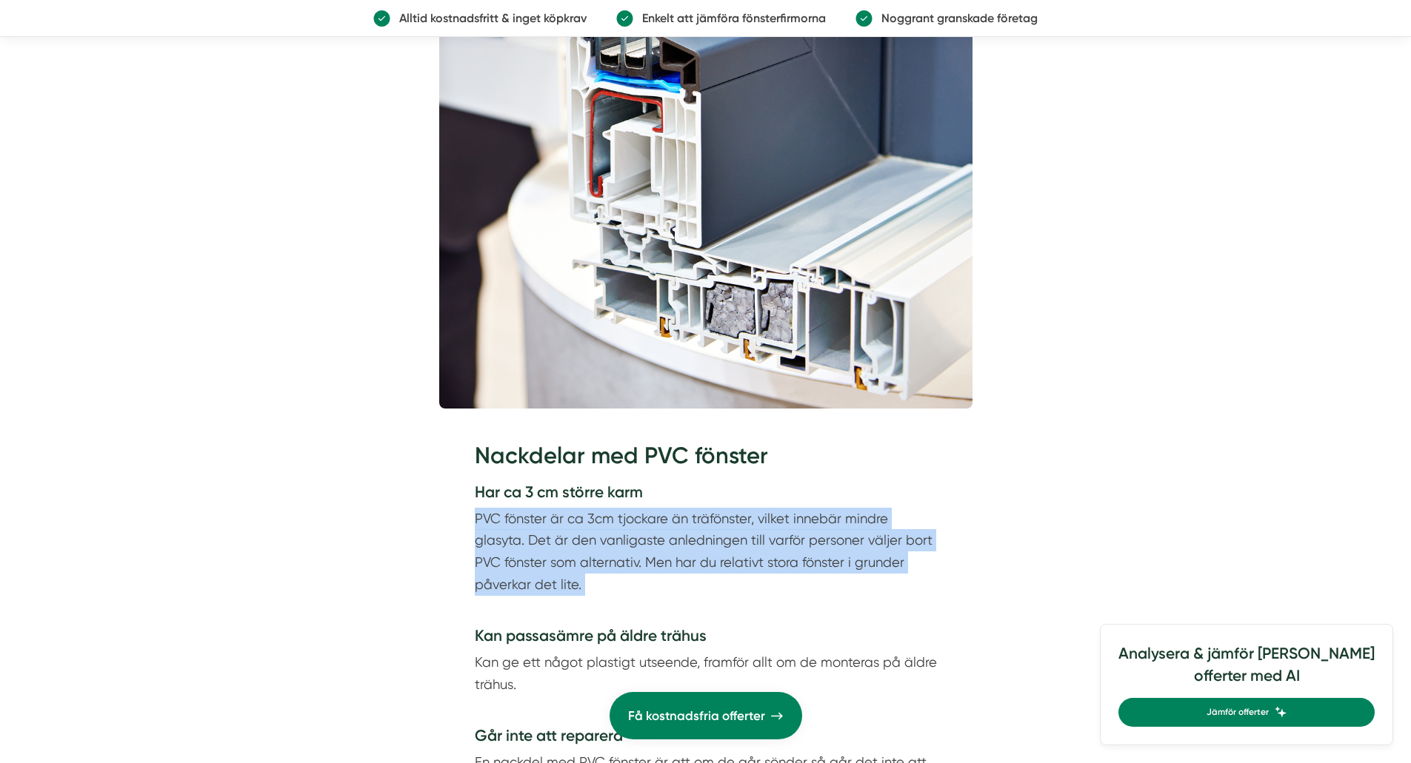
click at [606, 576] on p "PVC fönster är ca 3cm tjockare än träfönster, vilket innebär mindre glasyta. De…" at bounding box center [706, 563] width 462 height 110
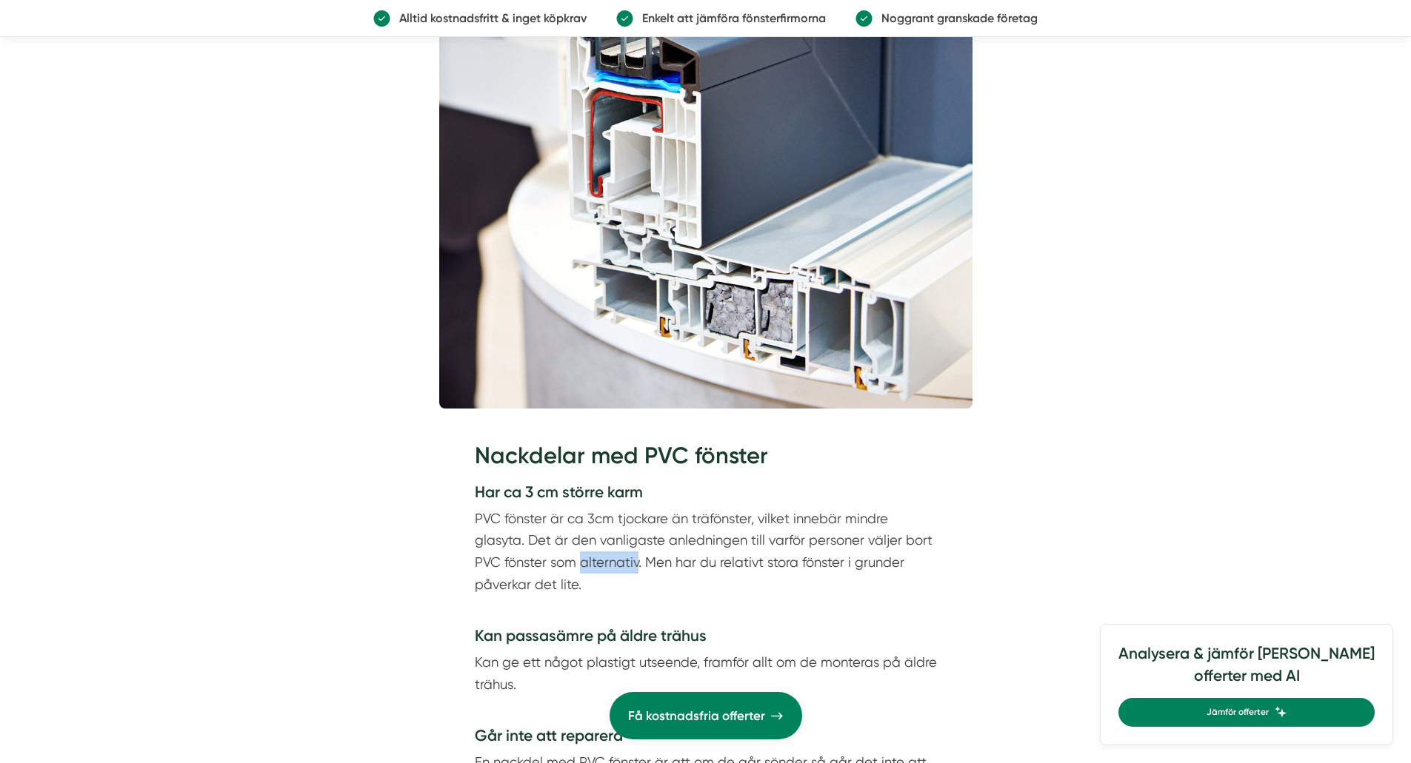
click at [606, 576] on p "PVC fönster är ca 3cm tjockare än träfönster, vilket innebär mindre glasyta. De…" at bounding box center [706, 563] width 462 height 110
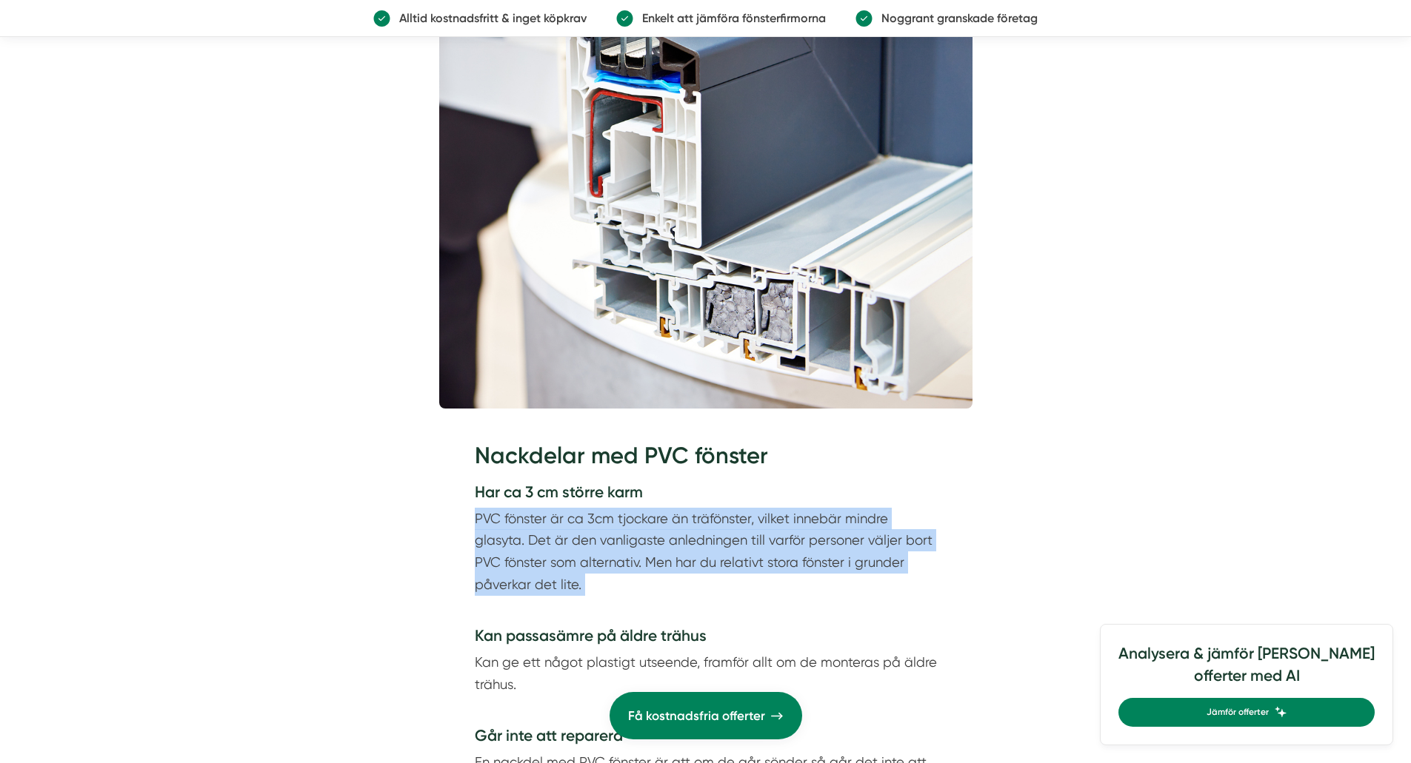
click at [606, 576] on p "PVC fönster är ca 3cm tjockare än träfönster, vilket innebär mindre glasyta. De…" at bounding box center [706, 563] width 462 height 110
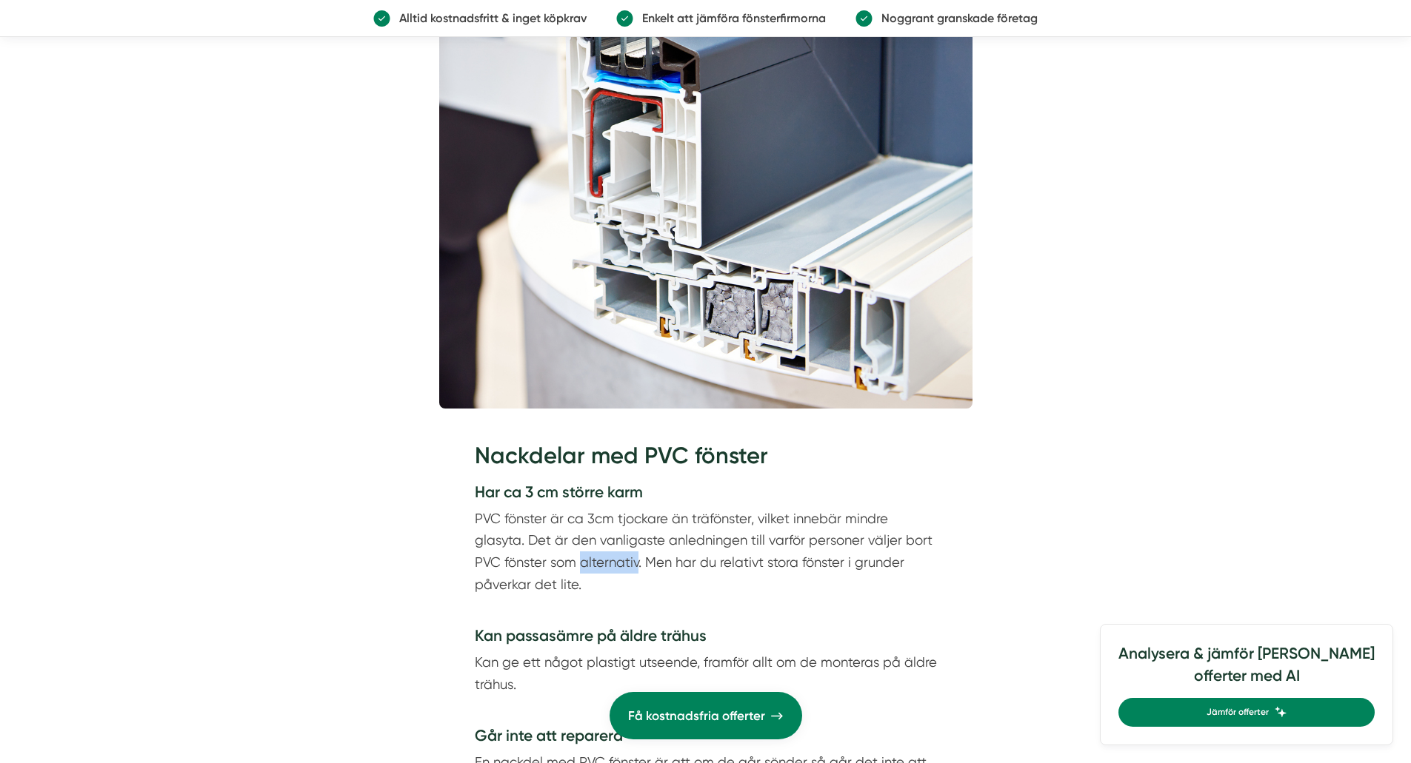
click at [606, 576] on p "PVC fönster är ca 3cm tjockare än träfönster, vilket innebär mindre glasyta. De…" at bounding box center [706, 563] width 462 height 110
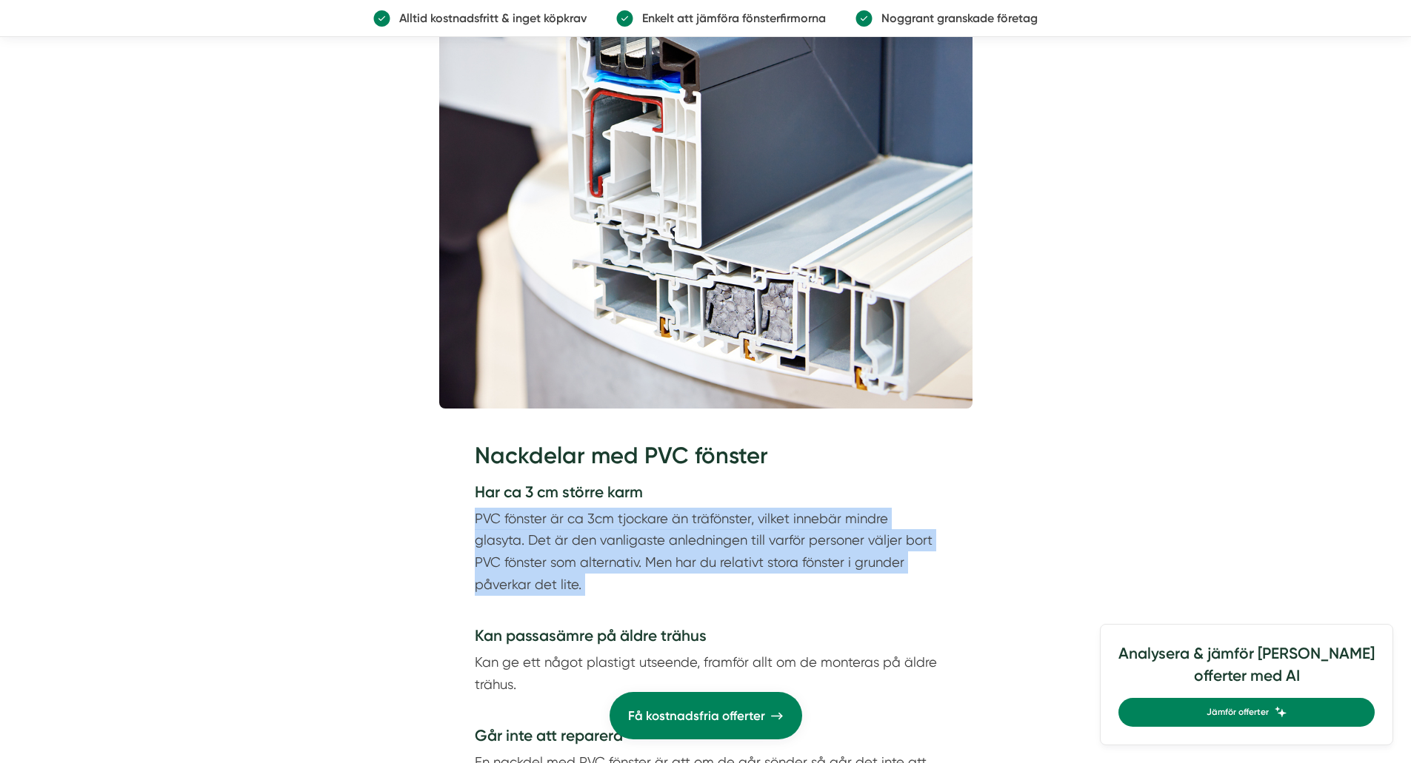
click at [606, 576] on p "PVC fönster är ca 3cm tjockare än träfönster, vilket innebär mindre glasyta. De…" at bounding box center [706, 563] width 462 height 110
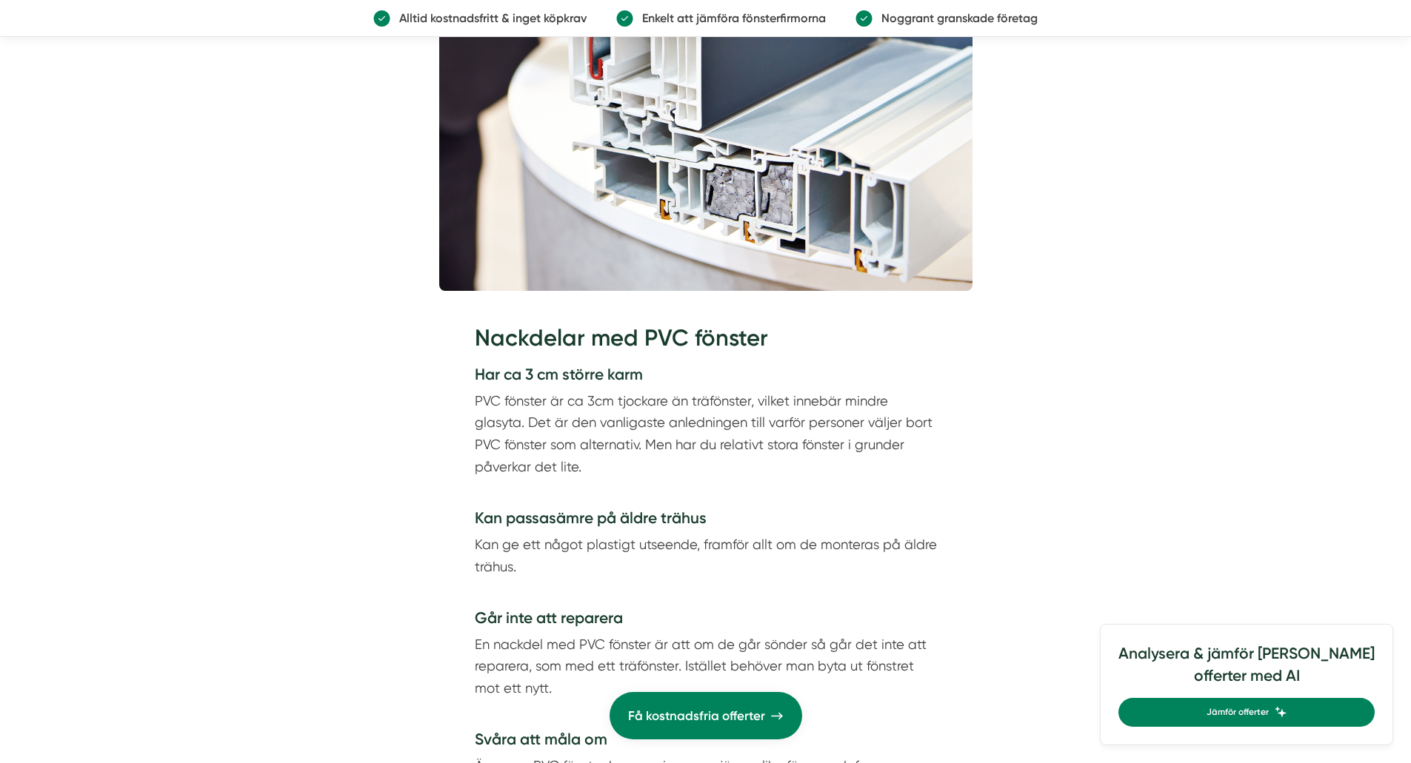
scroll to position [2891, 0]
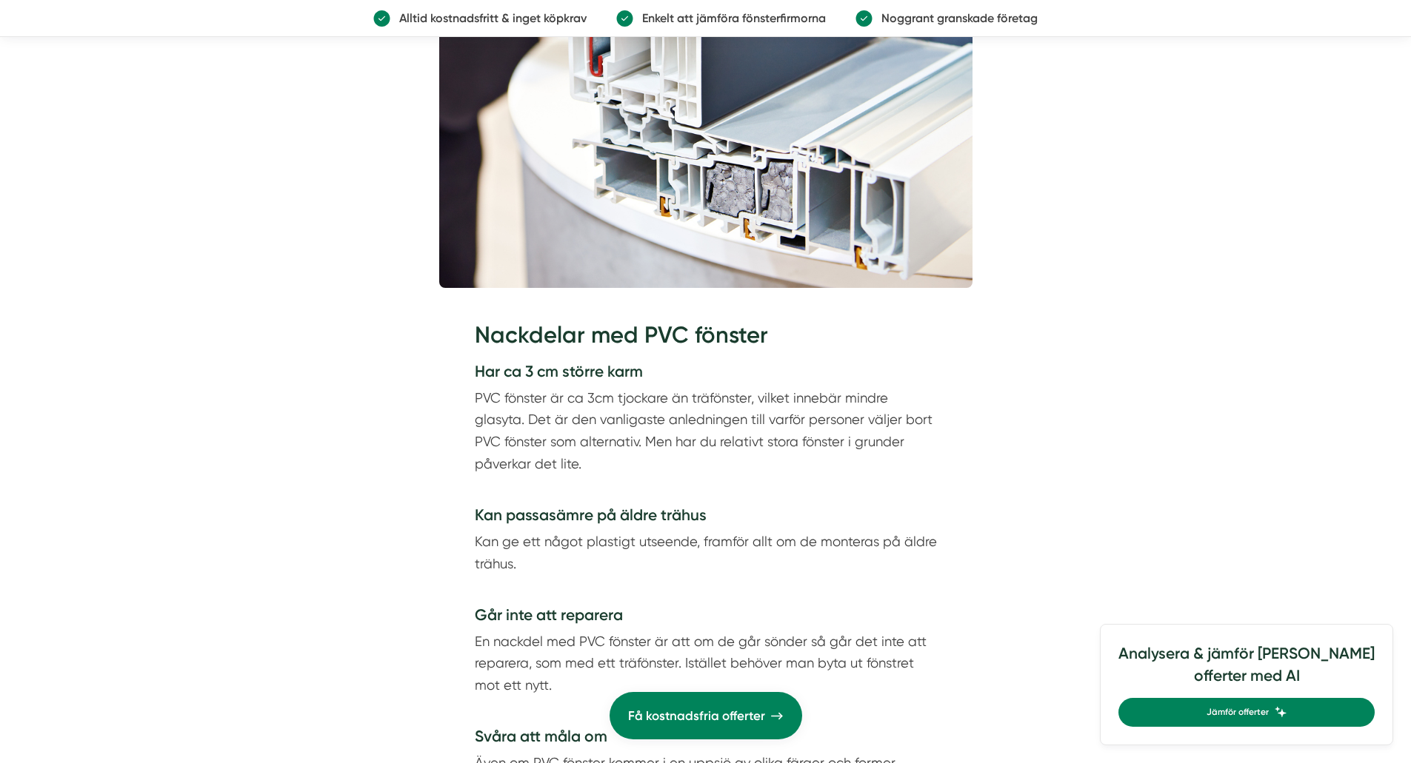
click at [604, 544] on p "Kan ge ett något plastigt utseende, framför allt om de monteras på äldre trähus." at bounding box center [706, 564] width 462 height 66
click at [634, 558] on p "Kan ge ett något plastigt utseende, framför allt om de monteras på äldre trähus." at bounding box center [706, 564] width 462 height 66
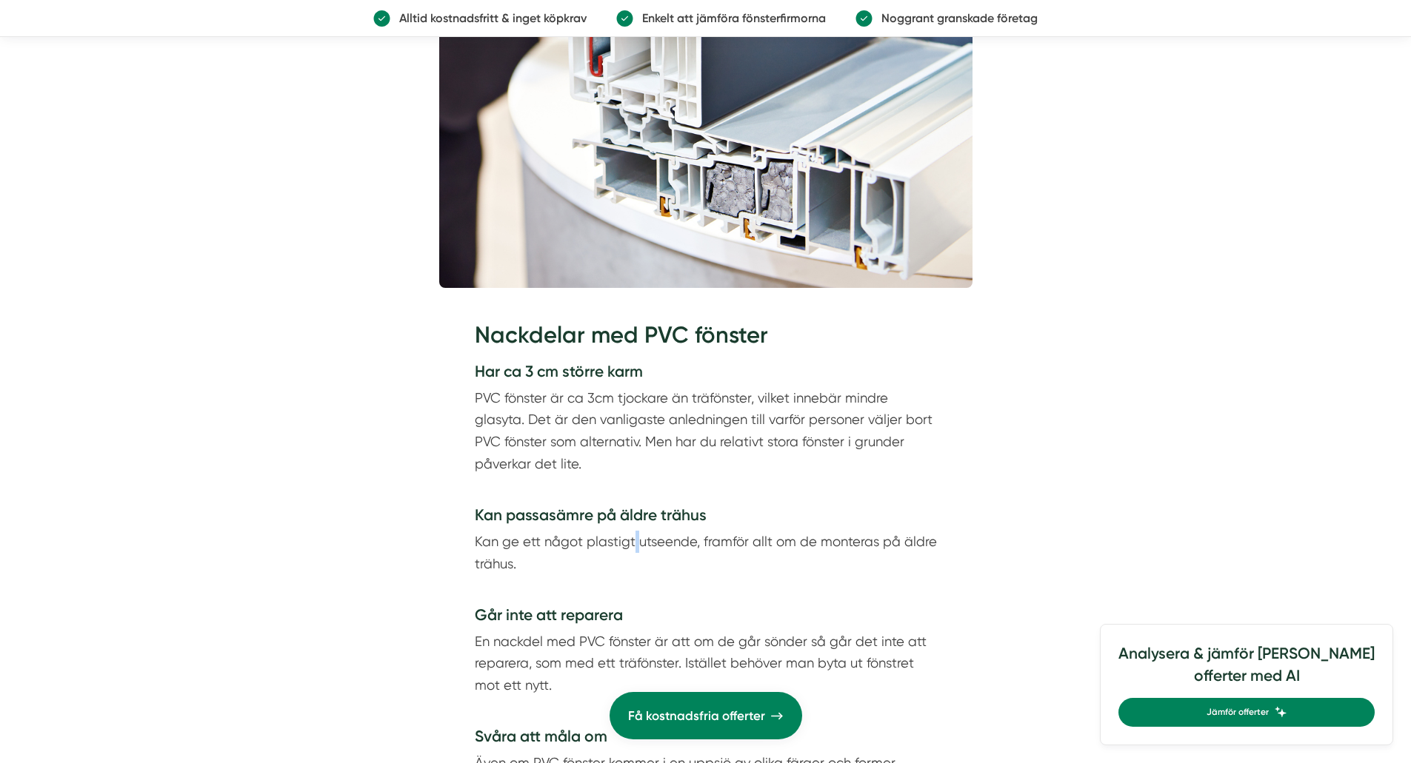
click at [634, 558] on p "Kan ge ett något plastigt utseende, framför allt om de monteras på äldre trähus." at bounding box center [706, 564] width 462 height 66
click at [661, 569] on p "Kan ge ett något plastigt utseende, framför allt om de monteras på äldre trähus." at bounding box center [706, 564] width 462 height 66
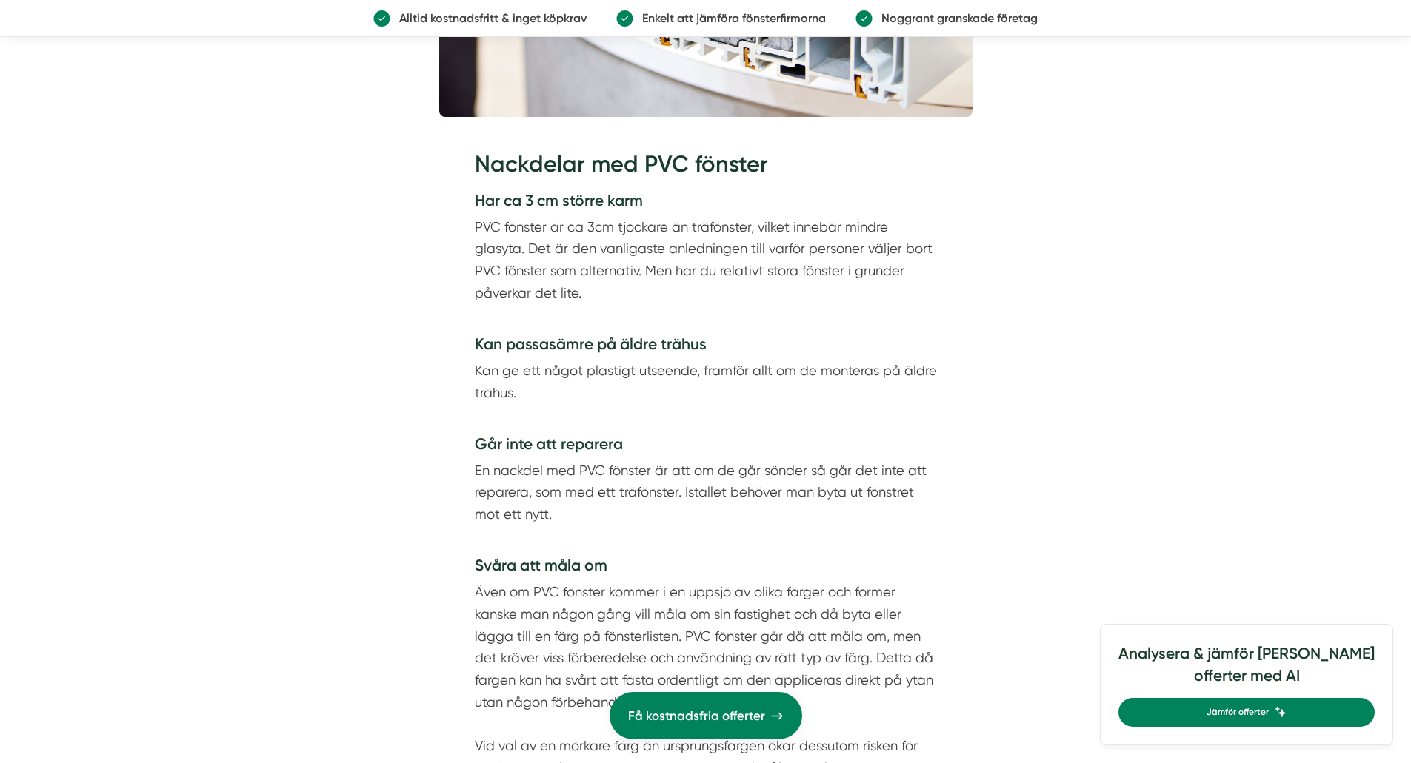
scroll to position [3063, 0]
click at [606, 494] on p "En nackdel med PVC fönster är att om de går sönder så går det inte att reparera…" at bounding box center [706, 503] width 462 height 88
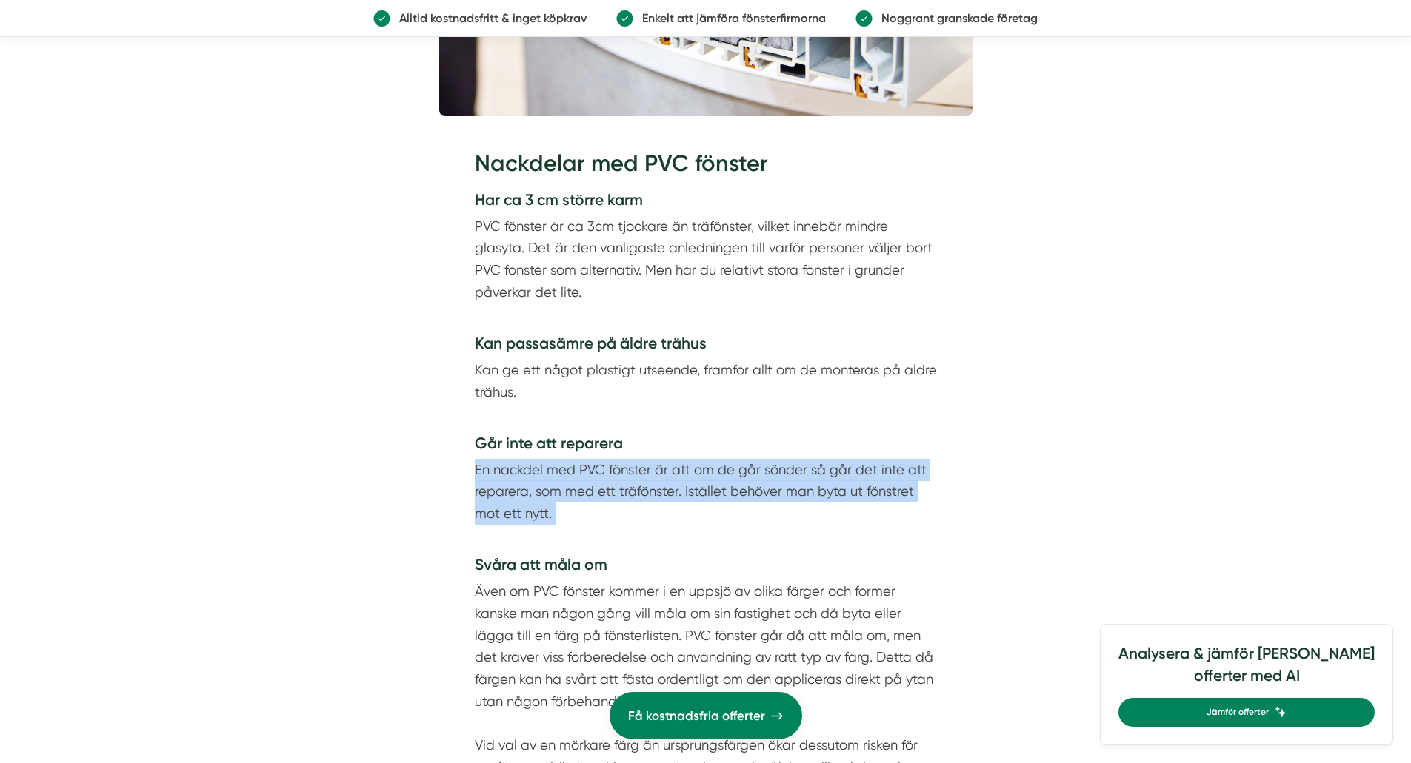
click at [606, 494] on p "En nackdel med PVC fönster är att om de går sönder så går det inte att reparera…" at bounding box center [706, 503] width 462 height 88
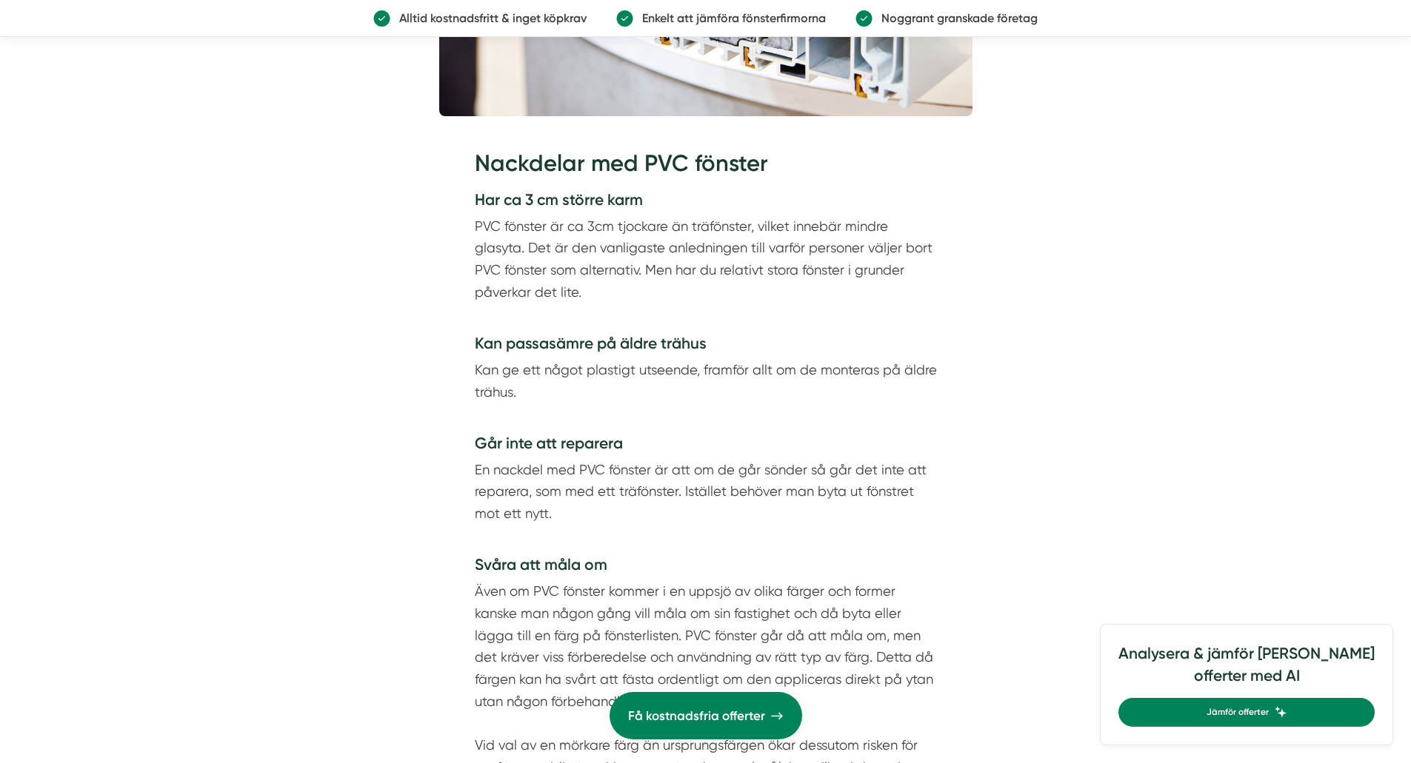
click at [606, 494] on p "En nackdel med PVC fönster är att om de går sönder så går det inte att reparera…" at bounding box center [706, 503] width 462 height 88
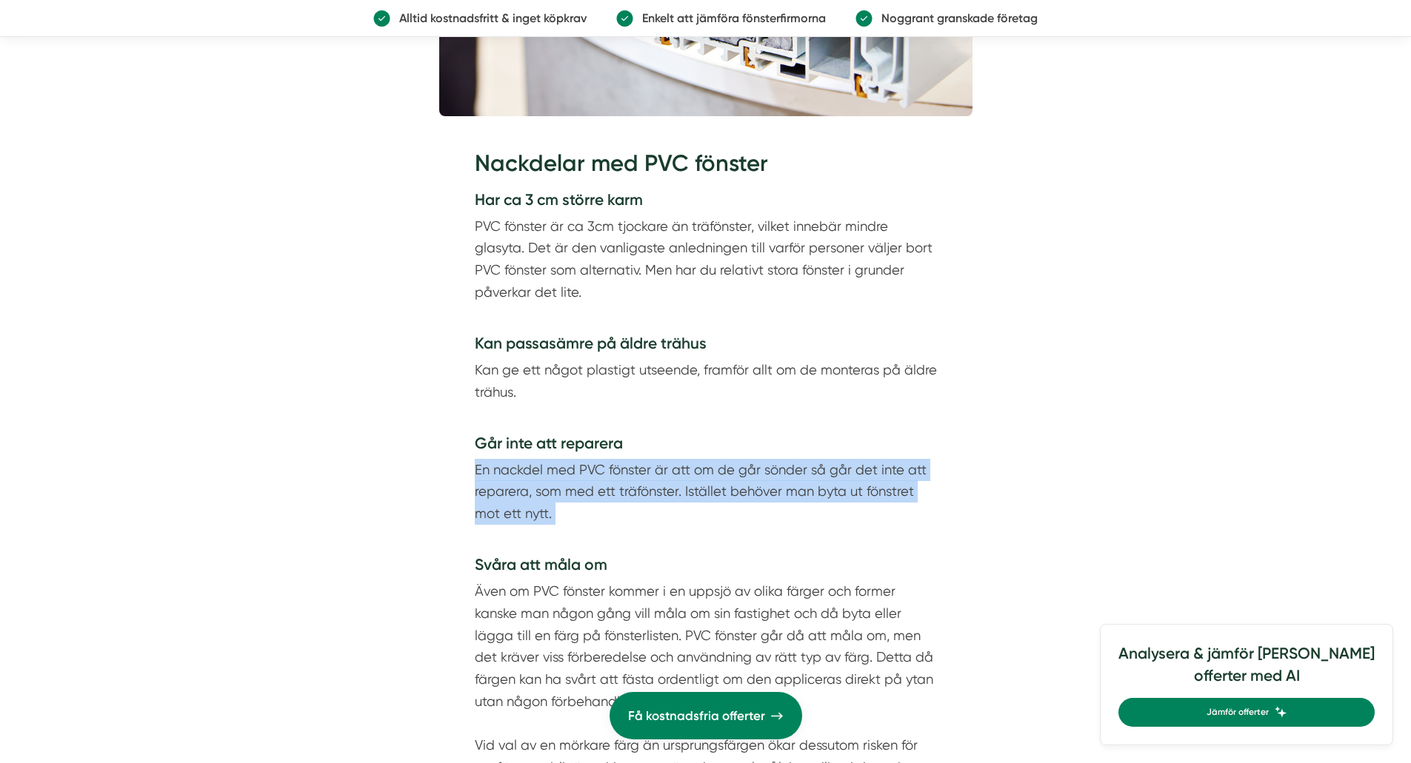
click at [606, 494] on p "En nackdel med PVC fönster är att om de går sönder så går det inte att reparera…" at bounding box center [706, 503] width 462 height 88
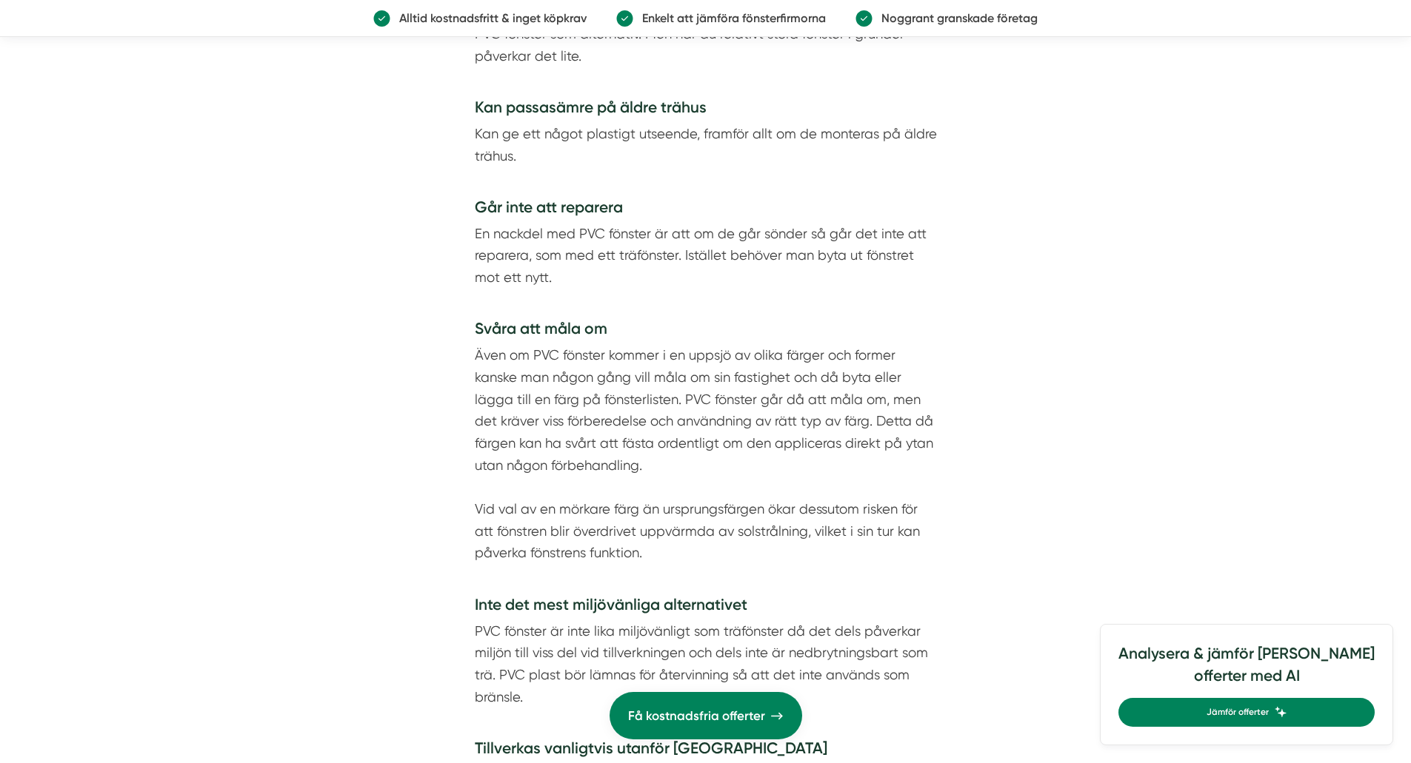
scroll to position [3300, 0]
click at [604, 427] on p "Även om PVC fönster kommer i en uppsjö av olika färger och former kanske man nå…" at bounding box center [706, 465] width 462 height 242
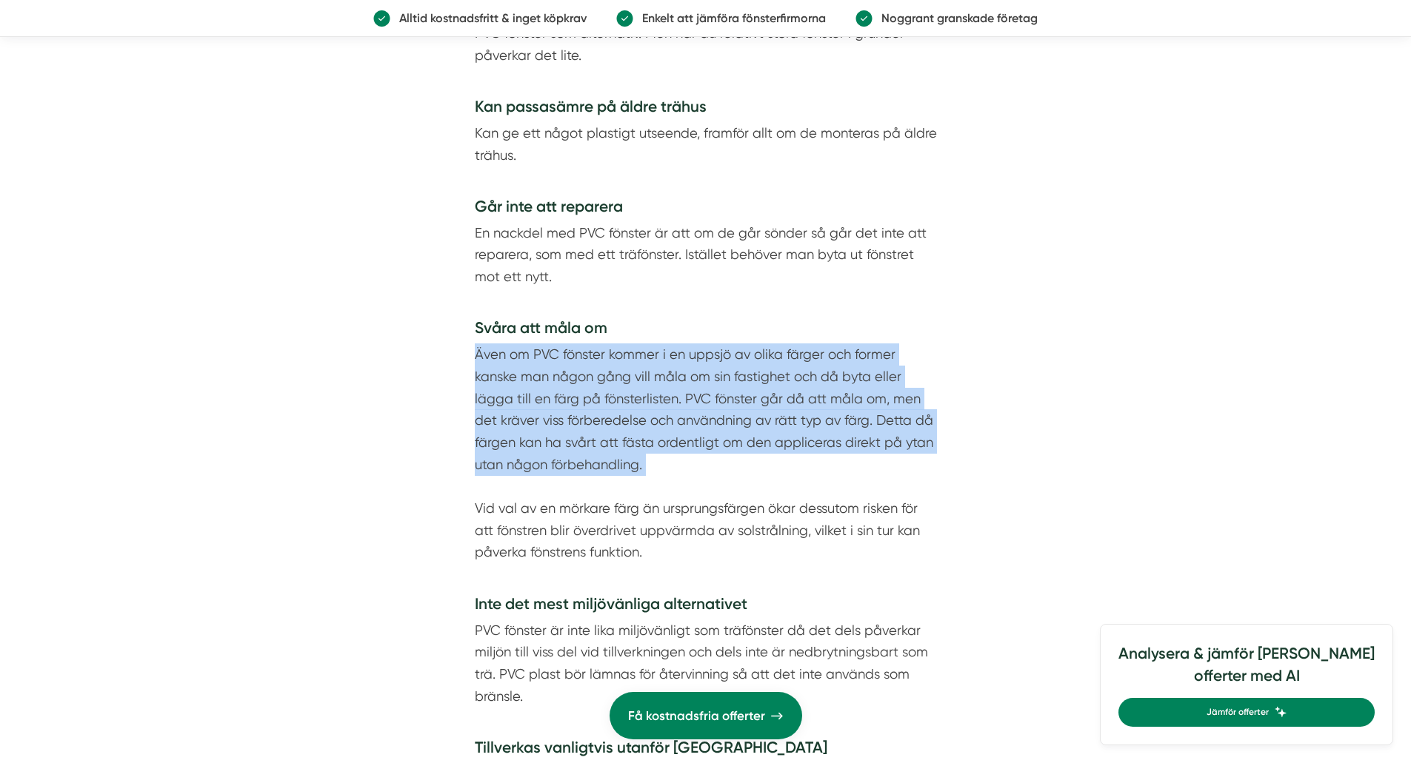
click at [604, 427] on p "Även om PVC fönster kommer i en uppsjö av olika färger och former kanske man nå…" at bounding box center [706, 465] width 462 height 242
click at [678, 453] on p "Även om PVC fönster kommer i en uppsjö av olika färger och former kanske man nå…" at bounding box center [706, 465] width 462 height 242
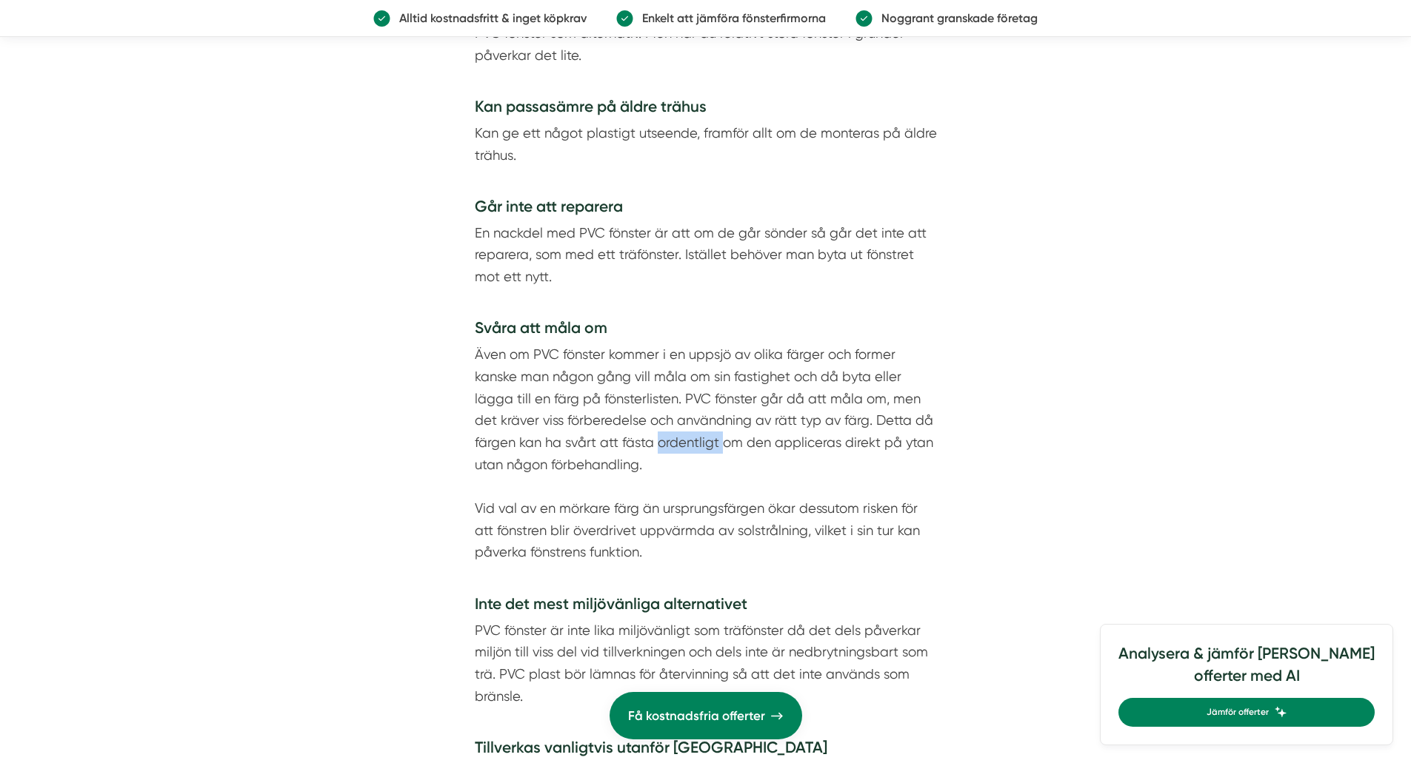
click at [678, 453] on p "Även om PVC fönster kommer i en uppsjö av olika färger och former kanske man nå…" at bounding box center [706, 465] width 462 height 242
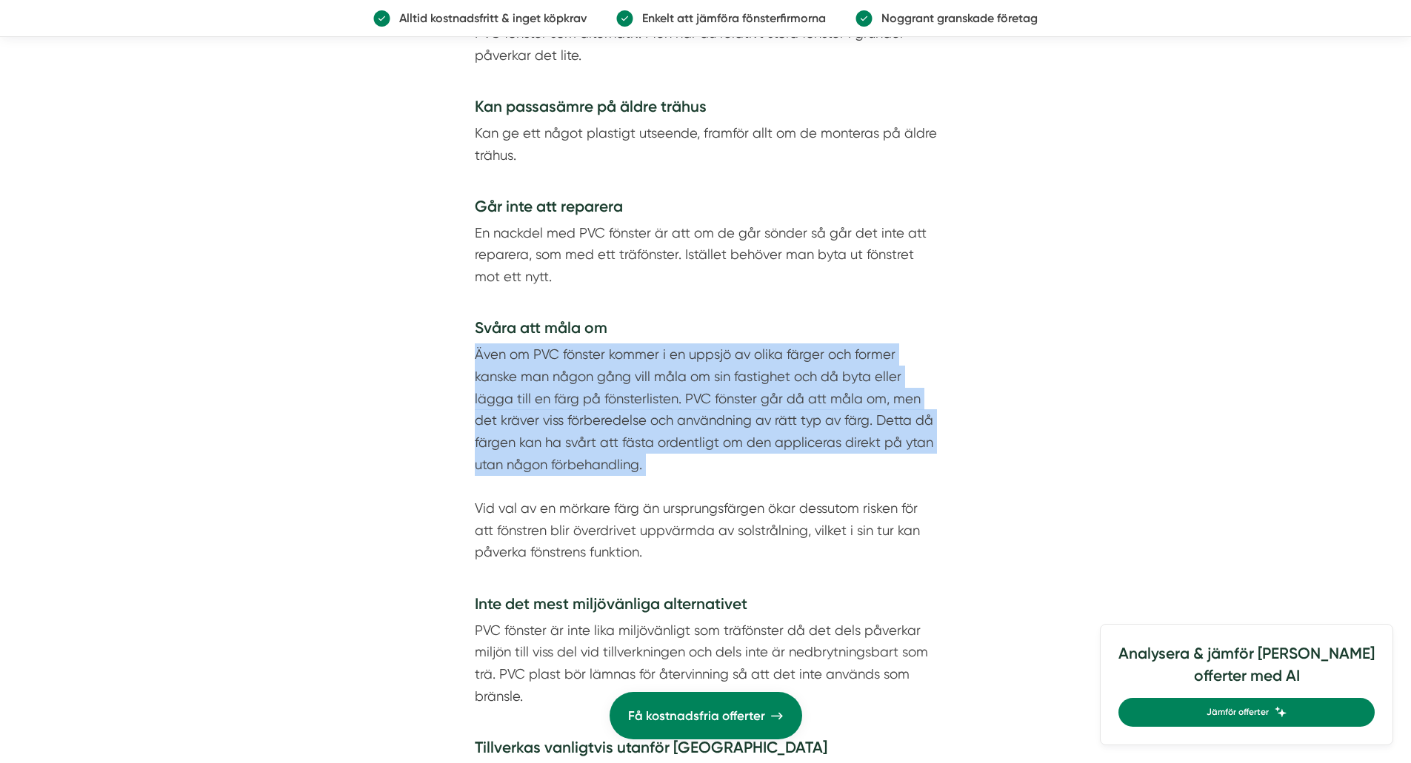
click at [678, 453] on p "Även om PVC fönster kommer i en uppsjö av olika färger och former kanske man nå…" at bounding box center [706, 465] width 462 height 242
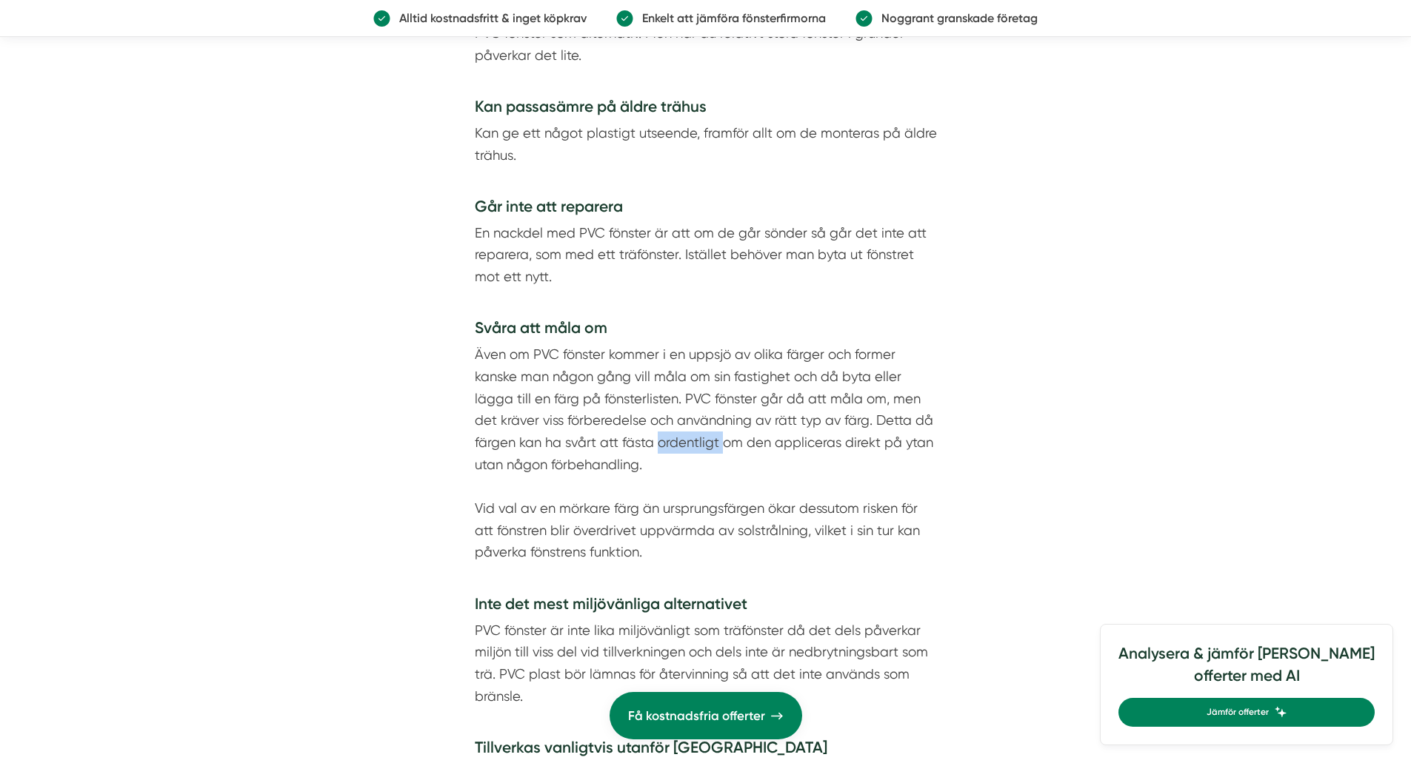
click at [678, 453] on p "Även om PVC fönster kommer i en uppsjö av olika färger och former kanske man nå…" at bounding box center [706, 465] width 462 height 242
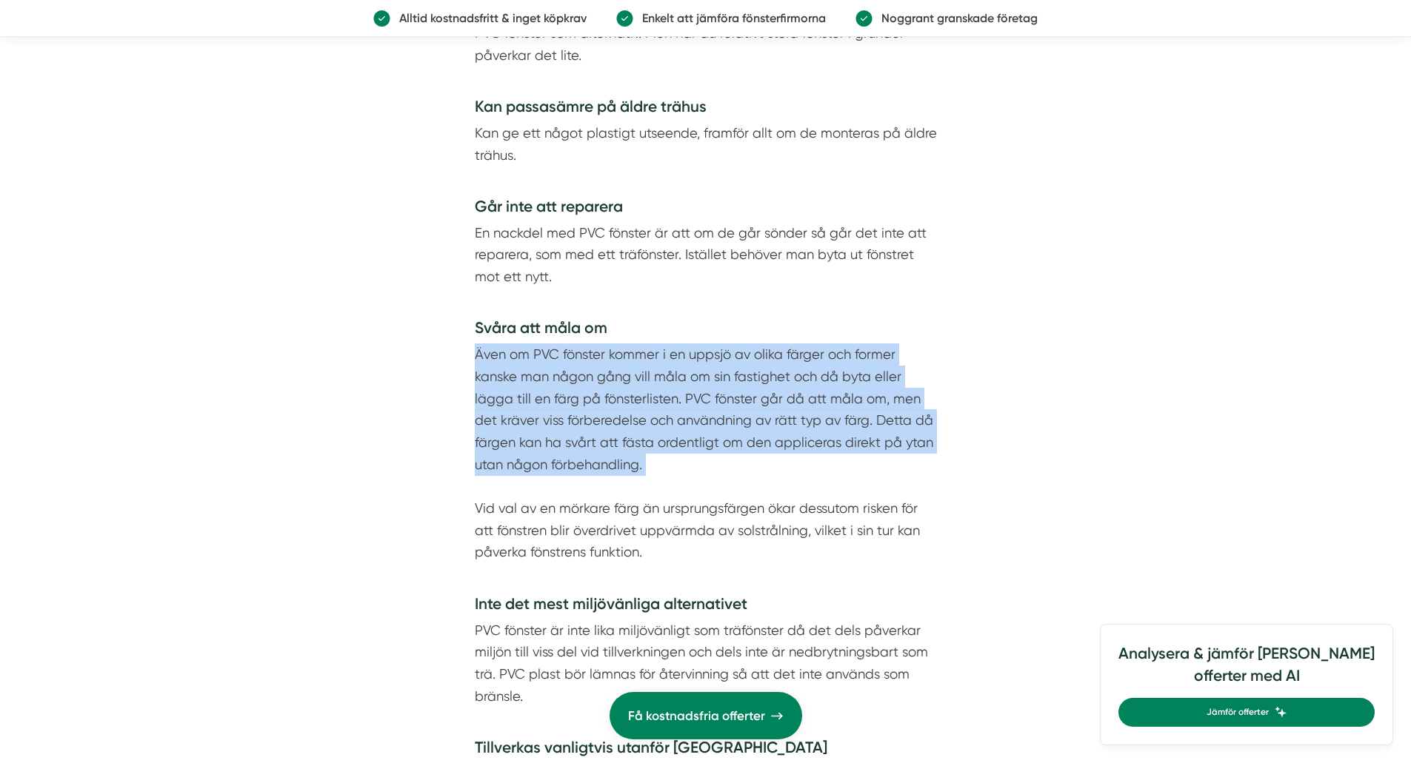
click at [678, 453] on p "Även om PVC fönster kommer i en uppsjö av olika färger och former kanske man nå…" at bounding box center [706, 465] width 462 height 242
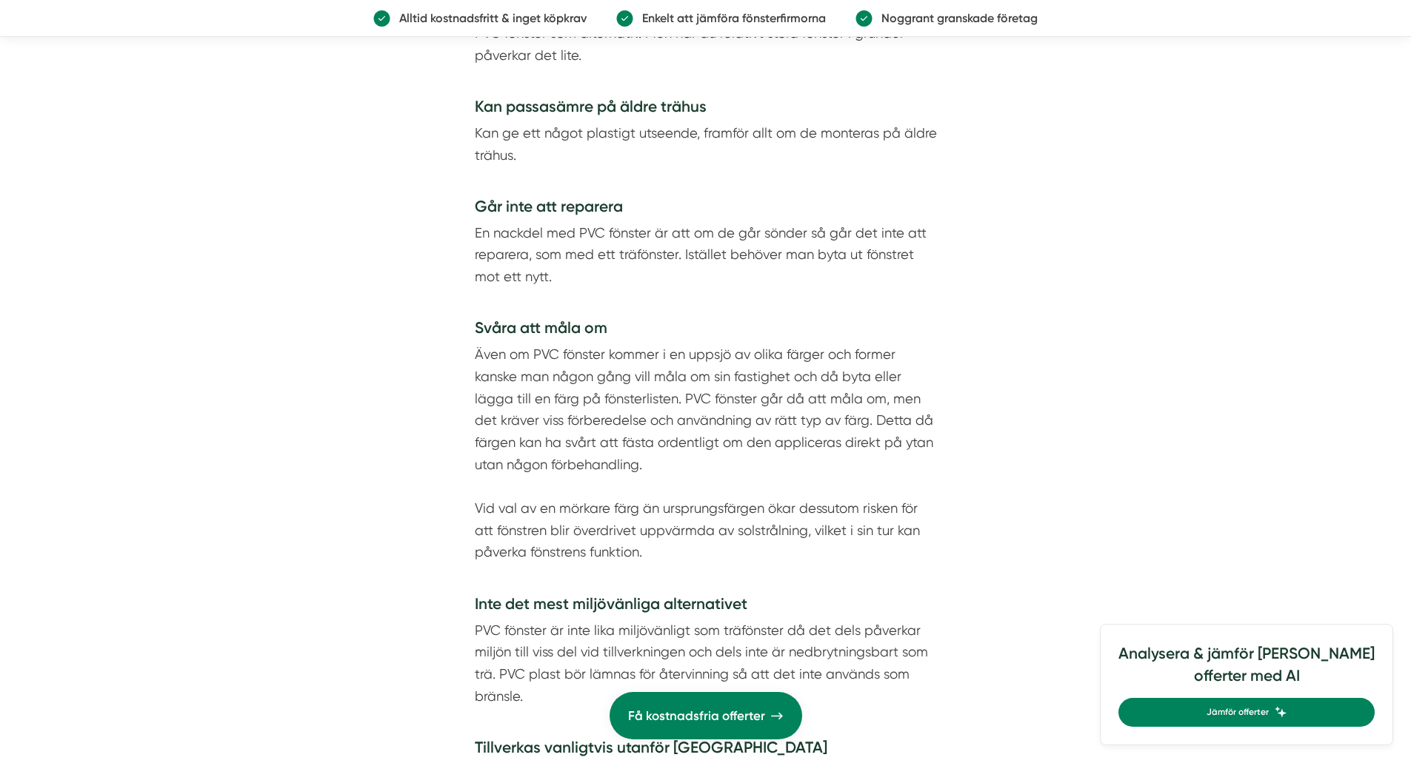
click at [678, 453] on p "Även om PVC fönster kommer i en uppsjö av olika färger och former kanske man nå…" at bounding box center [706, 465] width 462 height 242
click at [693, 467] on p "Även om PVC fönster kommer i en uppsjö av olika färger och former kanske man nå…" at bounding box center [706, 465] width 462 height 242
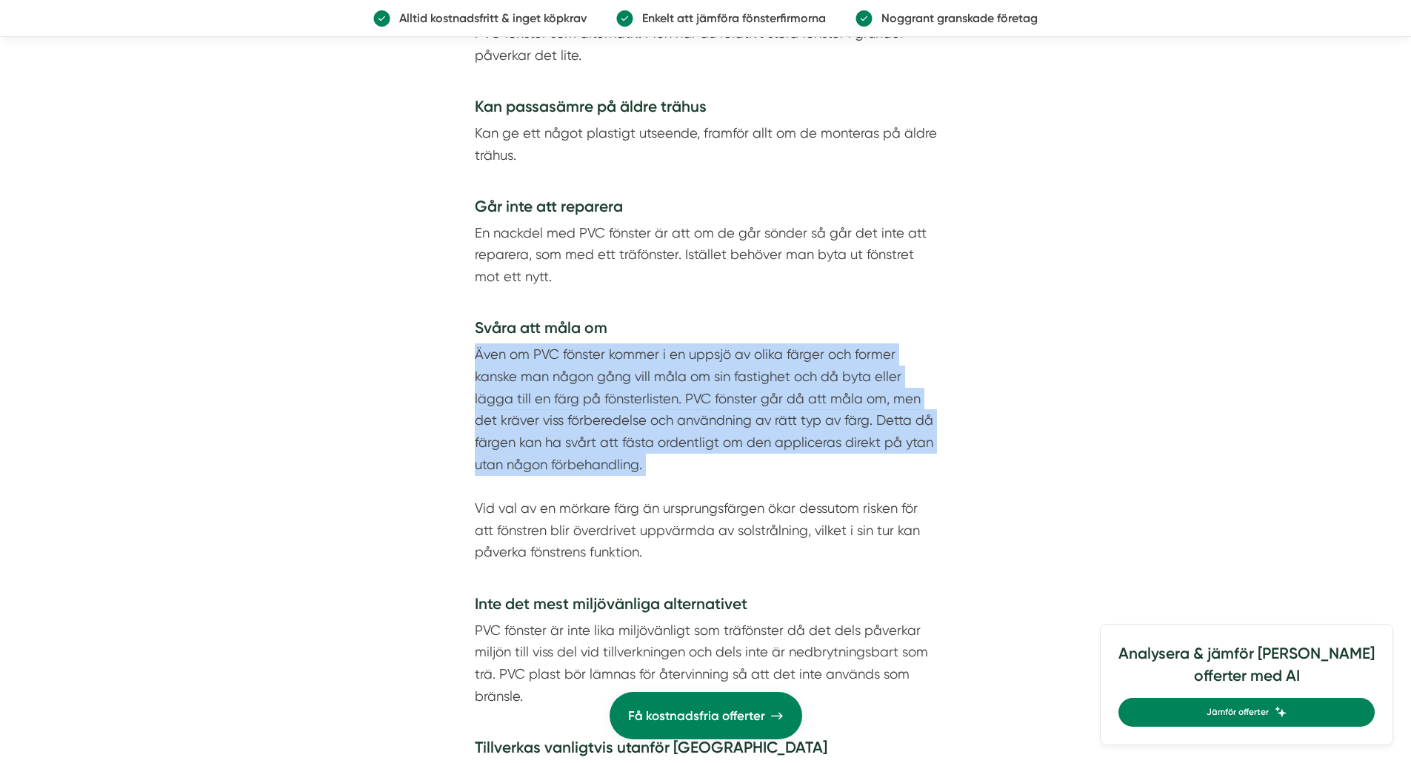
click at [693, 467] on p "Även om PVC fönster kommer i en uppsjö av olika färger och former kanske man nå…" at bounding box center [706, 465] width 462 height 242
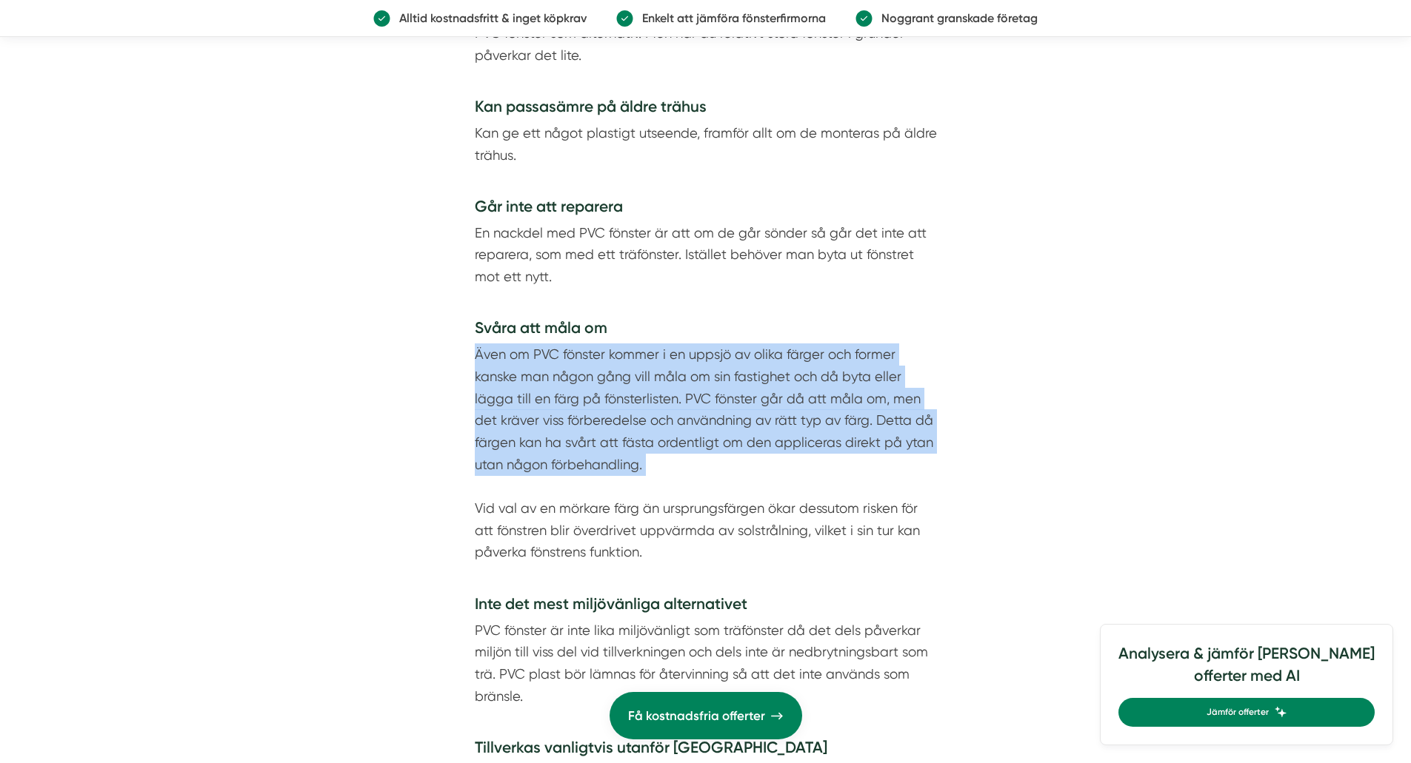
click at [693, 467] on p "Även om PVC fönster kommer i en uppsjö av olika färger och former kanske man nå…" at bounding box center [706, 465] width 462 height 242
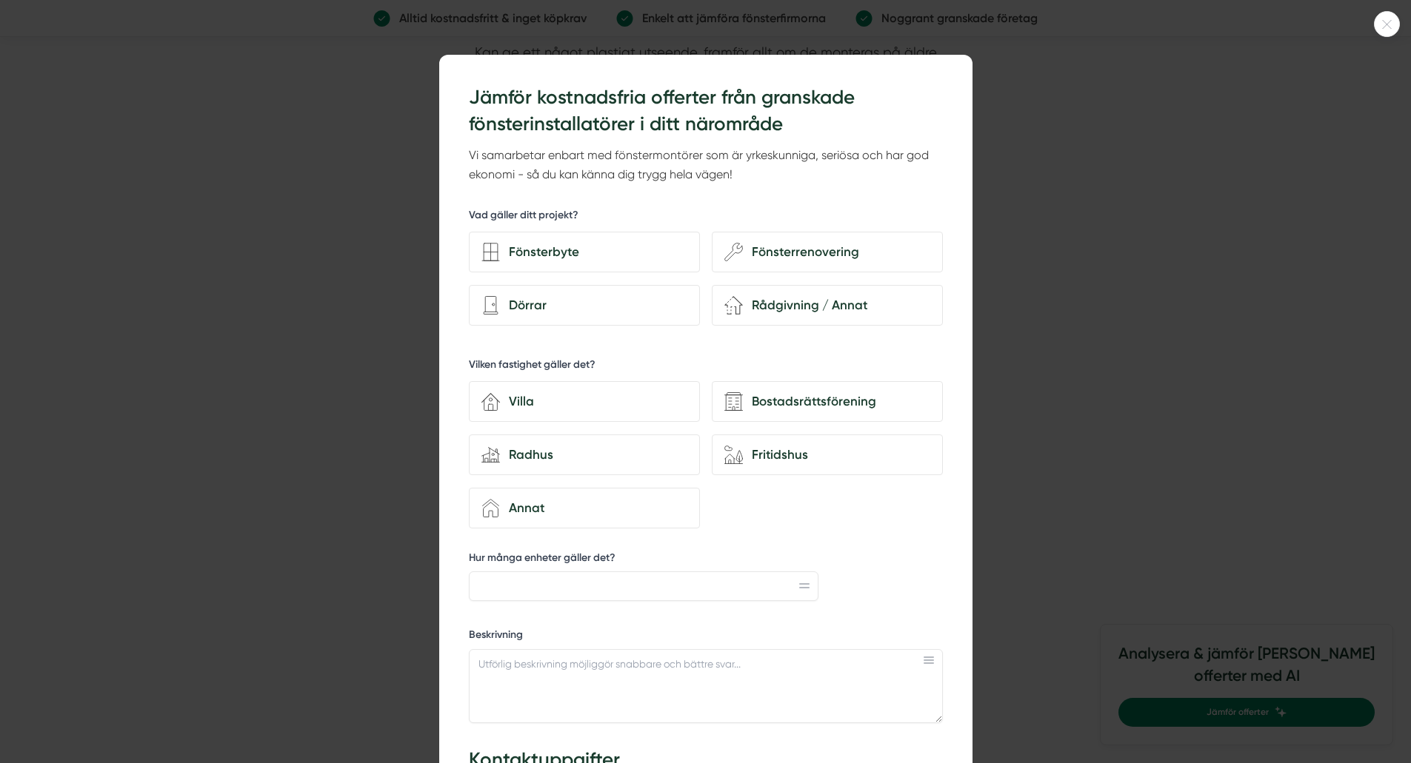
scroll to position [3589, 0]
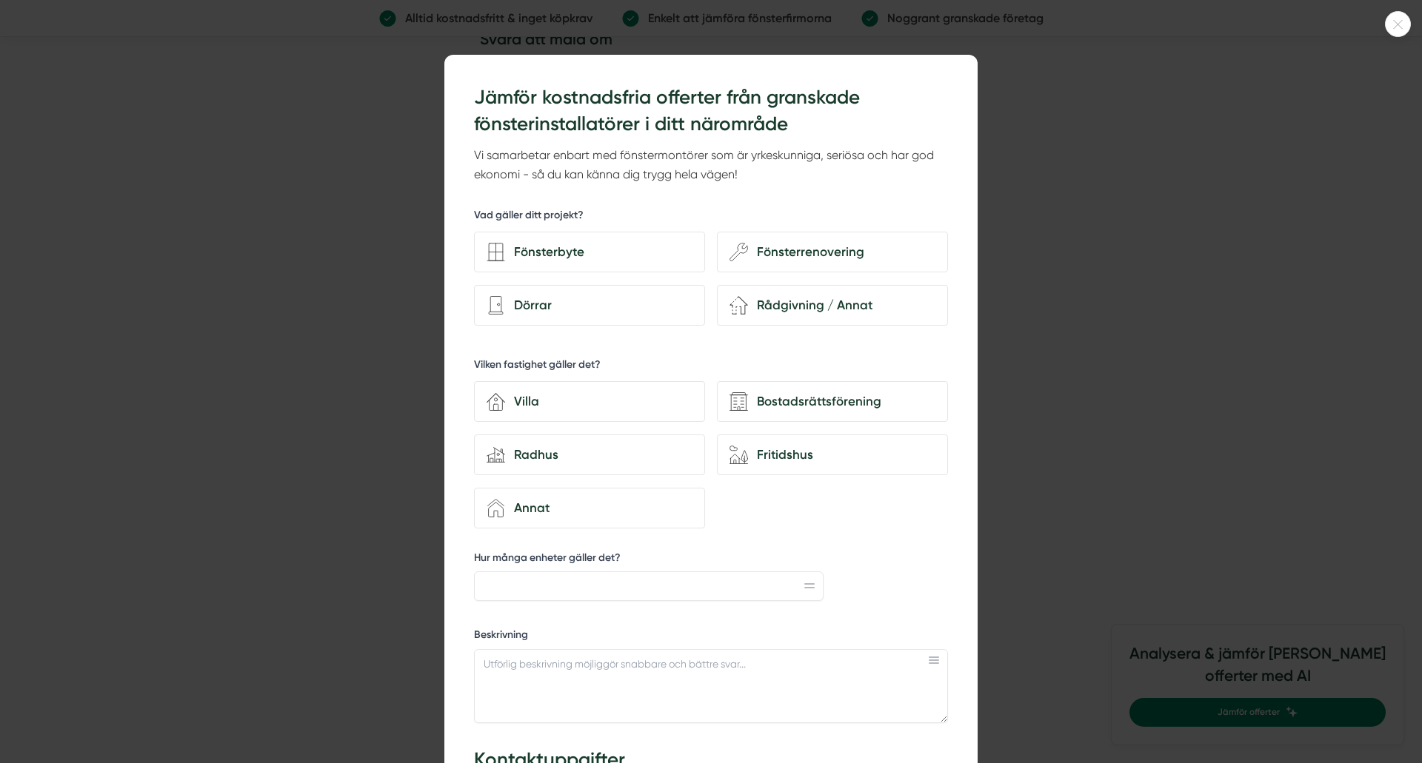
click at [1072, 518] on div at bounding box center [711, 381] width 1422 height 763
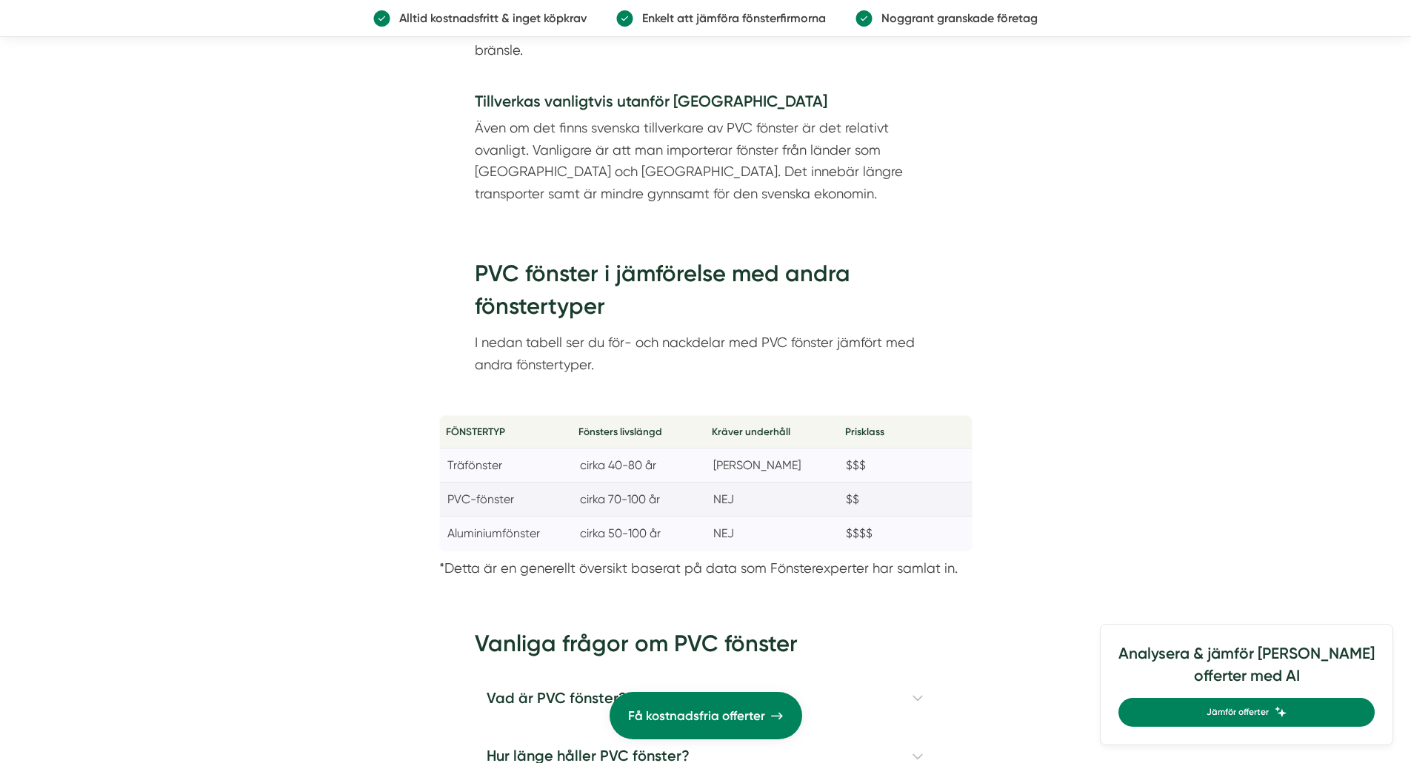
scroll to position [3947, 0]
click at [928, 578] on p "*Detta är en generellt översikt baserat på data som Fönsterexperter har samlat …" at bounding box center [705, 568] width 533 height 22
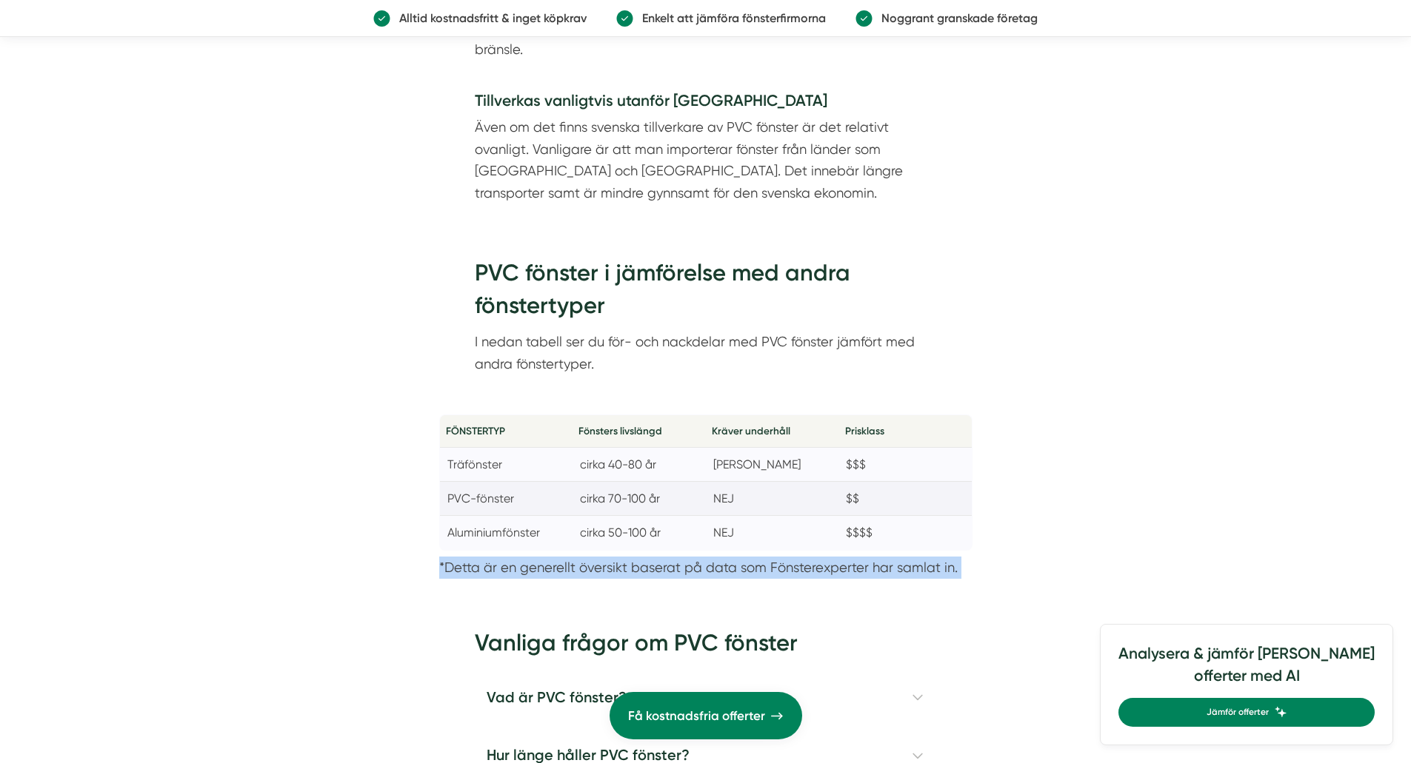
click at [928, 578] on p "*Detta är en generellt översikt baserat på data som Fönsterexperter har samlat …" at bounding box center [705, 568] width 533 height 22
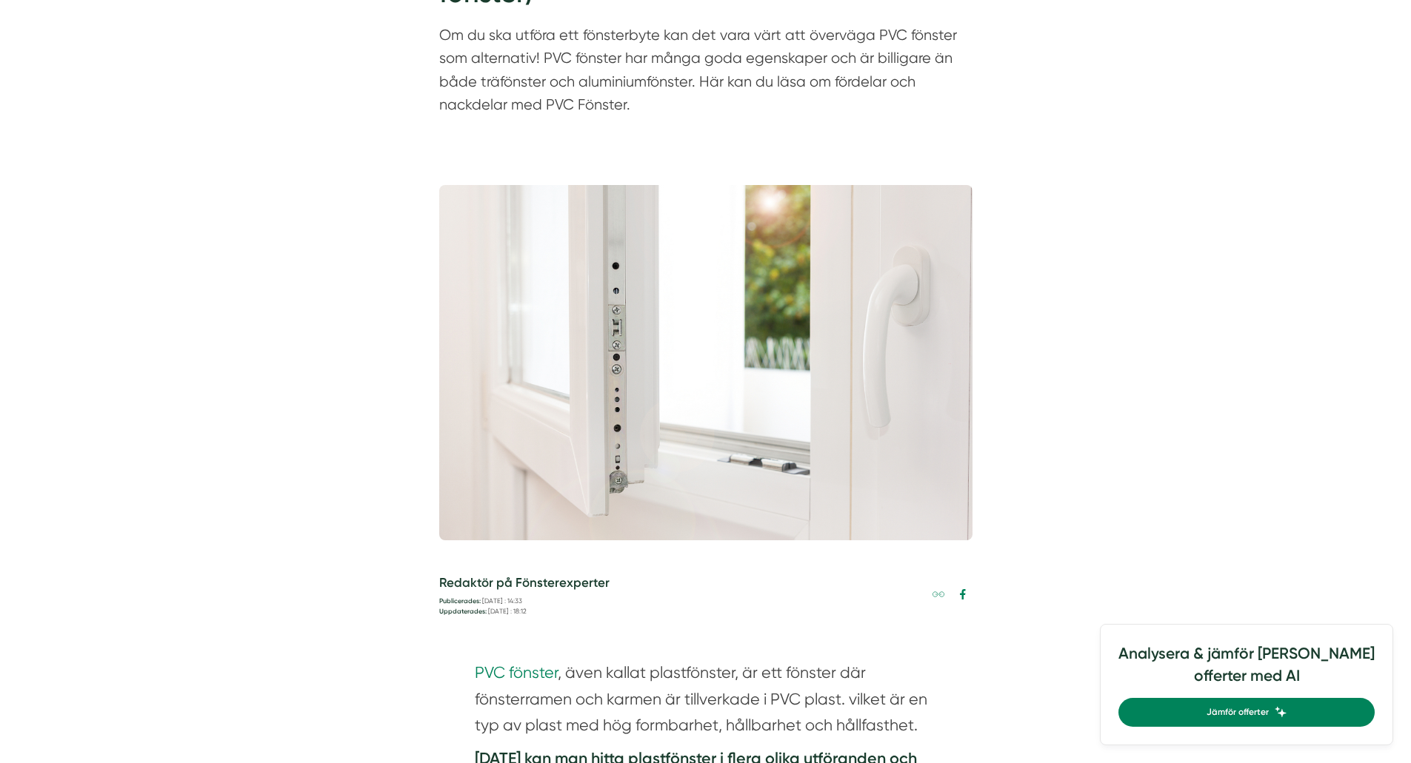
scroll to position [0, 0]
